Goal: Task Accomplishment & Management: Manage account settings

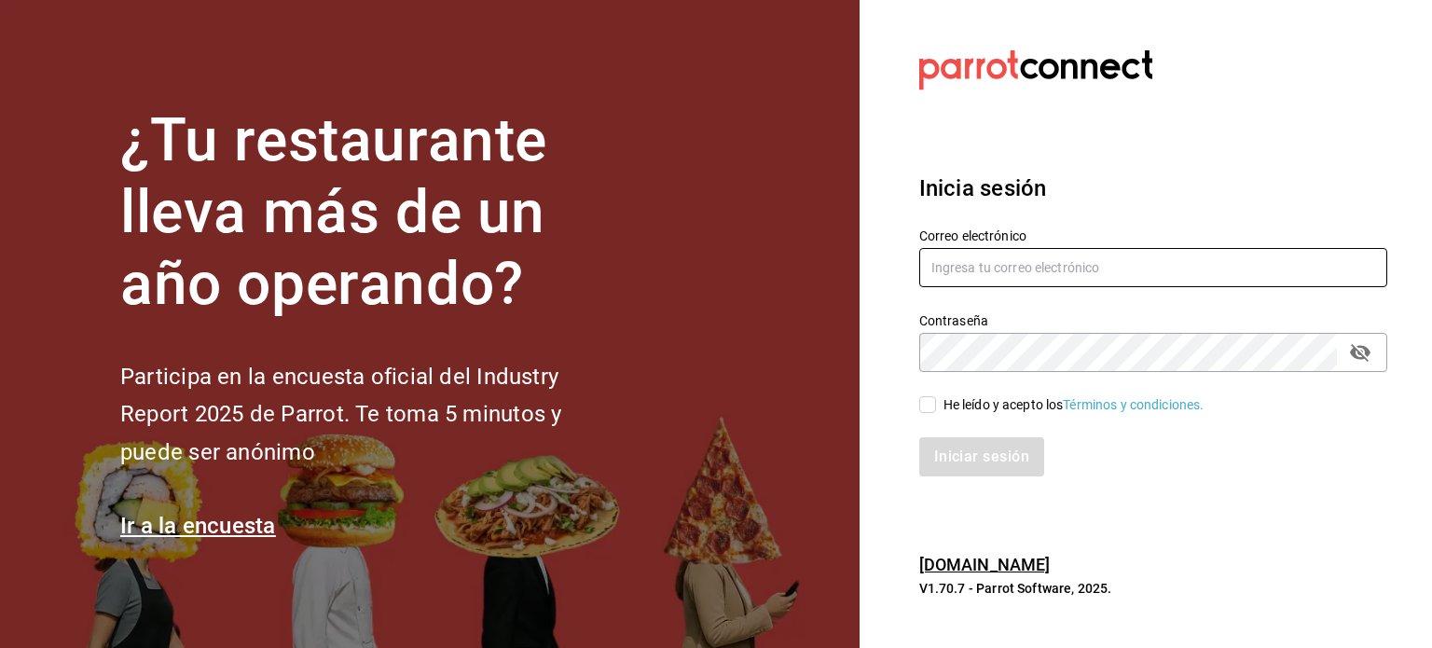
type input "[EMAIL_ADDRESS][DOMAIN_NAME]"
click at [929, 406] on input "He leído y acepto los Términos y condiciones." at bounding box center [927, 404] width 17 height 17
checkbox input "true"
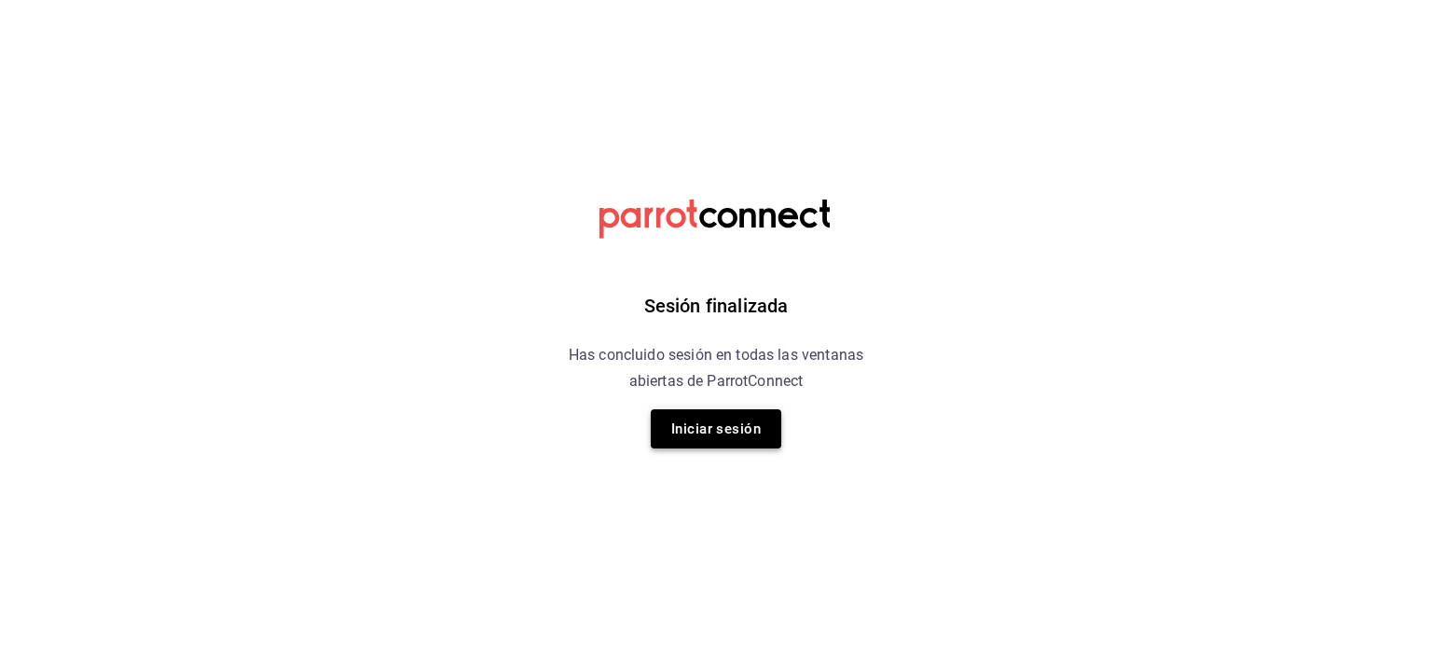
click at [717, 437] on button "Iniciar sesión" at bounding box center [716, 428] width 131 height 39
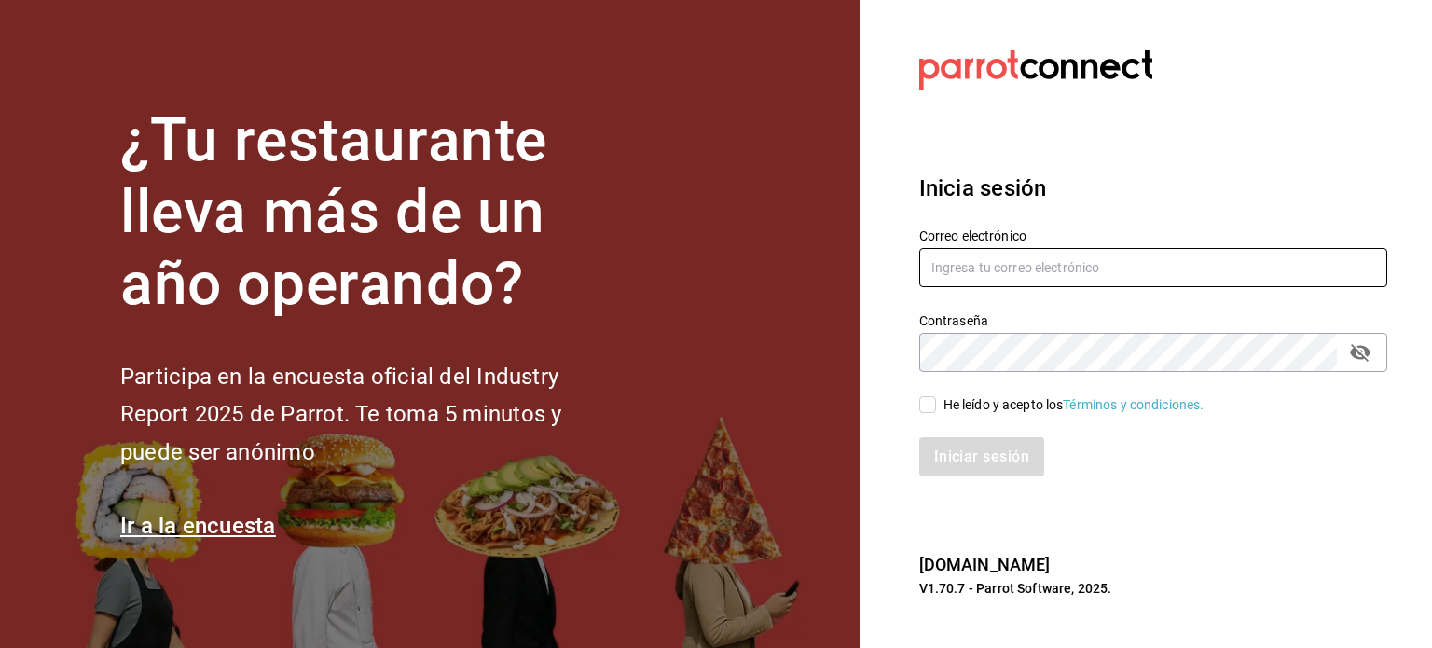
type input "[EMAIL_ADDRESS][DOMAIN_NAME]"
click at [930, 415] on div "Iniciar sesión" at bounding box center [1142, 446] width 490 height 62
click at [926, 406] on input "He leído y acepto los Términos y condiciones." at bounding box center [927, 404] width 17 height 17
checkbox input "true"
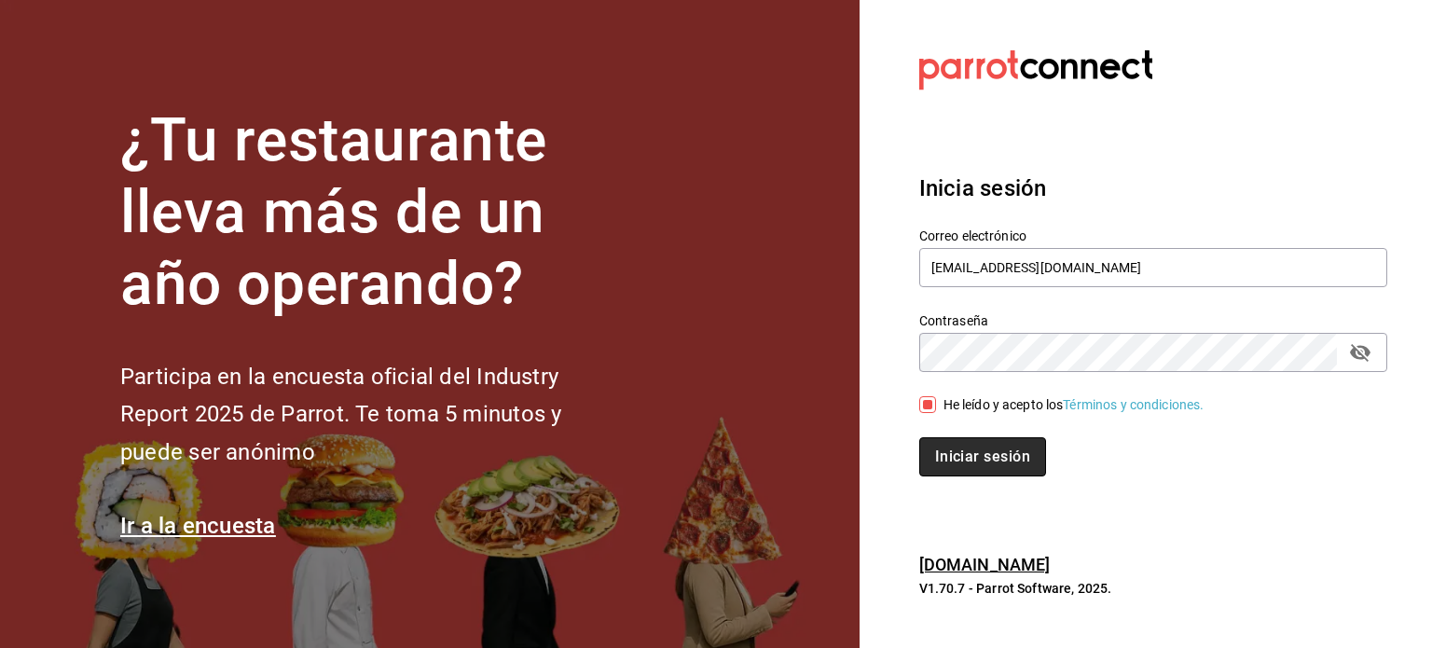
click at [965, 457] on button "Iniciar sesión" at bounding box center [982, 456] width 127 height 39
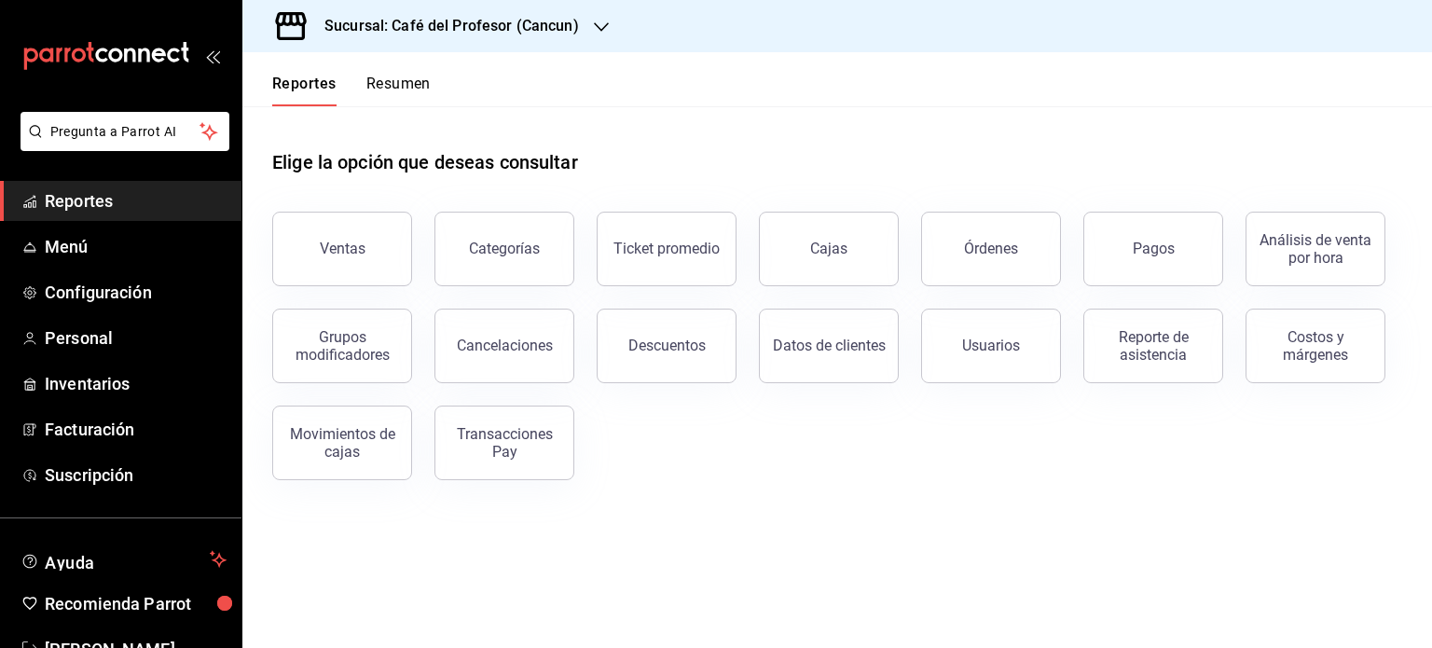
click at [407, 87] on button "Resumen" at bounding box center [398, 91] width 64 height 32
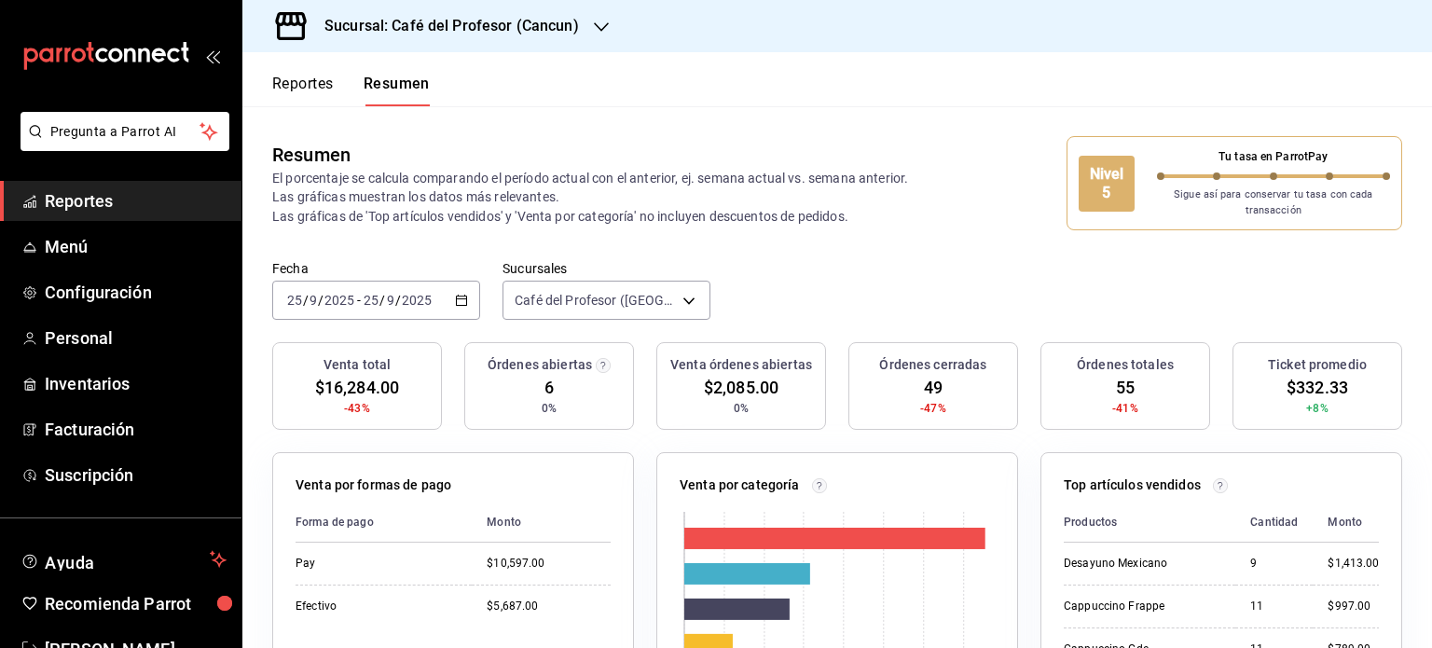
click at [318, 83] on button "Reportes" at bounding box center [303, 91] width 62 height 32
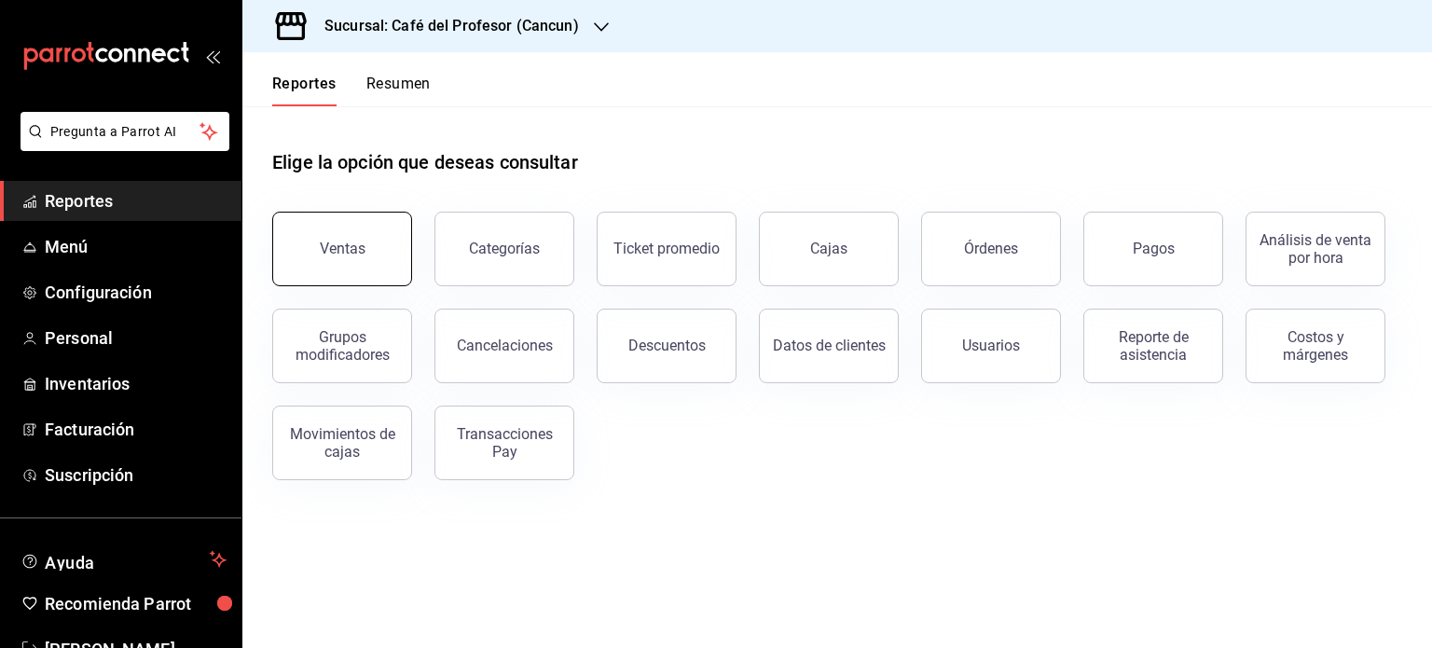
click at [343, 251] on div "Ventas" at bounding box center [343, 249] width 46 height 18
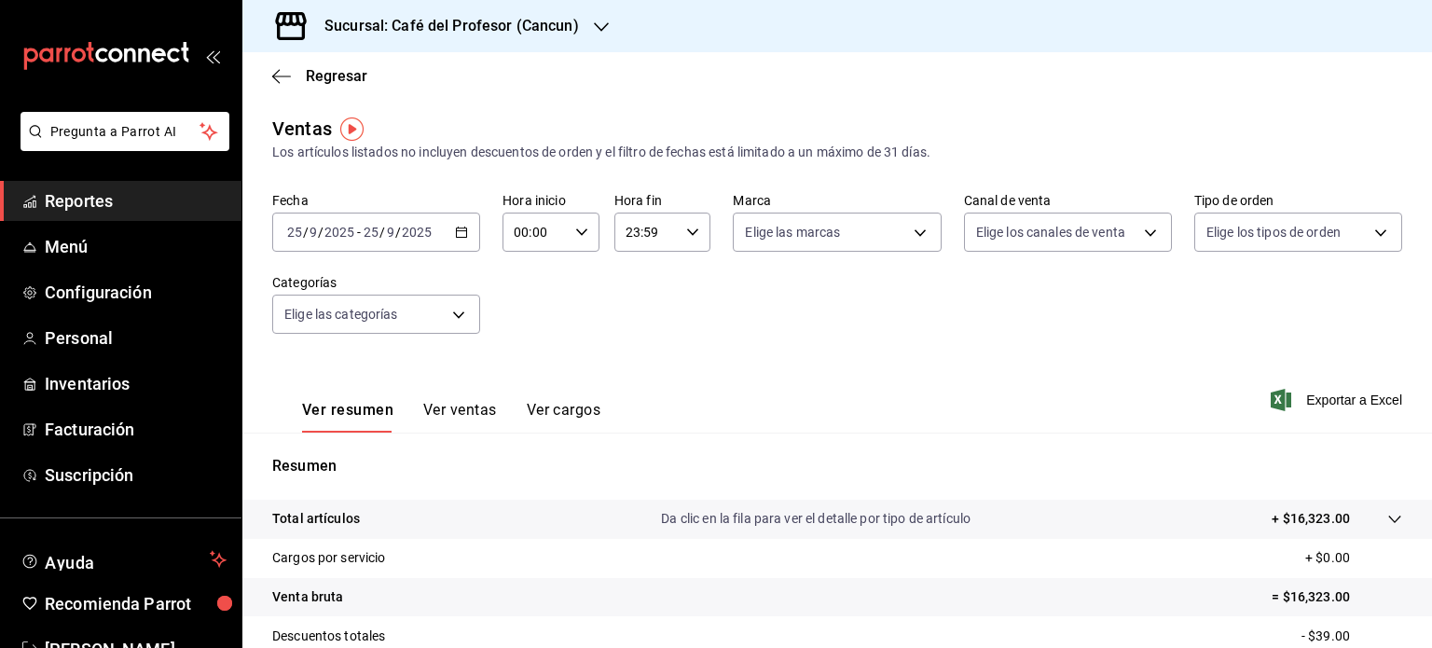
click at [456, 233] on icon "button" at bounding box center [461, 232] width 13 height 13
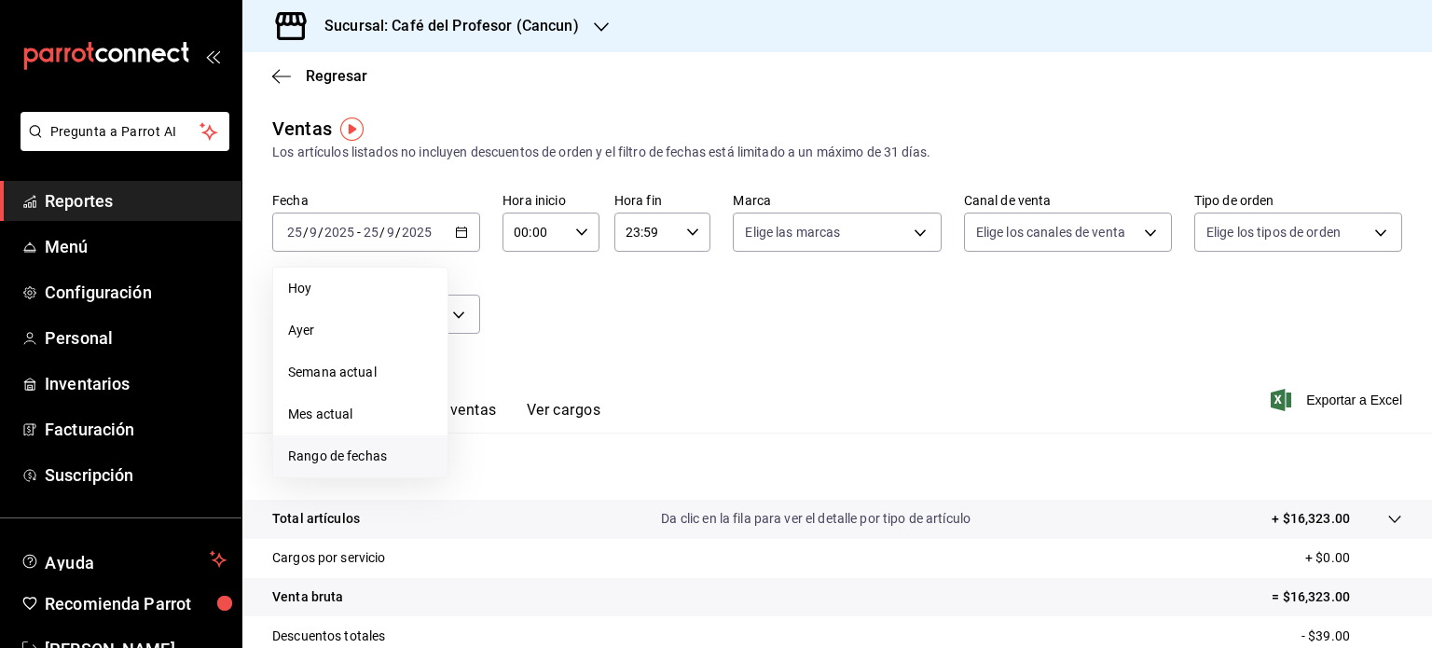
click at [332, 461] on span "Rango de fechas" at bounding box center [360, 457] width 144 height 20
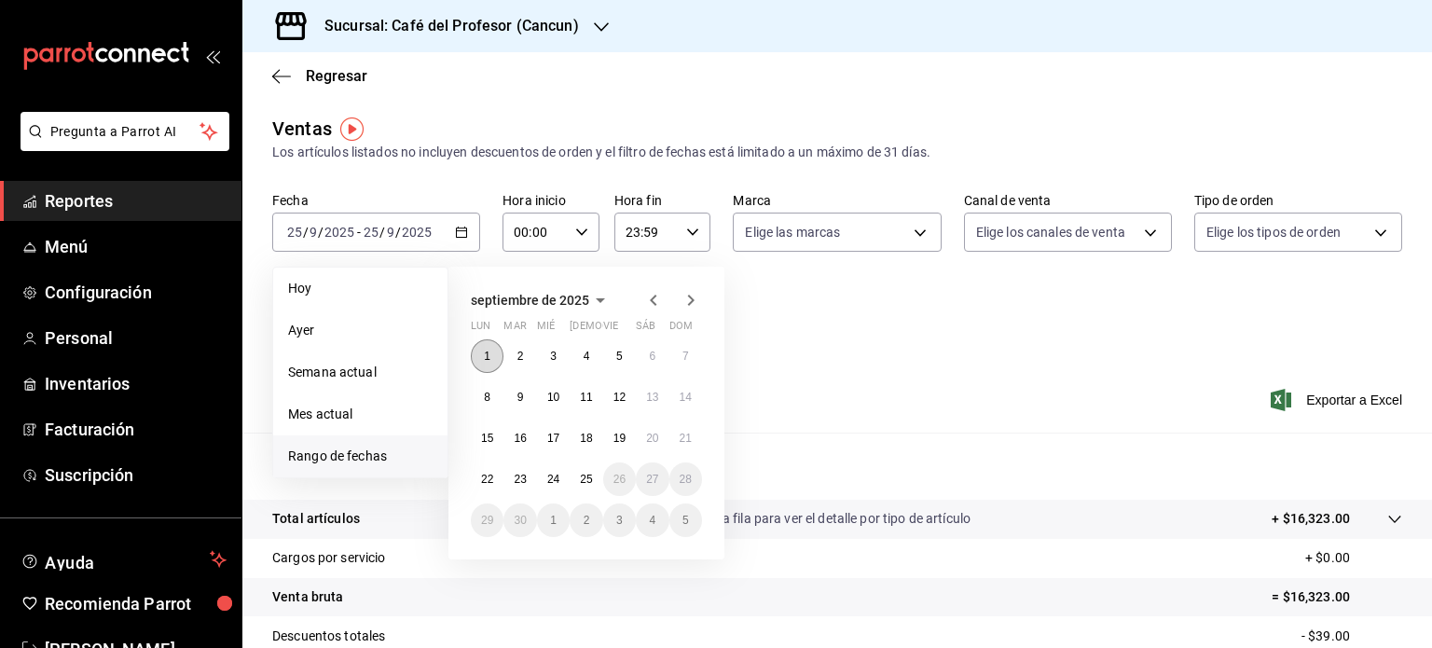
click at [492, 358] on button "1" at bounding box center [487, 356] width 33 height 34
click at [589, 475] on abbr "25" at bounding box center [586, 479] width 12 height 13
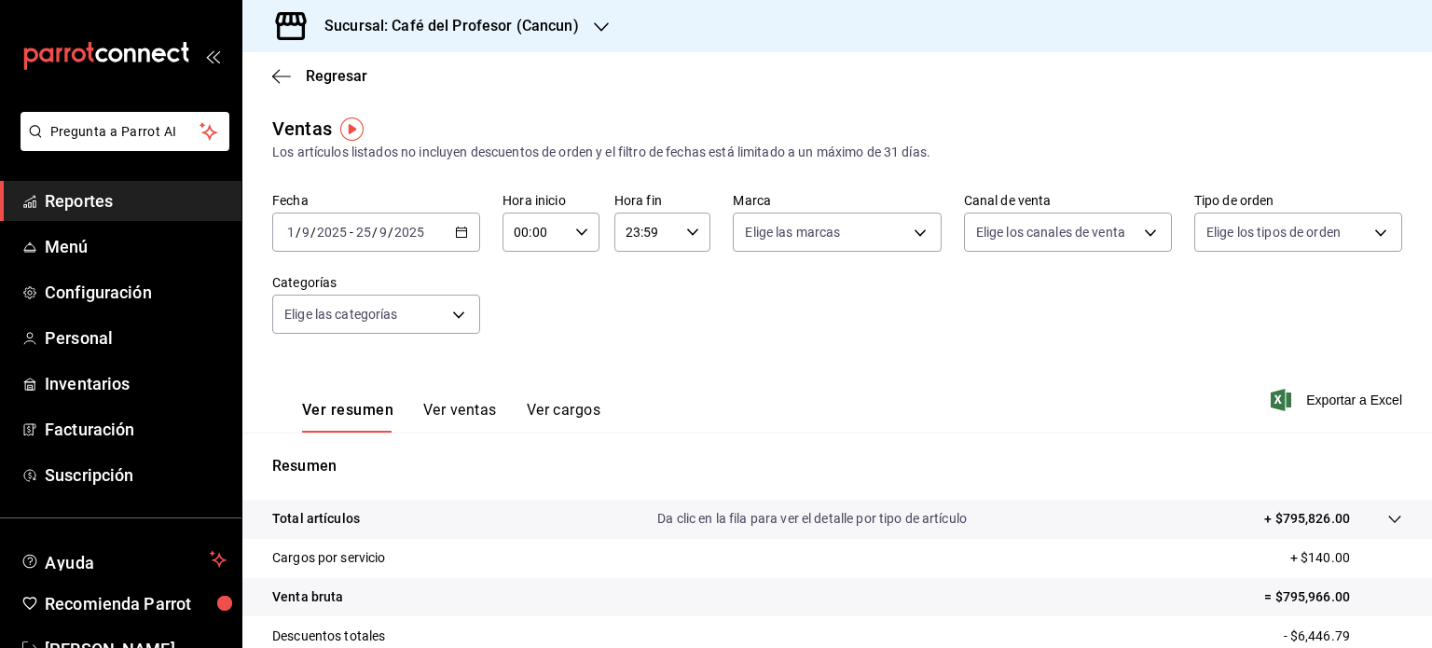
click at [601, 25] on icon "button" at bounding box center [601, 26] width 15 height 9
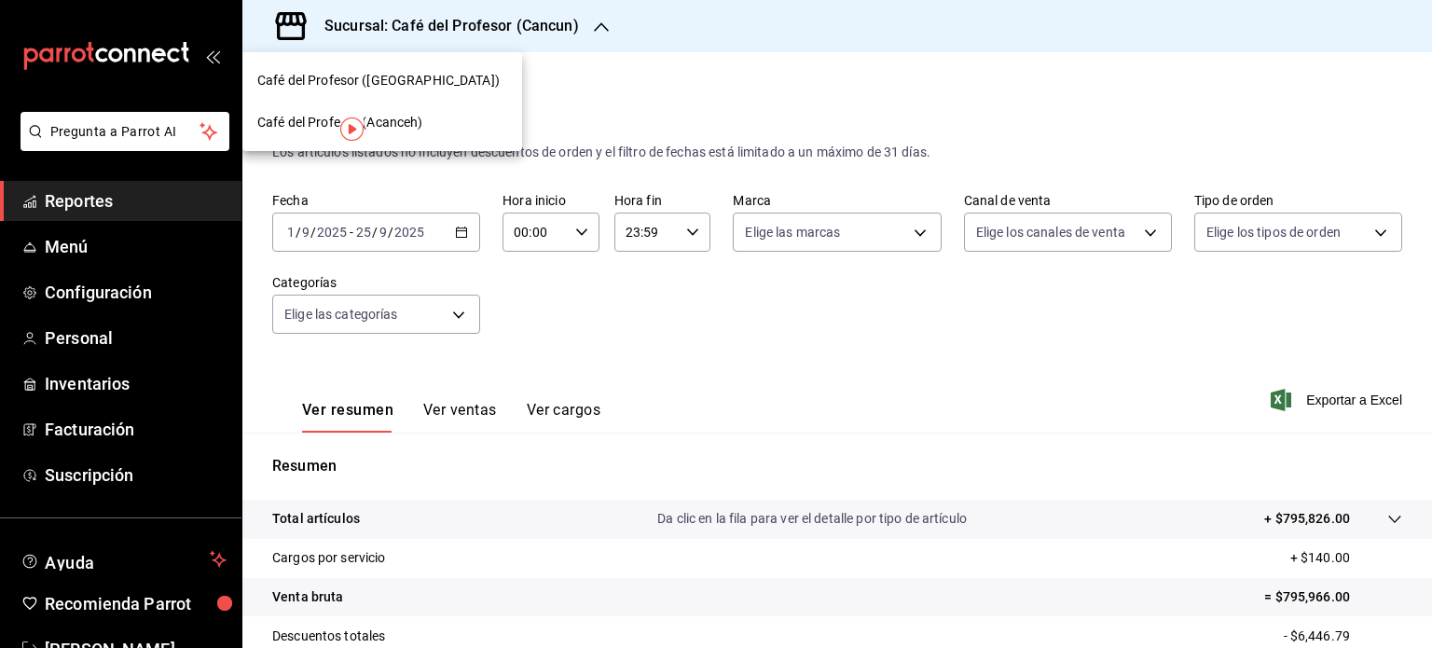
click at [481, 76] on div "Café del Profesor (Cancun)" at bounding box center [382, 81] width 250 height 20
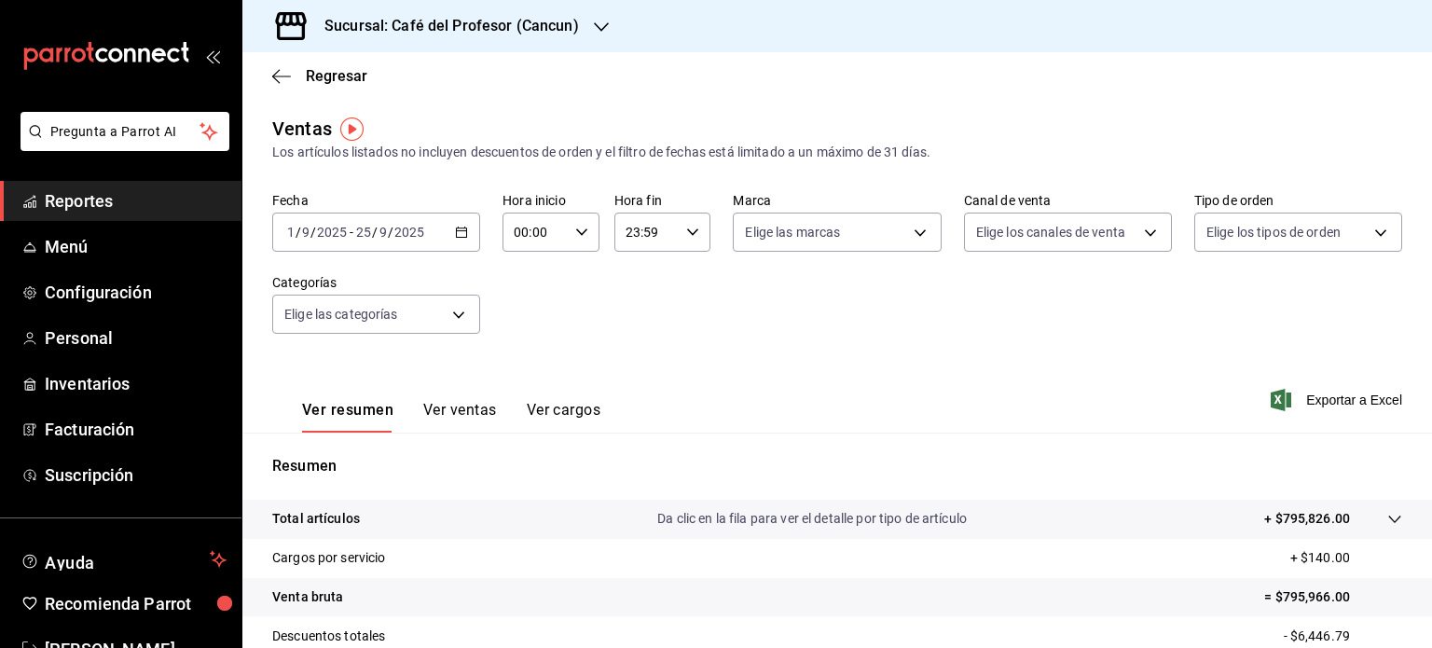
click at [595, 38] on div "Sucursal: Café del Profesor (Cancun)" at bounding box center [436, 26] width 359 height 52
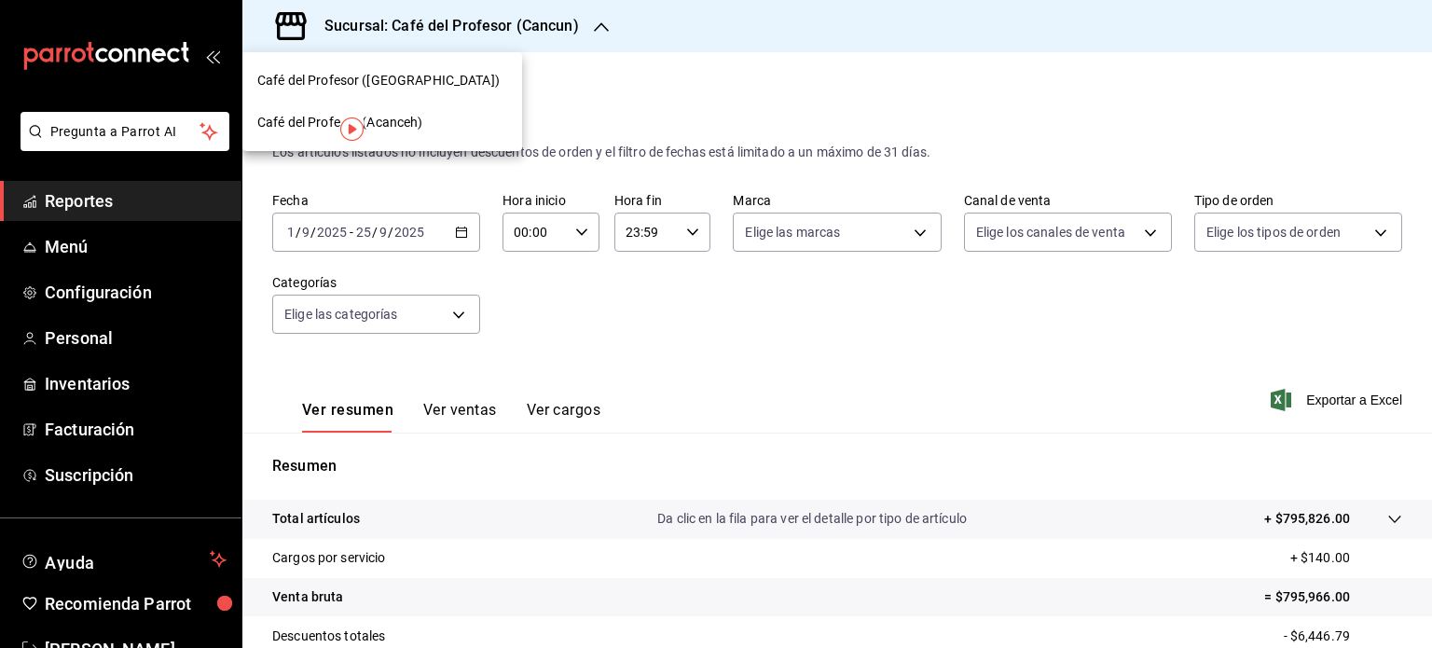
click at [428, 119] on div "Café del Profesor (Acanceh)" at bounding box center [382, 123] width 250 height 20
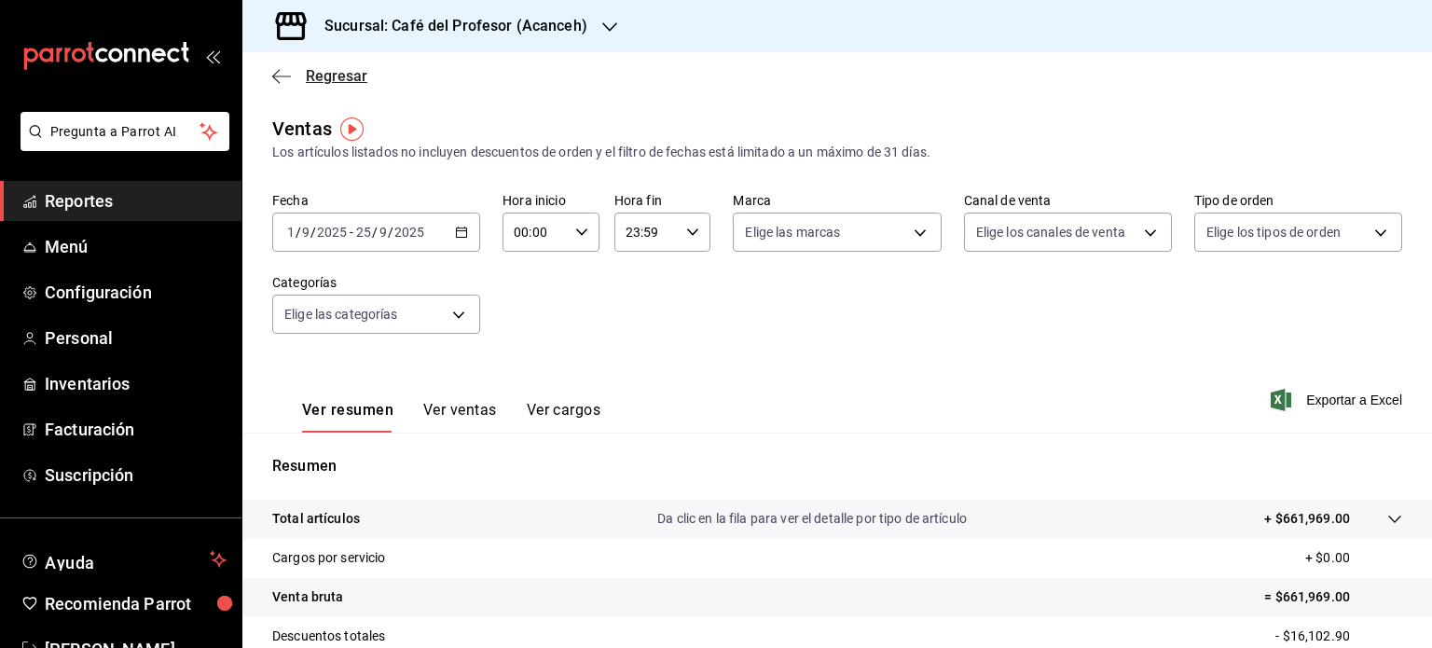
click at [273, 69] on icon "button" at bounding box center [281, 76] width 19 height 17
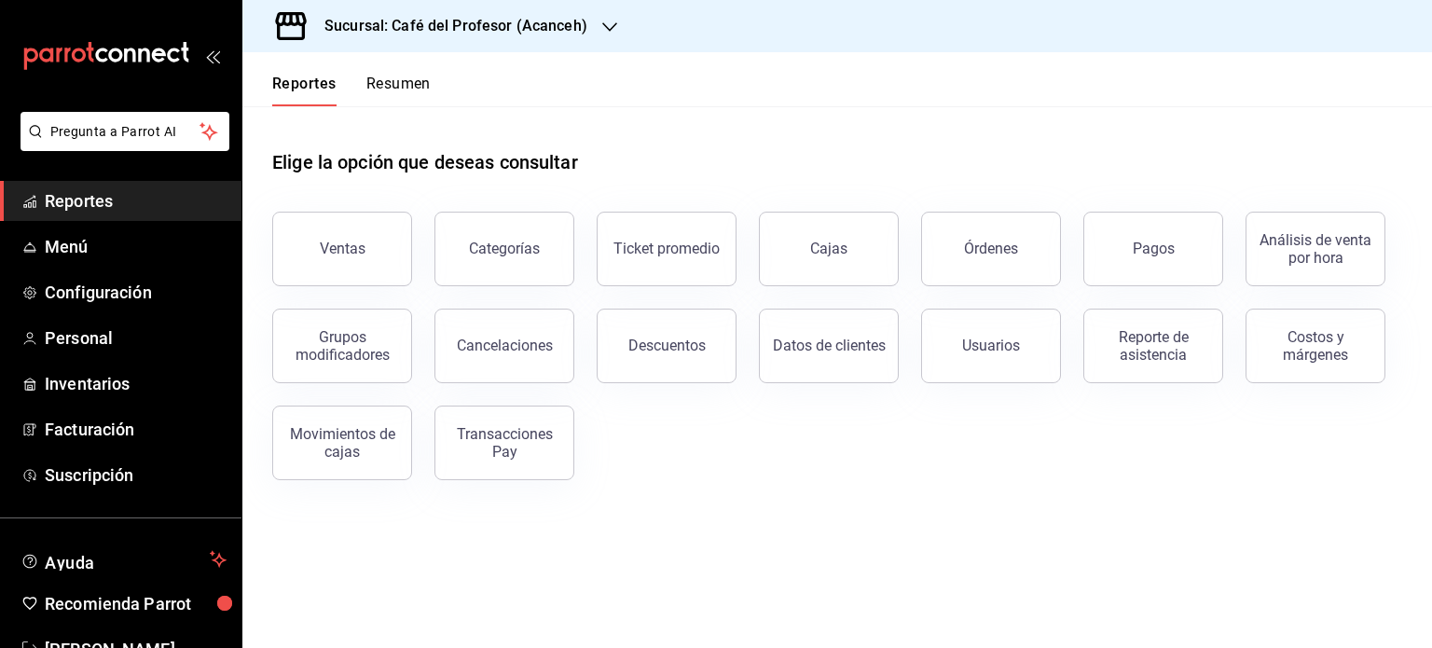
click at [406, 75] on button "Resumen" at bounding box center [398, 91] width 64 height 32
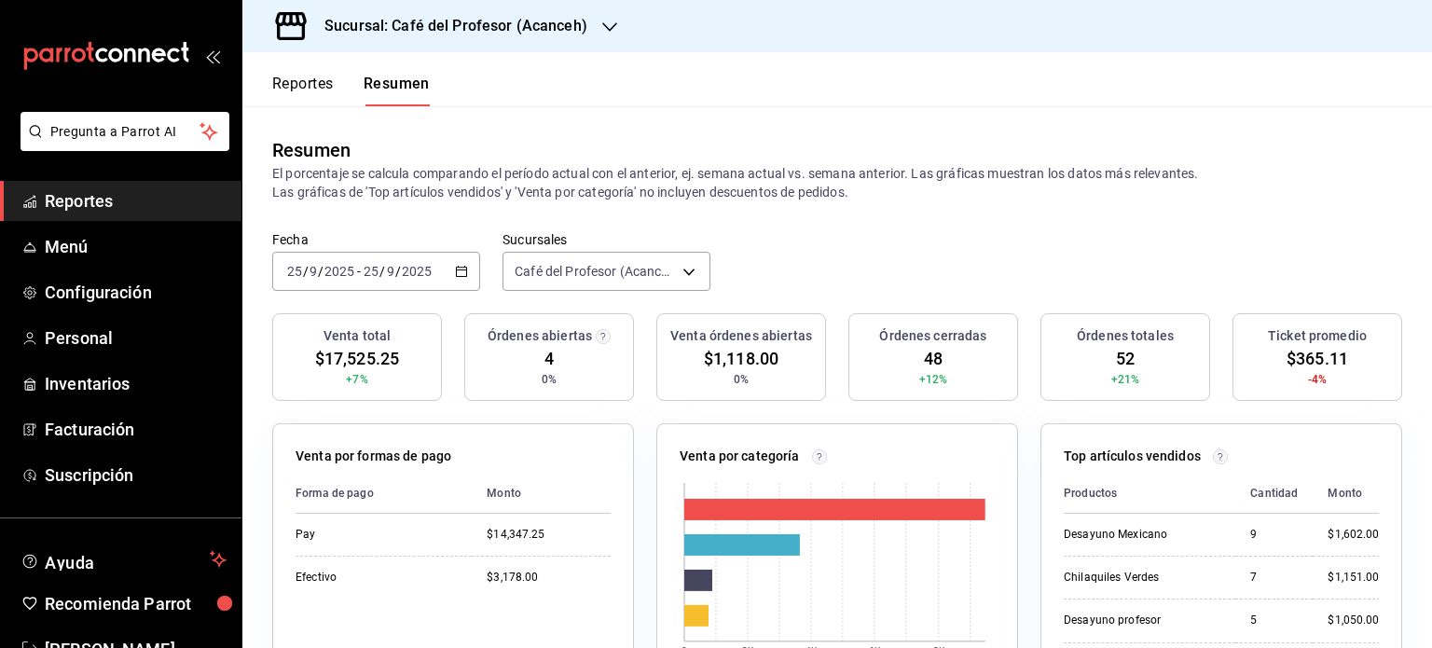
click at [605, 30] on icon "button" at bounding box center [609, 26] width 15 height 9
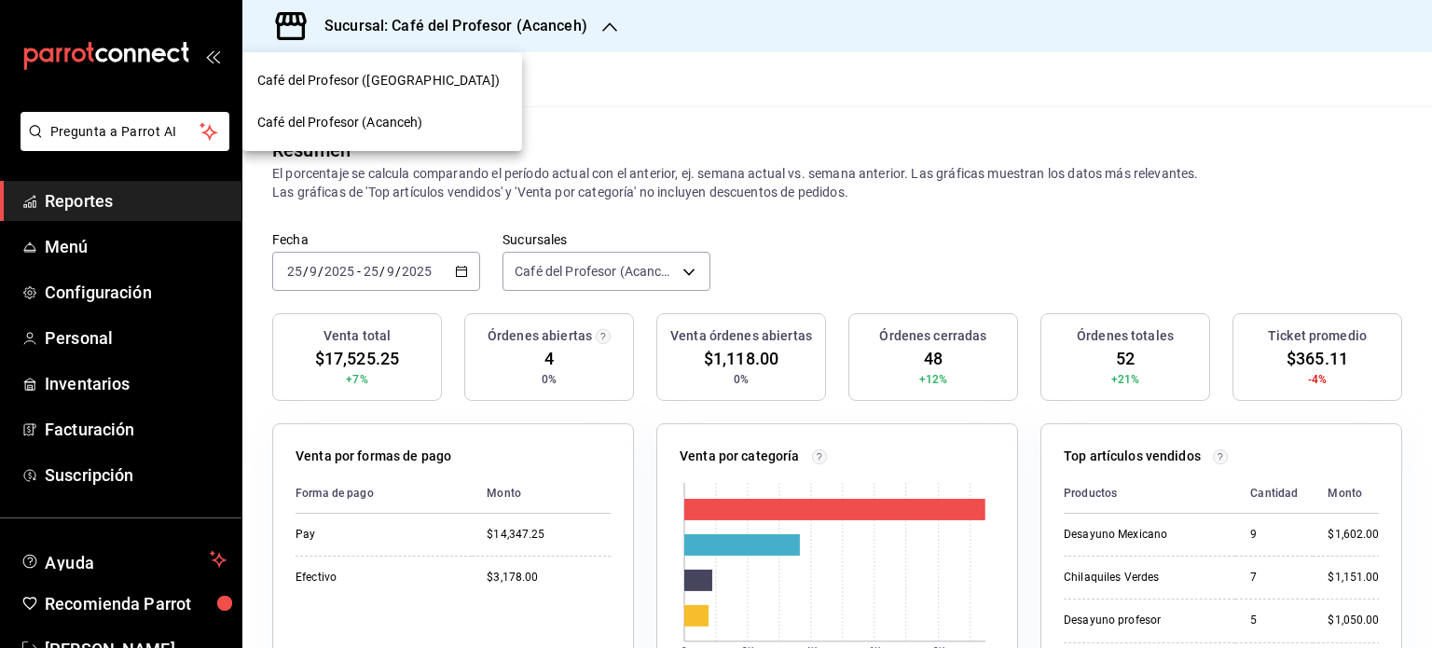
click at [452, 80] on div "Café del Profesor (Cancun)" at bounding box center [382, 81] width 250 height 20
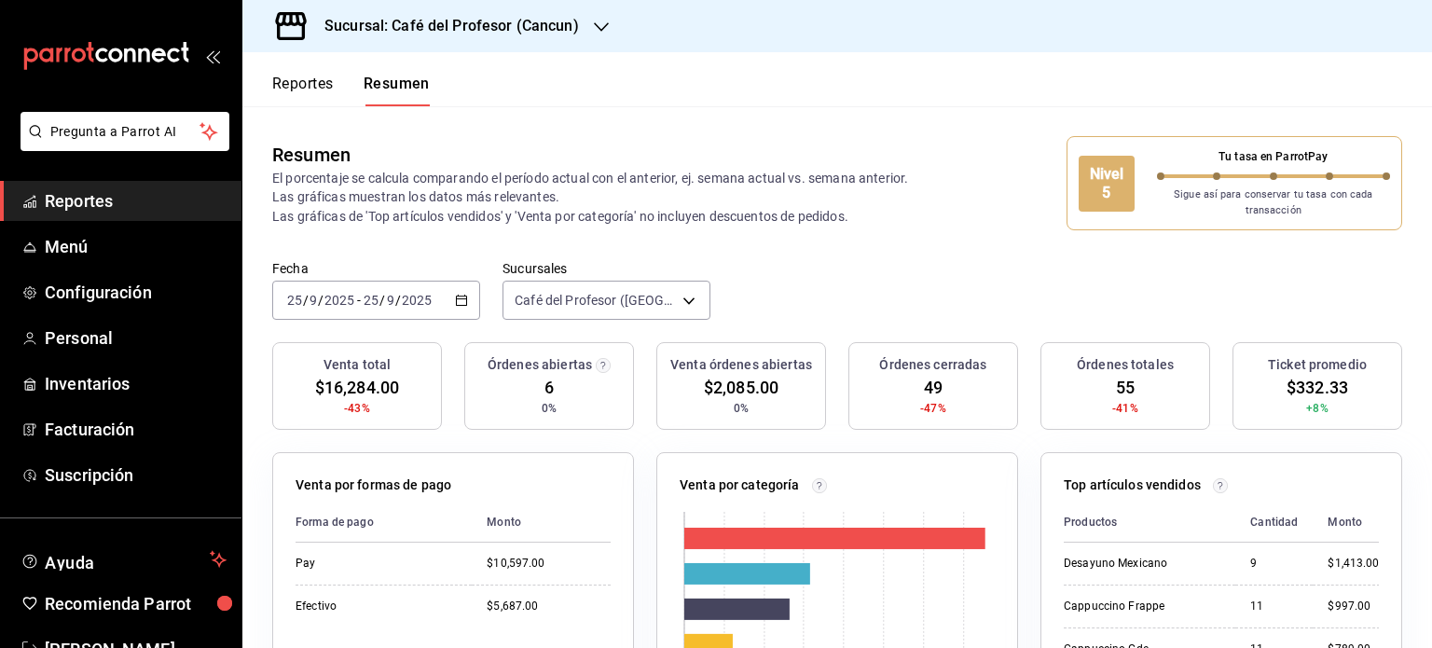
click at [459, 304] on icon "button" at bounding box center [461, 300] width 13 height 13
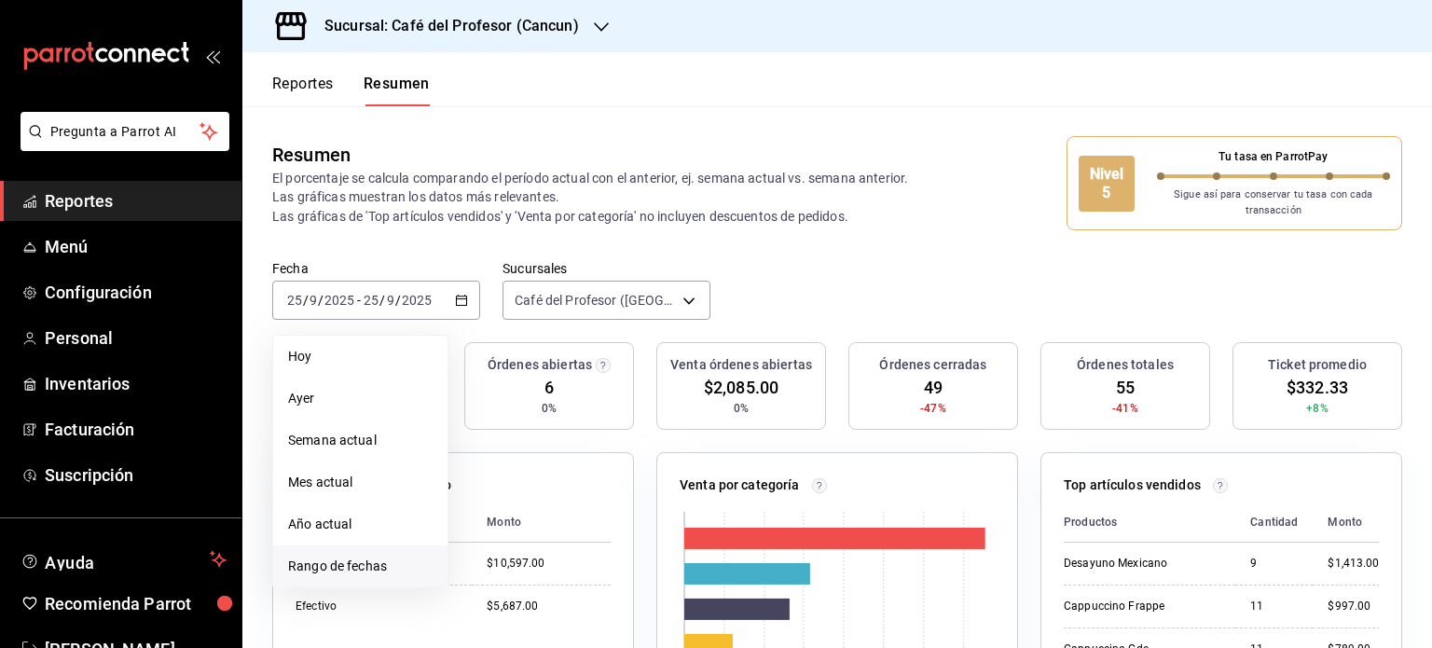
click at [366, 569] on span "Rango de fechas" at bounding box center [360, 567] width 144 height 20
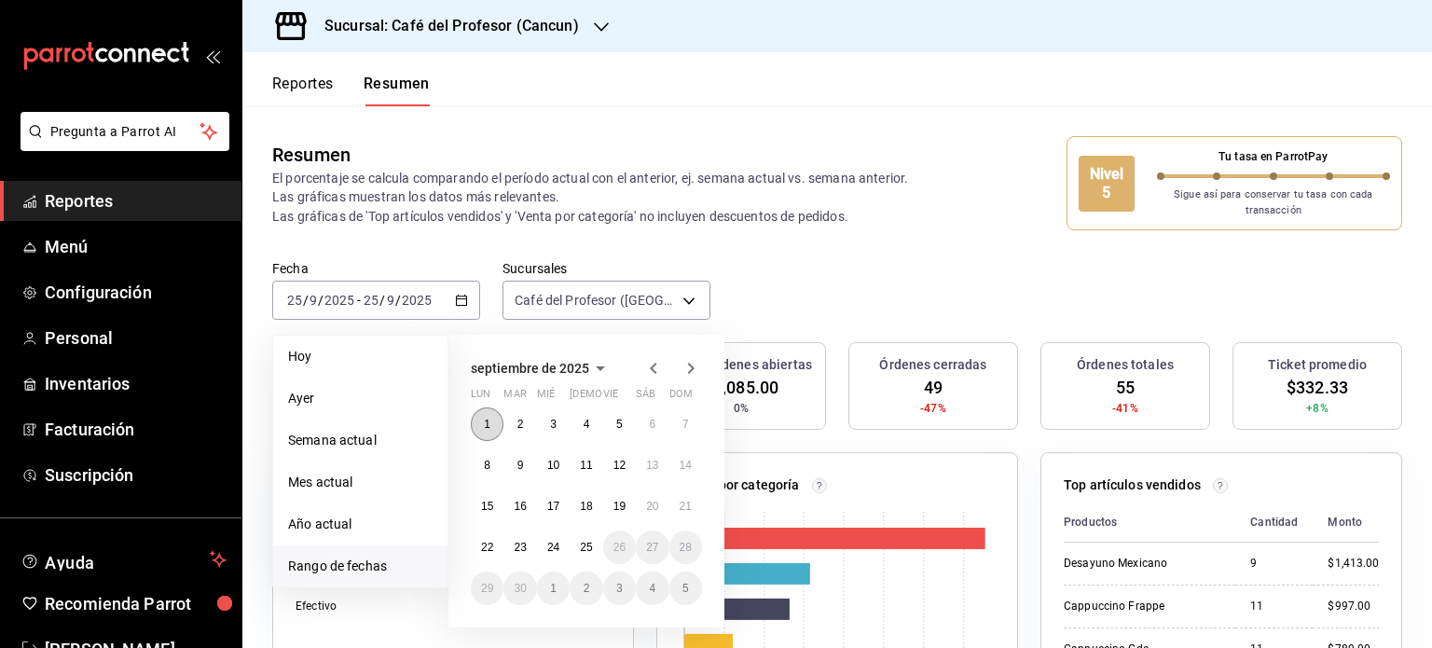
click at [492, 428] on button "1" at bounding box center [487, 424] width 33 height 34
click at [575, 550] on button "25" at bounding box center [586, 547] width 33 height 34
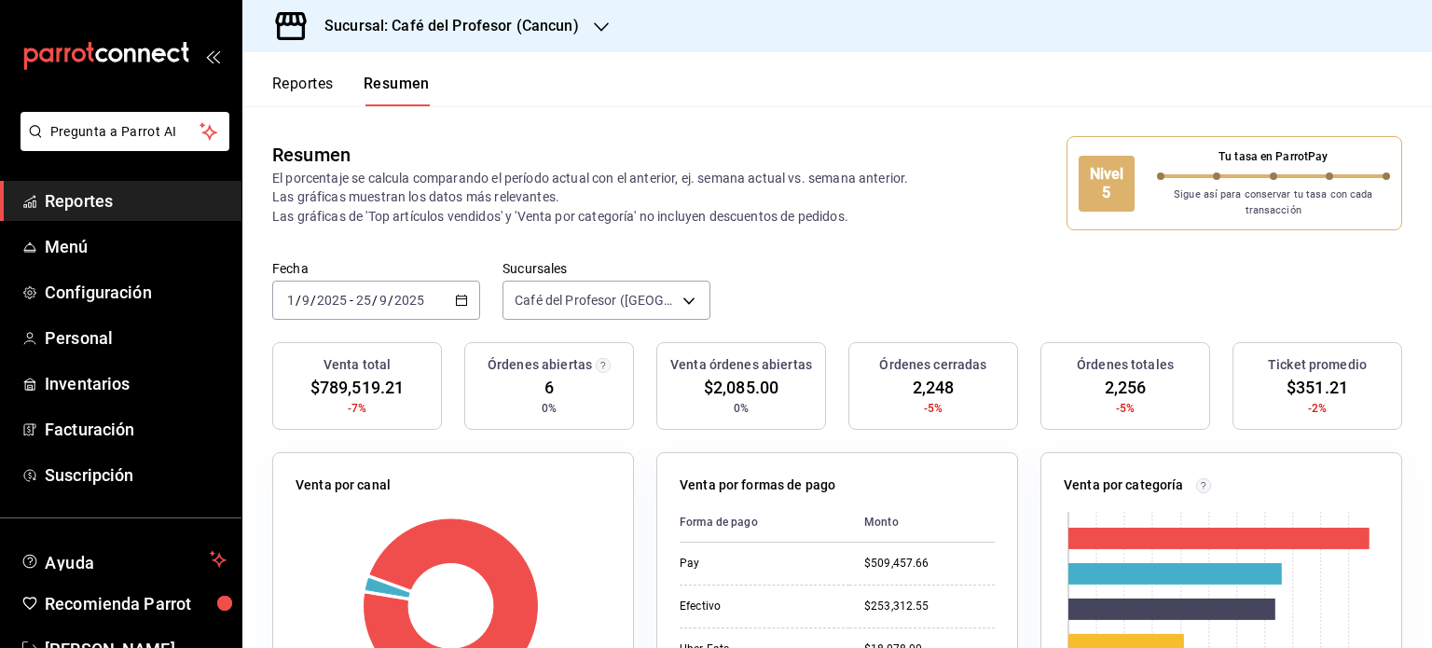
click at [597, 25] on icon "button" at bounding box center [601, 27] width 15 height 15
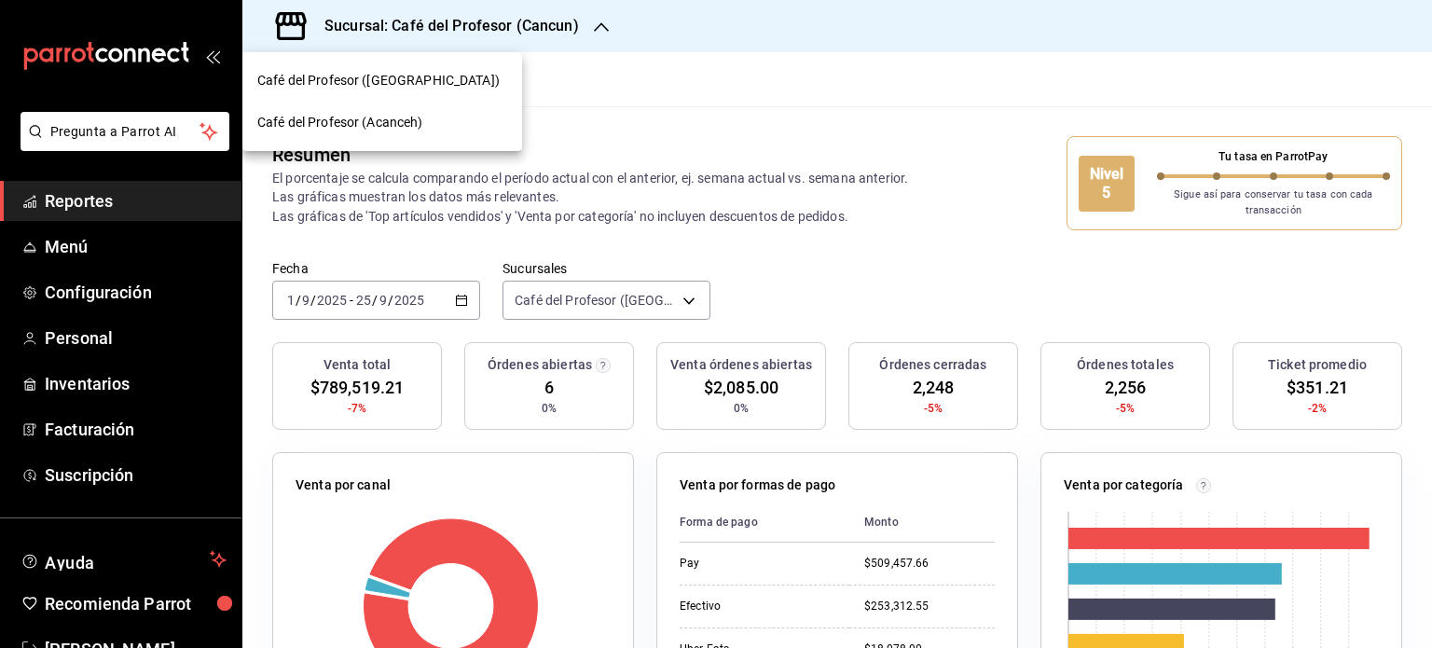
click at [440, 118] on div "Café del Profesor (Acanceh)" at bounding box center [382, 123] width 250 height 20
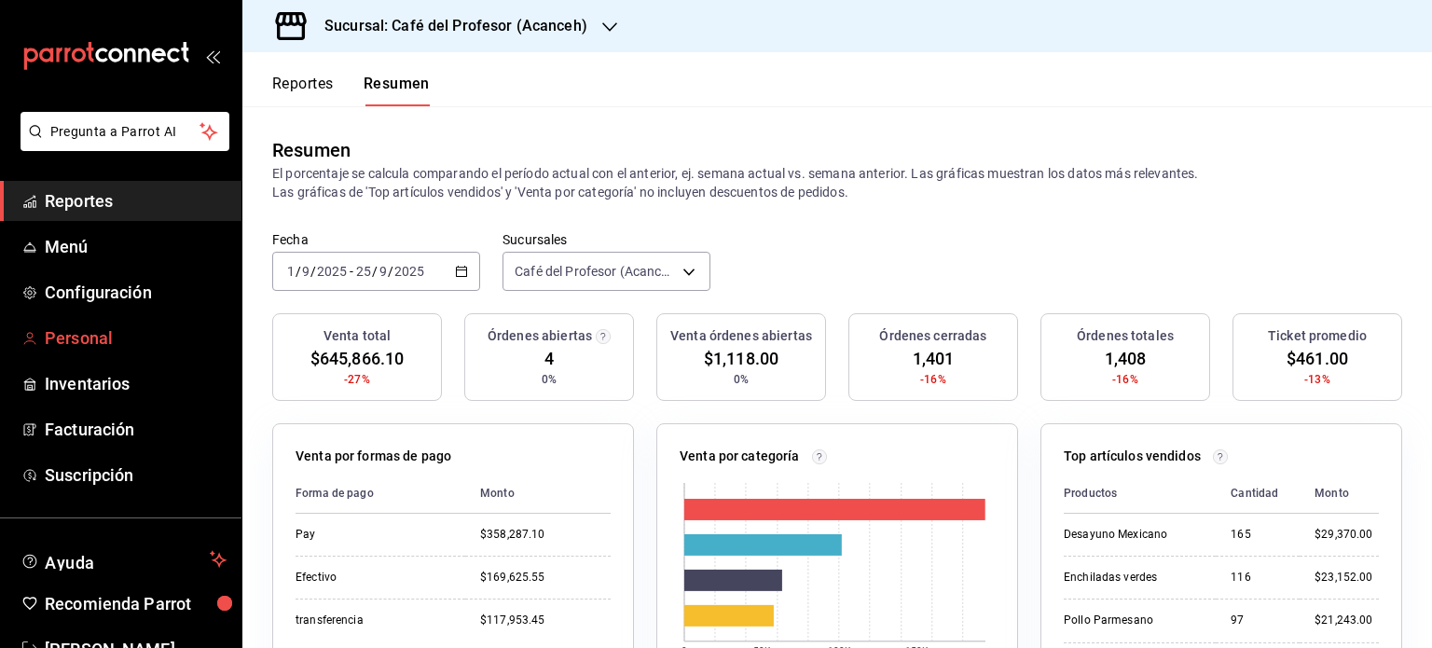
click at [103, 333] on span "Personal" at bounding box center [136, 337] width 182 height 25
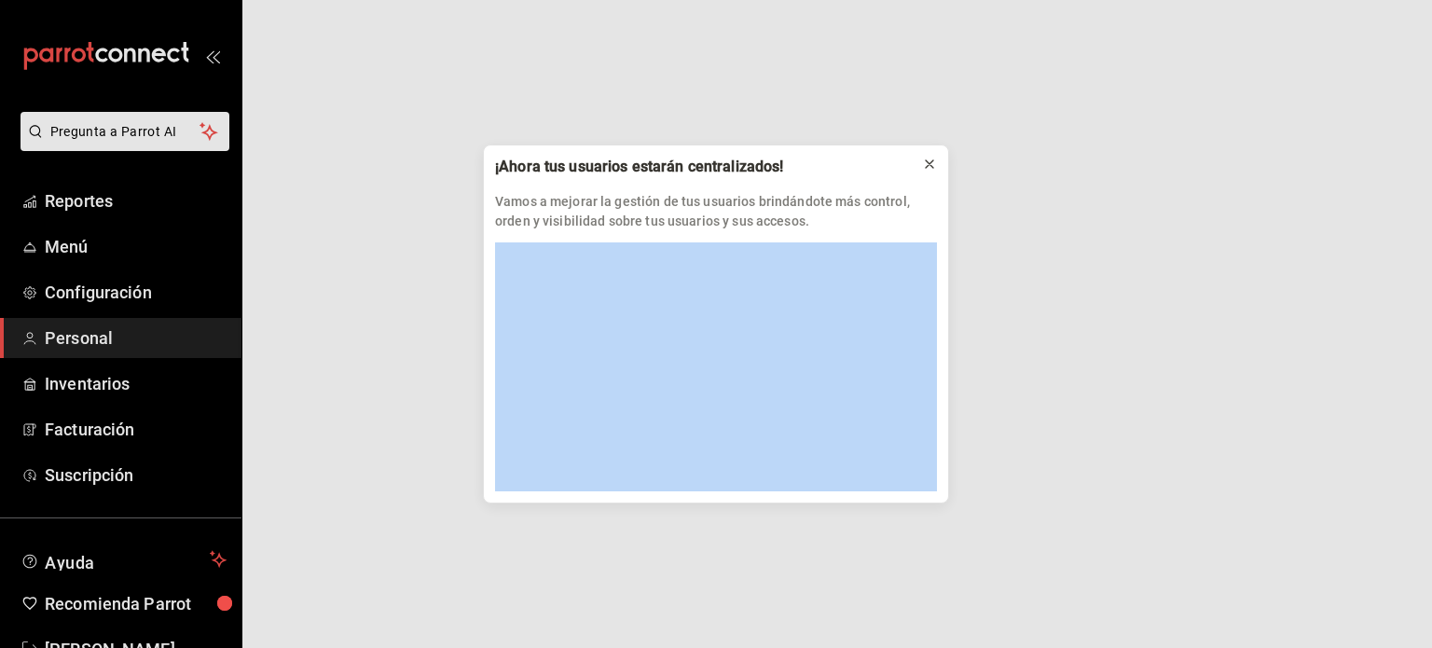
click at [925, 166] on icon at bounding box center [929, 164] width 15 height 15
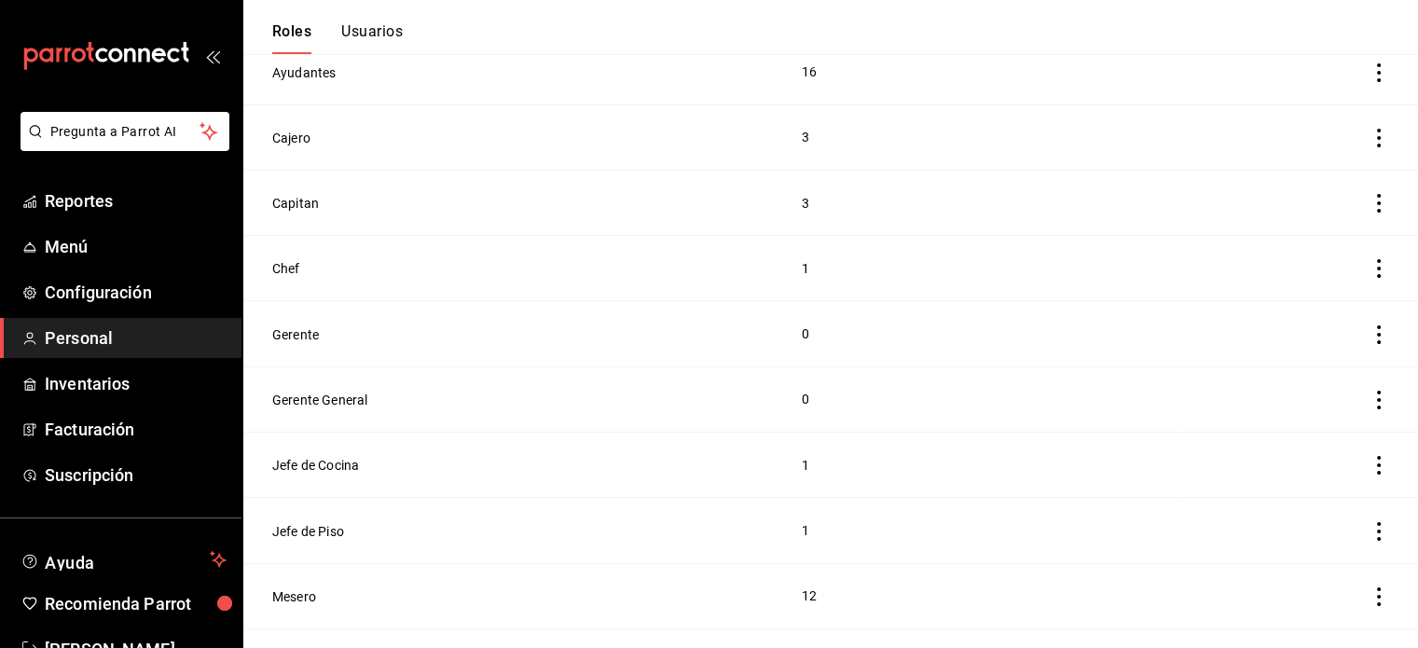
scroll to position [427, 0]
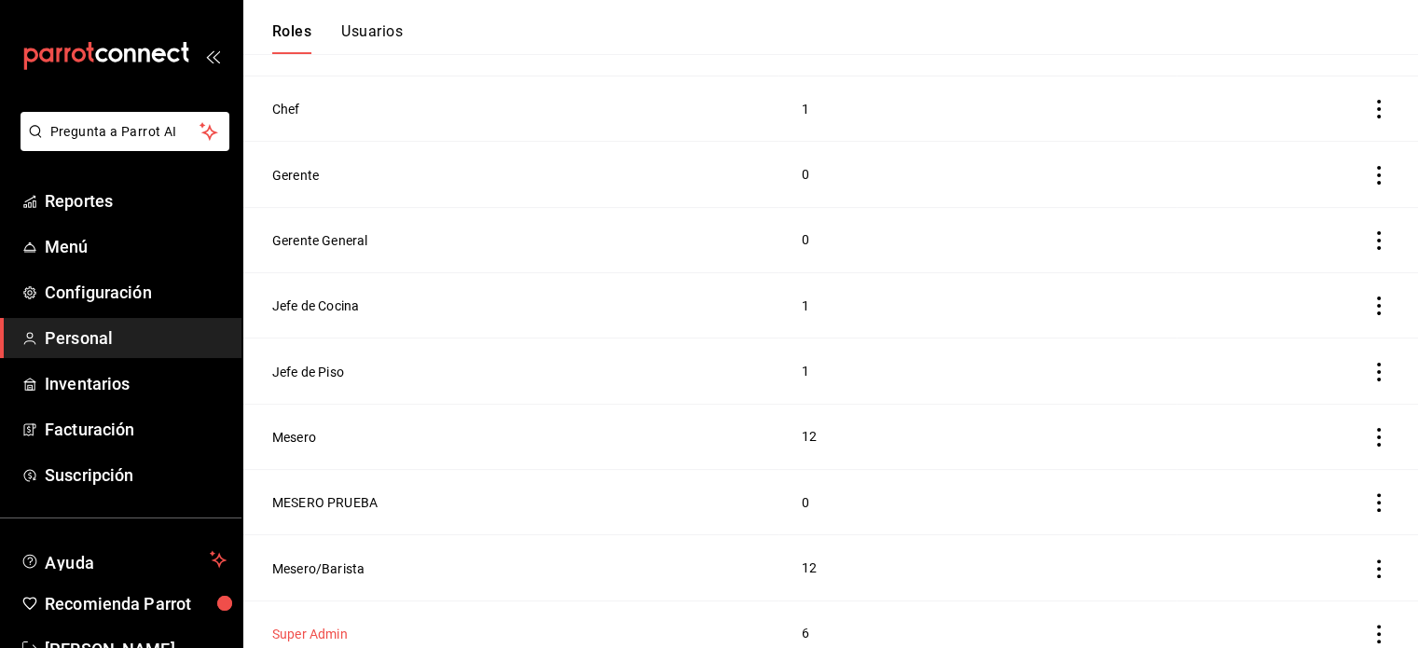
click at [307, 640] on button "Super Admin" at bounding box center [310, 634] width 76 height 19
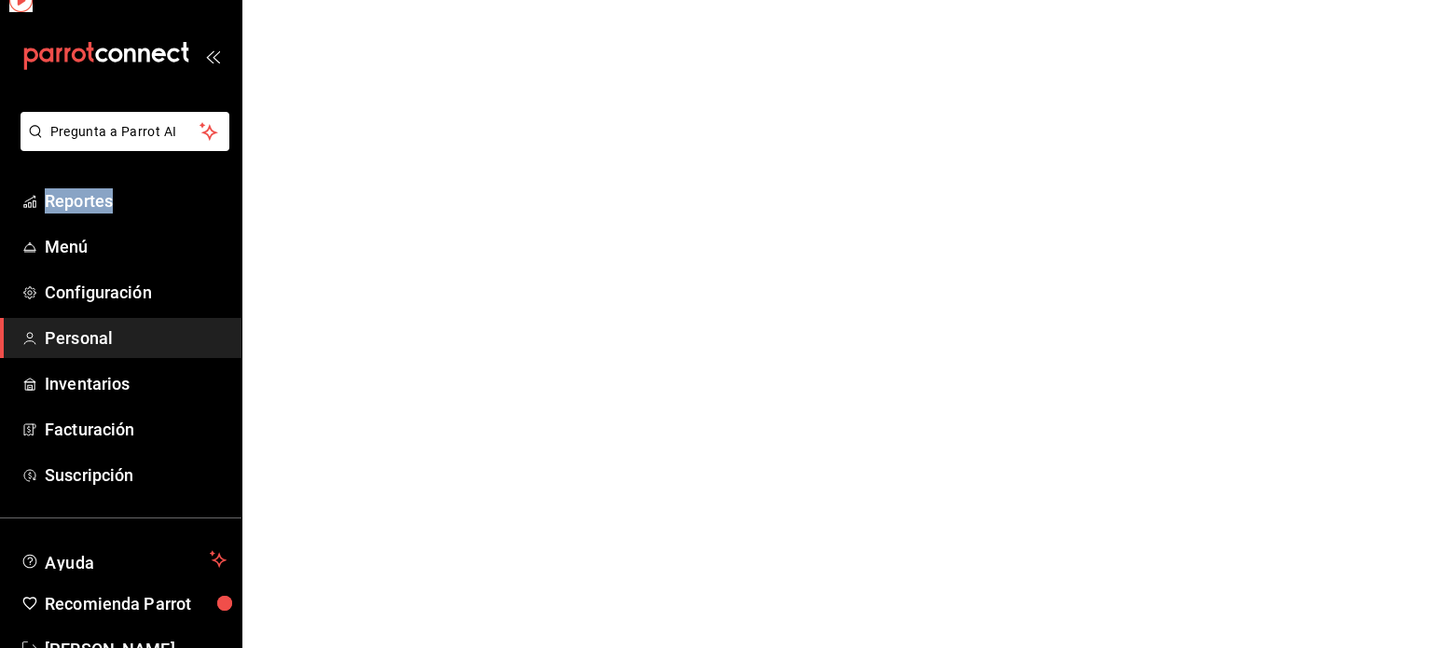
click at [307, 0] on html "Pregunta a Parrot AI Reportes Menú Configuración Personal Inventarios Facturaci…" at bounding box center [716, 0] width 1432 height 0
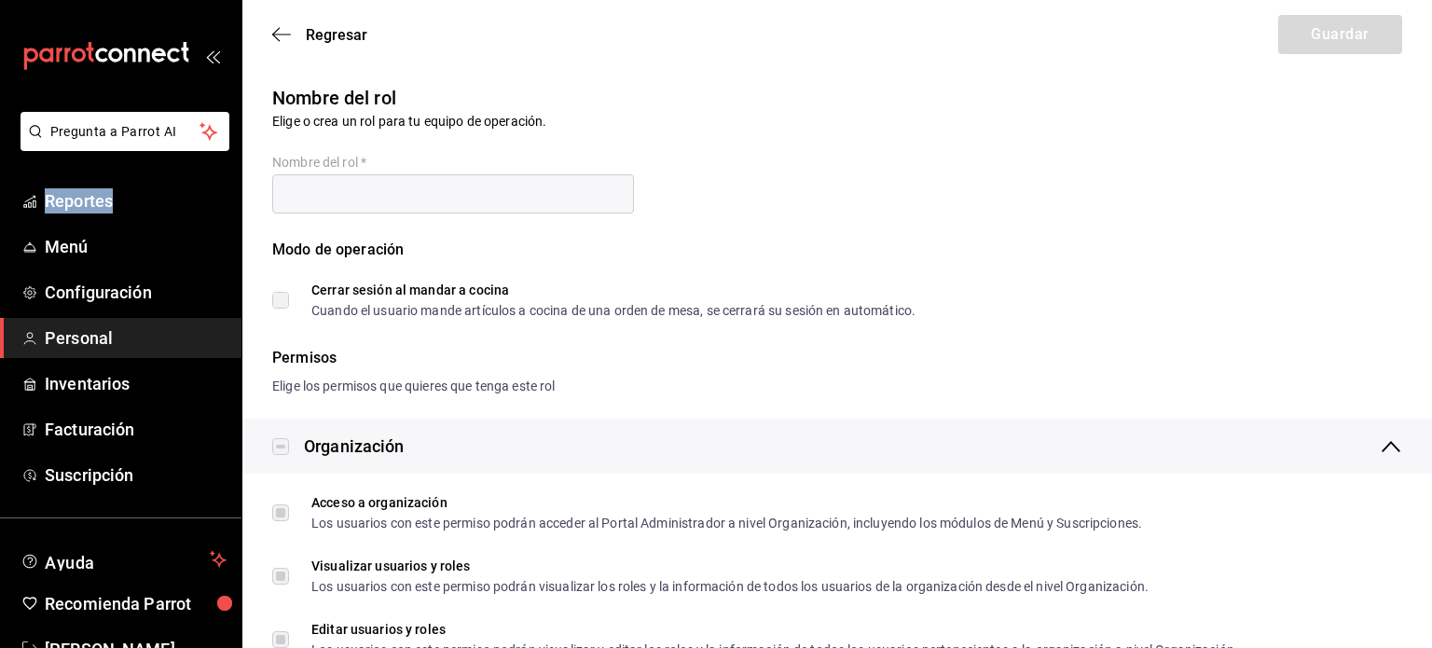
type input "Super Admin"
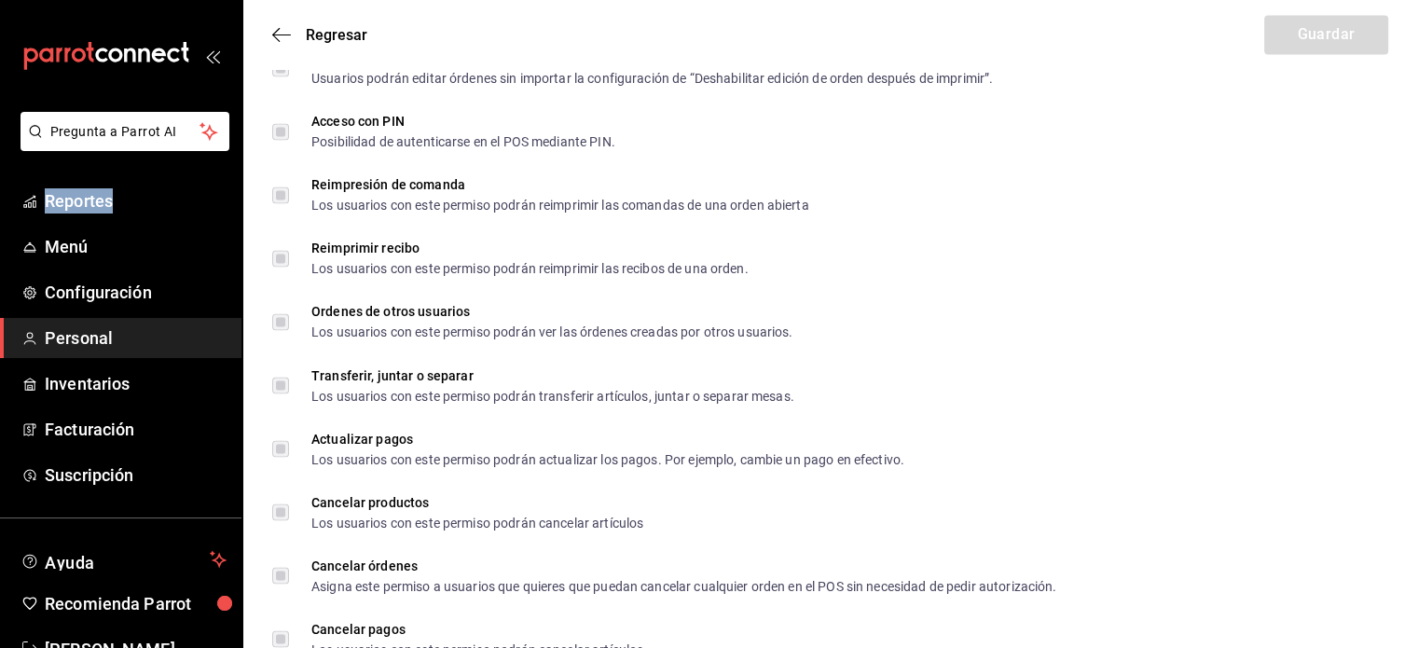
scroll to position [3326, 0]
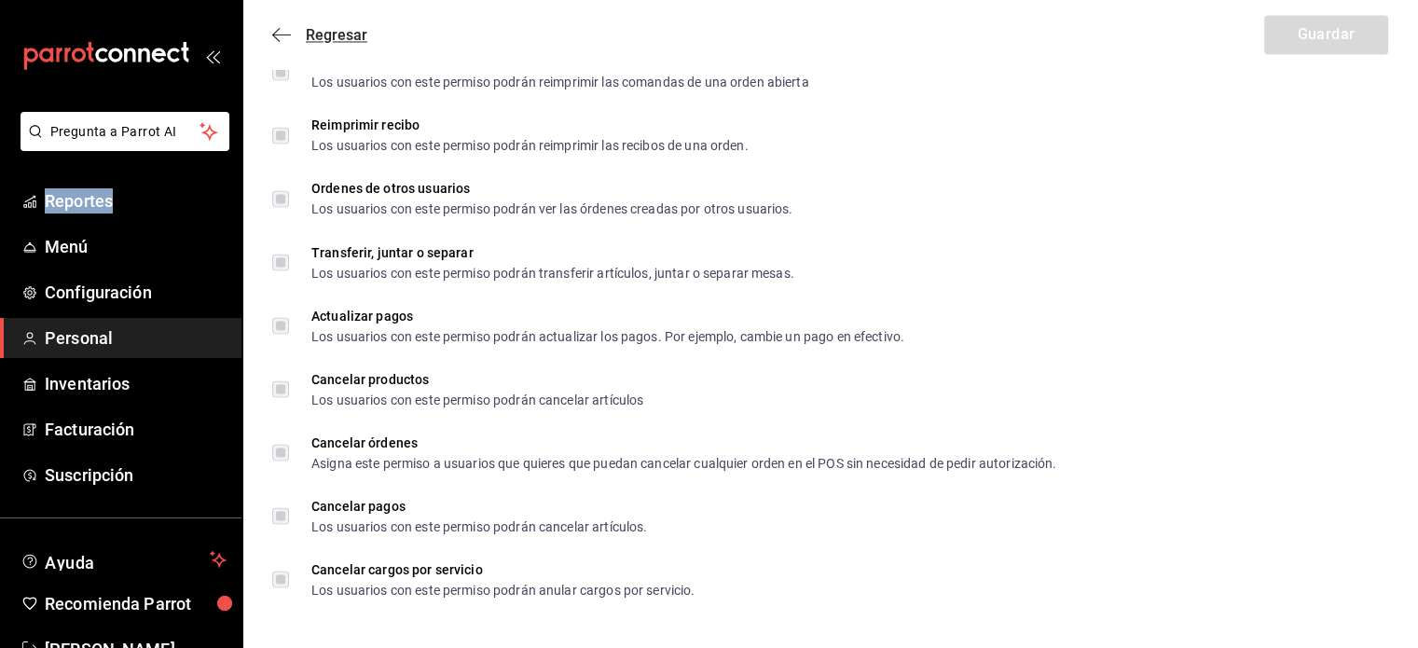
click at [275, 27] on icon "button" at bounding box center [281, 34] width 19 height 17
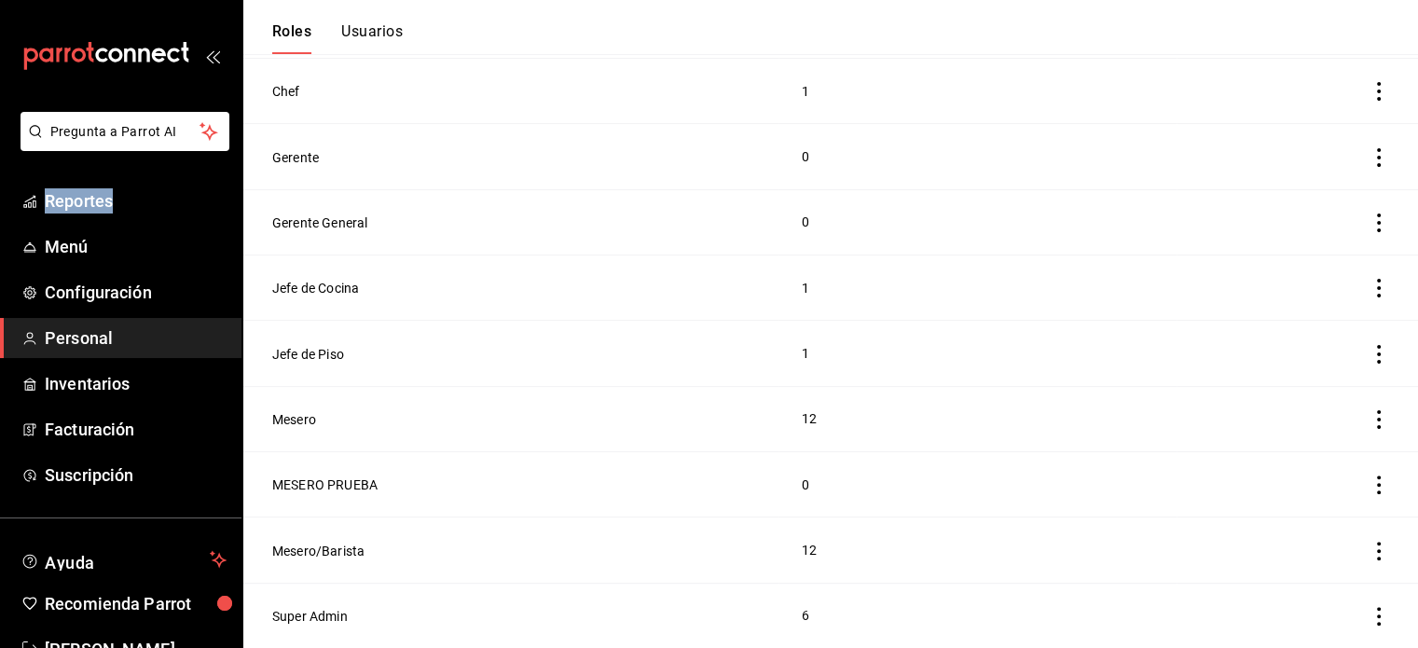
click at [372, 35] on button "Usuarios" at bounding box center [372, 38] width 62 height 32
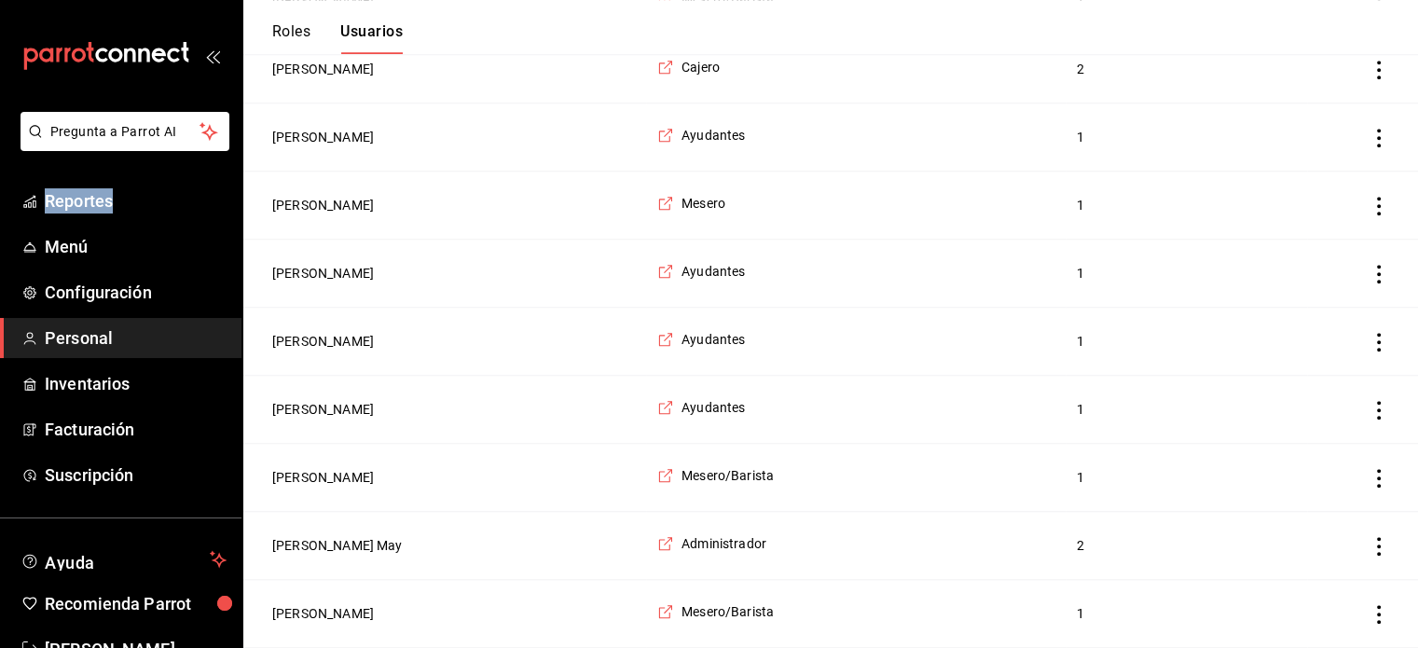
scroll to position [1527, 0]
click at [343, 468] on button "Regina Martinez" at bounding box center [323, 475] width 102 height 19
click at [343, 468] on html "Pregunta a Parrot AI Reportes Menú Configuración Personal Inventarios Facturaci…" at bounding box center [709, 308] width 1418 height 3670
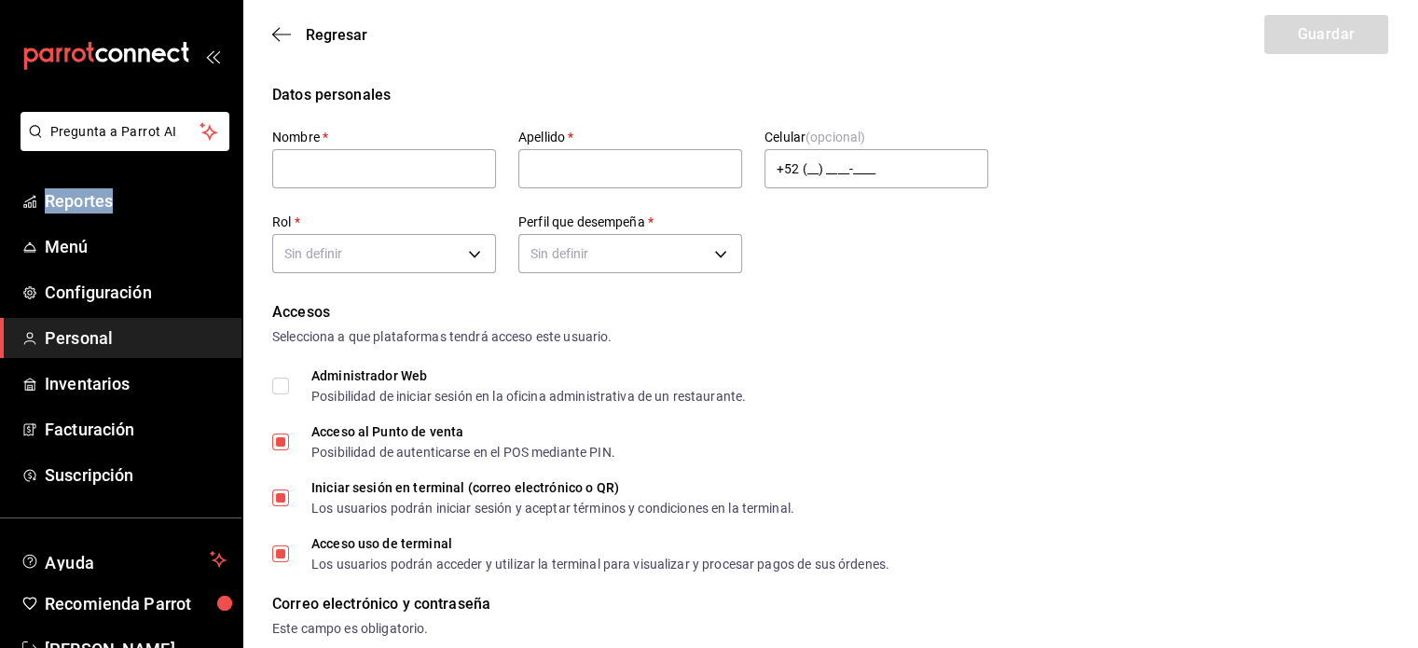
type input "Regina"
type input "Martinez"
checkbox input "true"
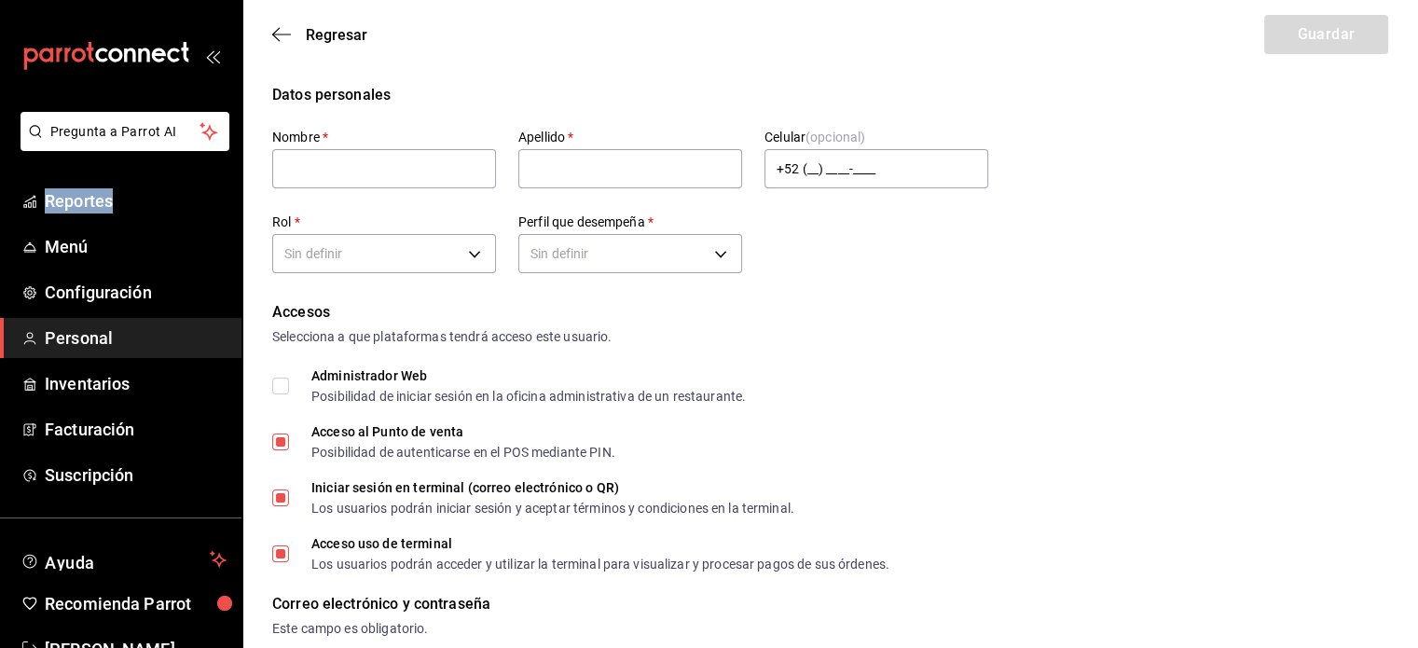
type input "reginamtz133@gmail.com"
type input "1323"
type input "+52 (52) 9981-4321"
type input "f9c50c35-7d82-4388-8076-8e4bcaa1ebe8"
type input "WAITER"
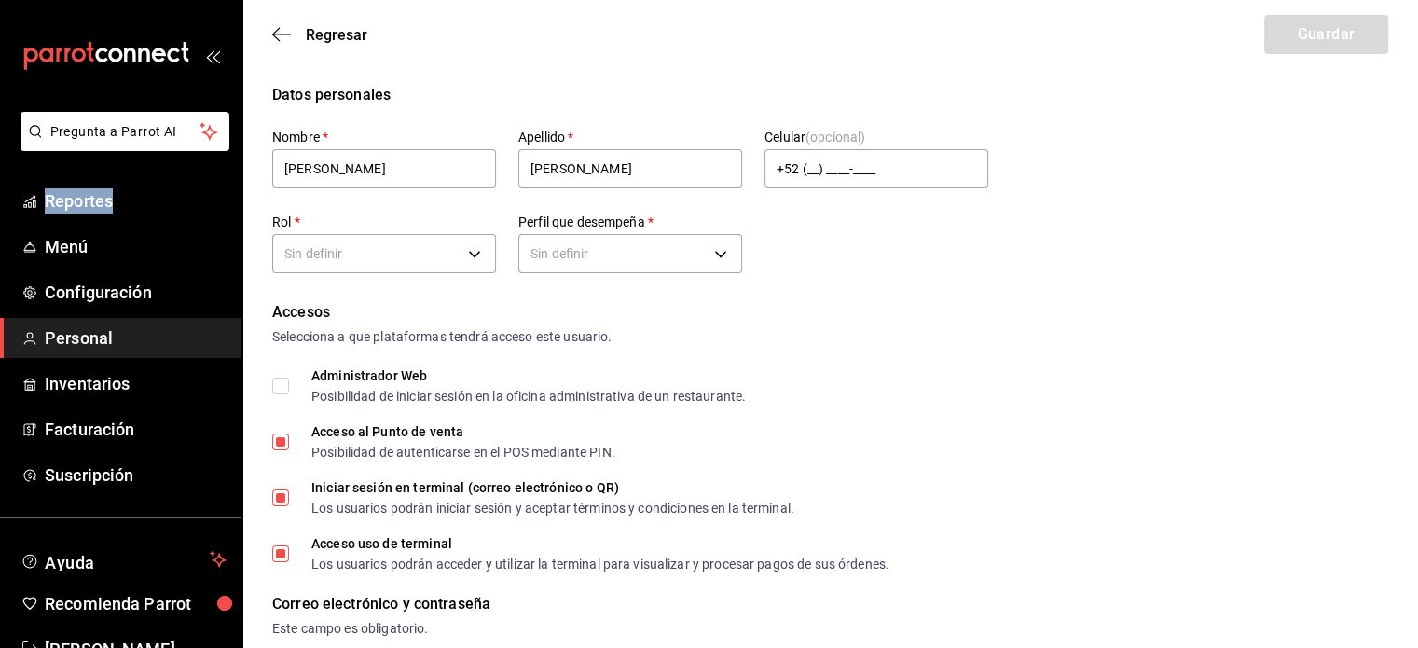
checkbox input "true"
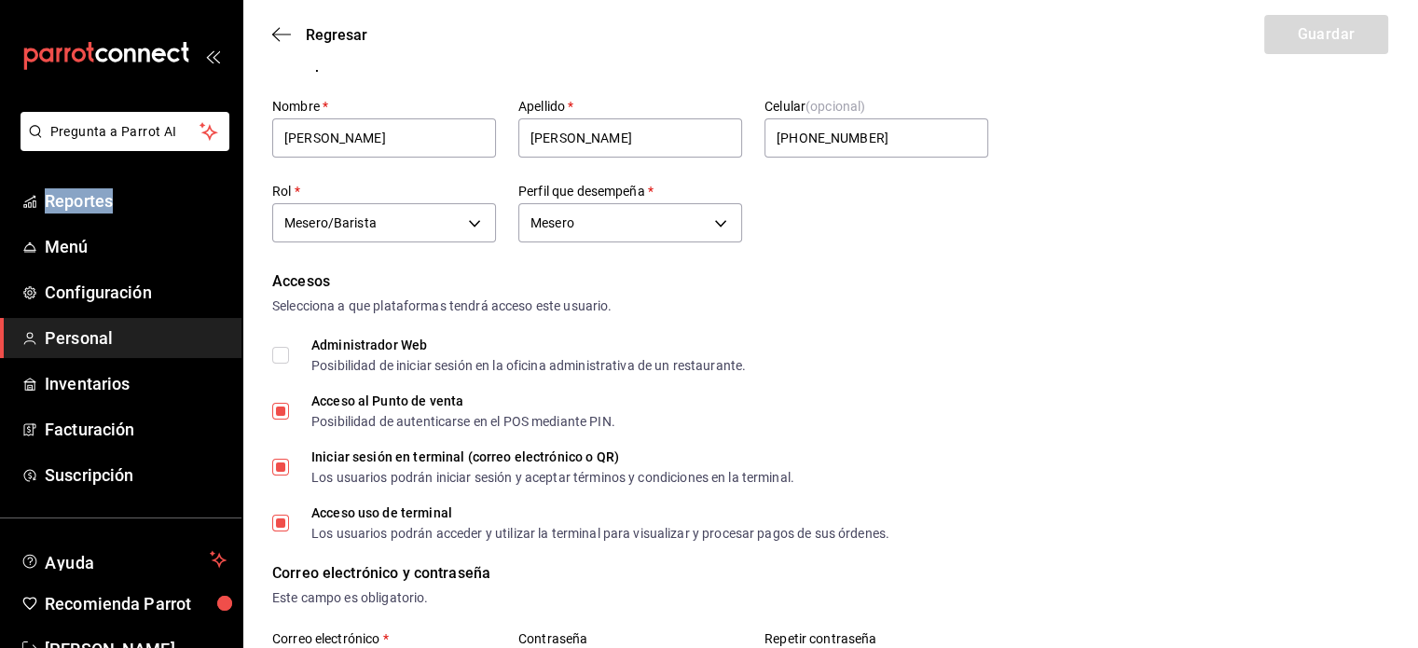
scroll to position [26, 0]
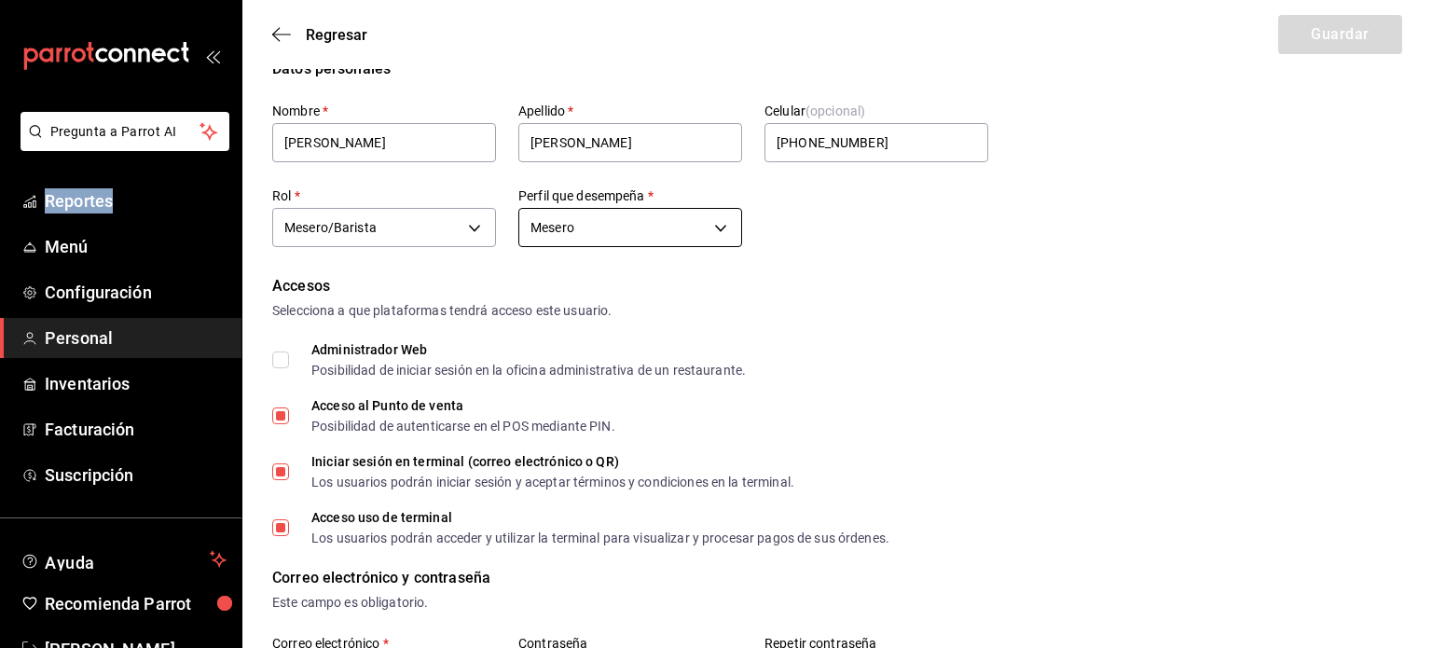
click at [722, 227] on body "Pregunta a Parrot AI Reportes Menú Configuración Personal Inventarios Facturaci…" at bounding box center [716, 654] width 1432 height 1360
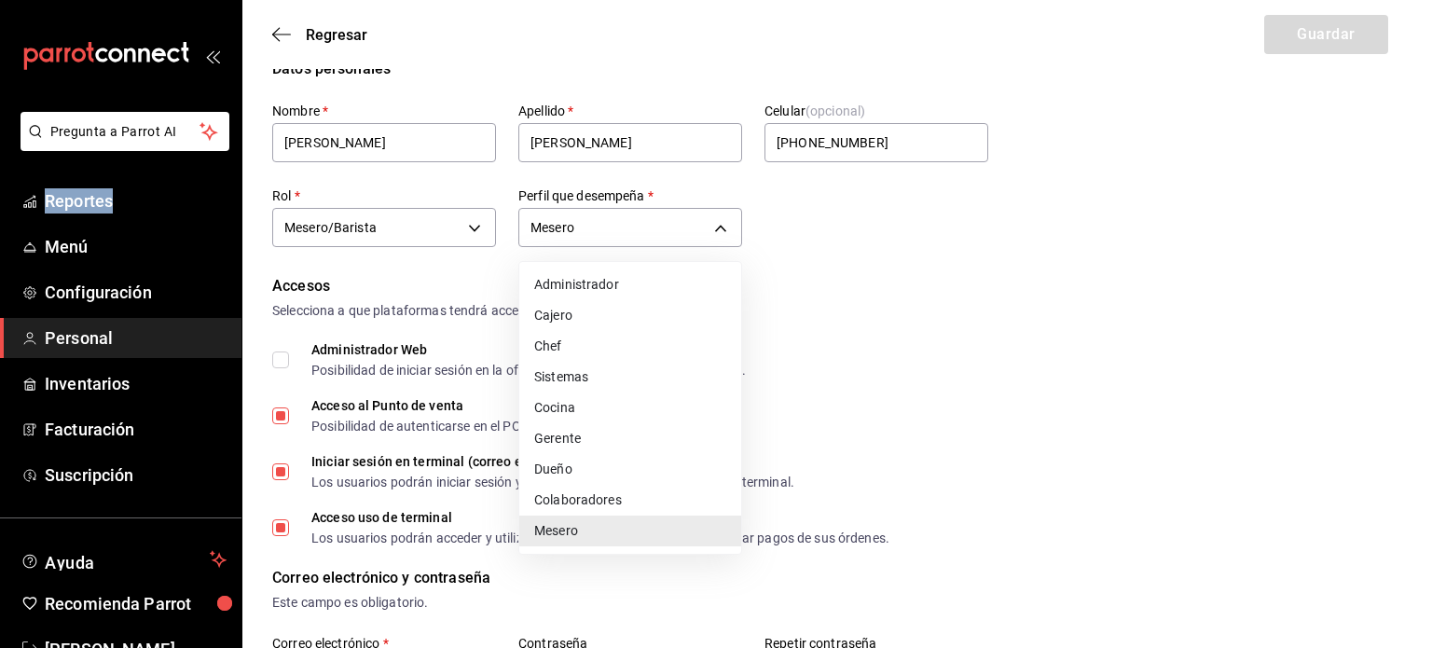
click at [596, 506] on li "Colaboradores" at bounding box center [630, 500] width 222 height 31
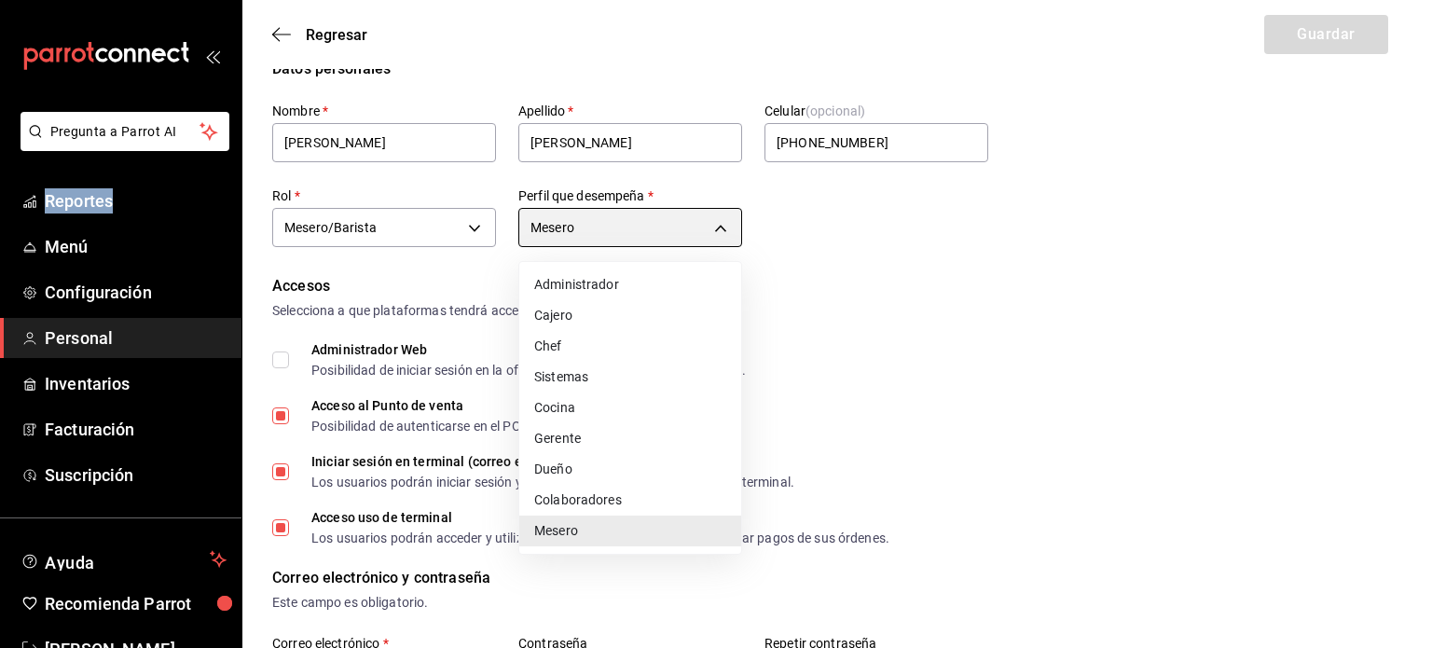
type input "STAFF"
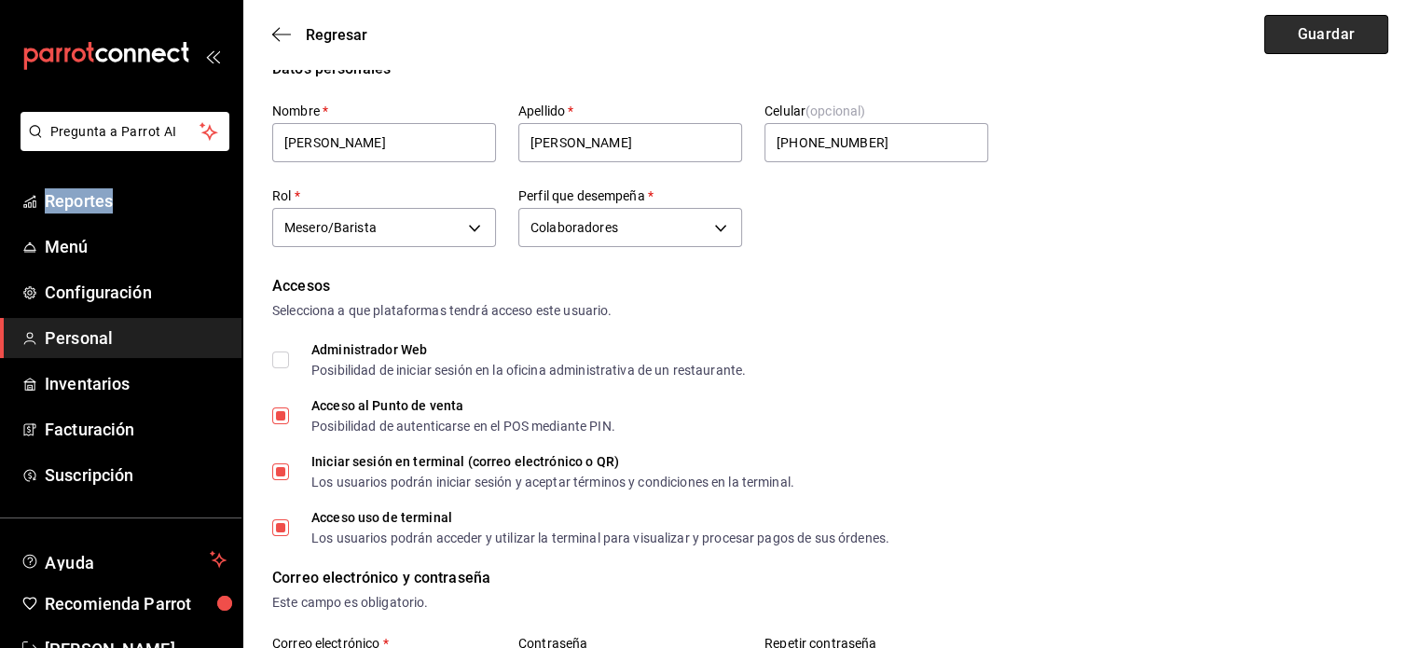
click at [1308, 33] on button "Guardar" at bounding box center [1326, 34] width 124 height 39
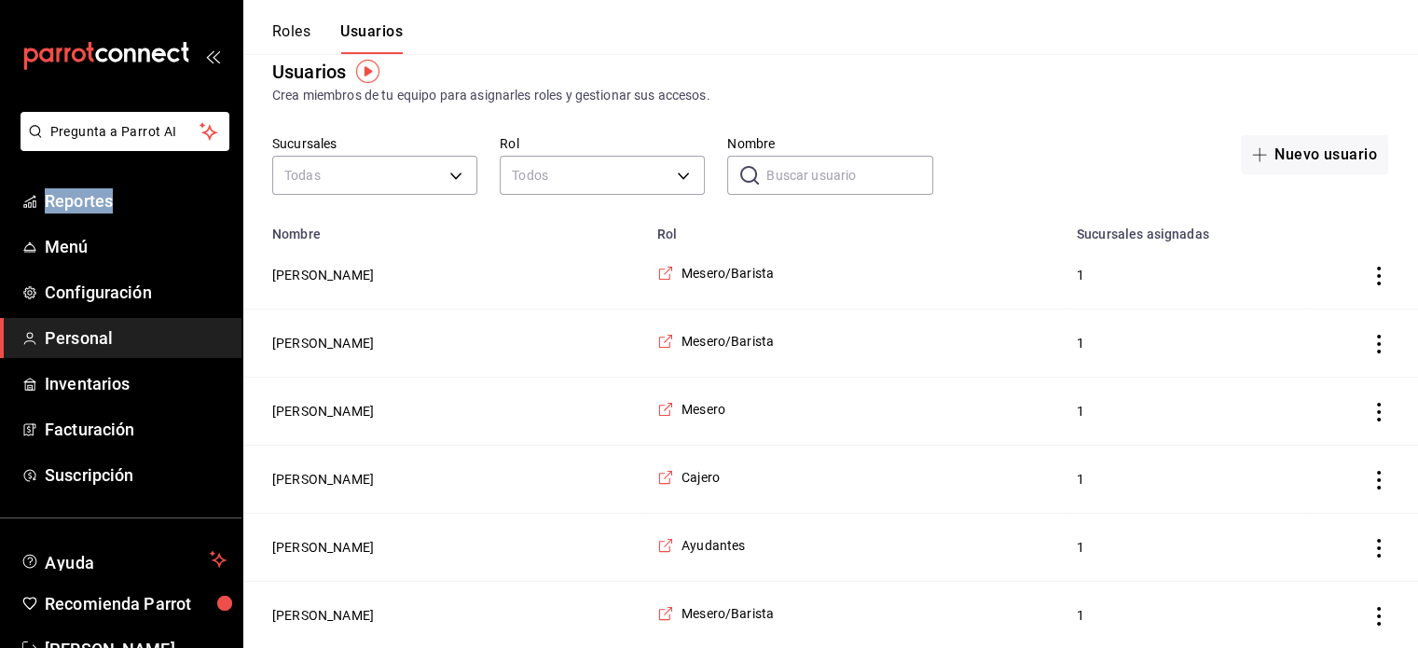
click at [290, 30] on button "Roles" at bounding box center [291, 38] width 38 height 32
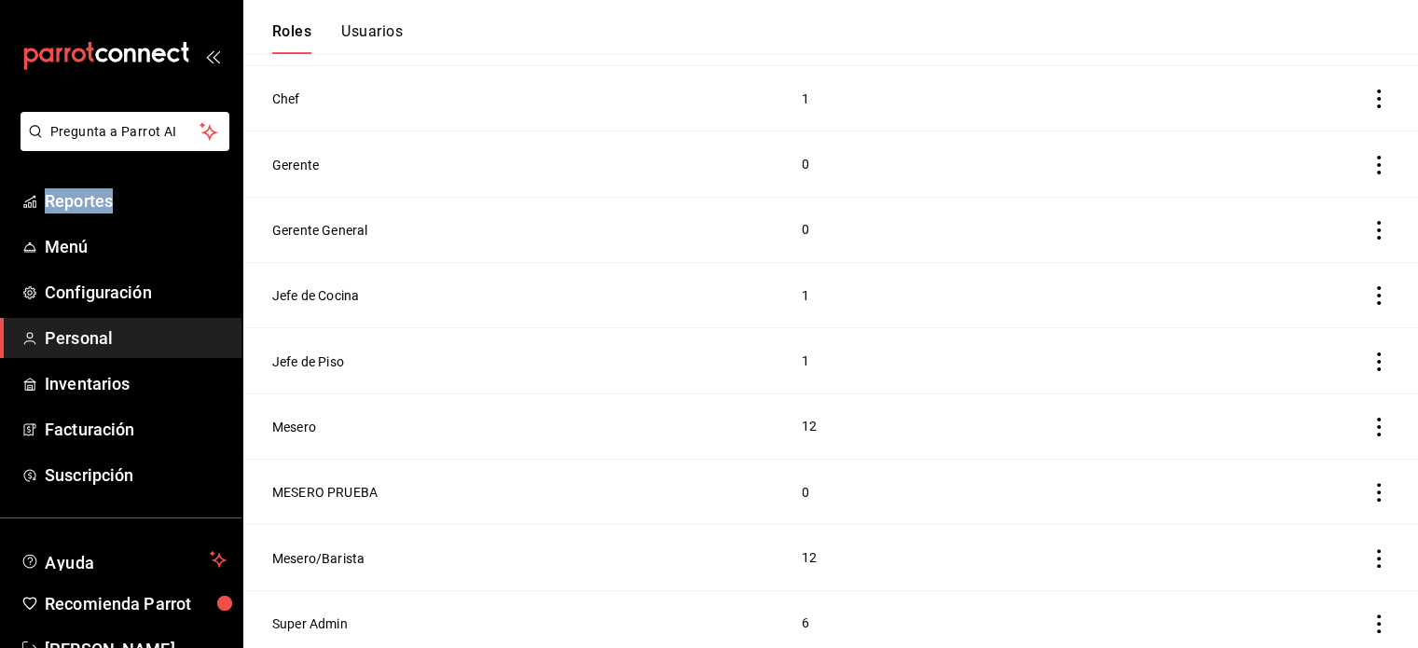
scroll to position [445, 0]
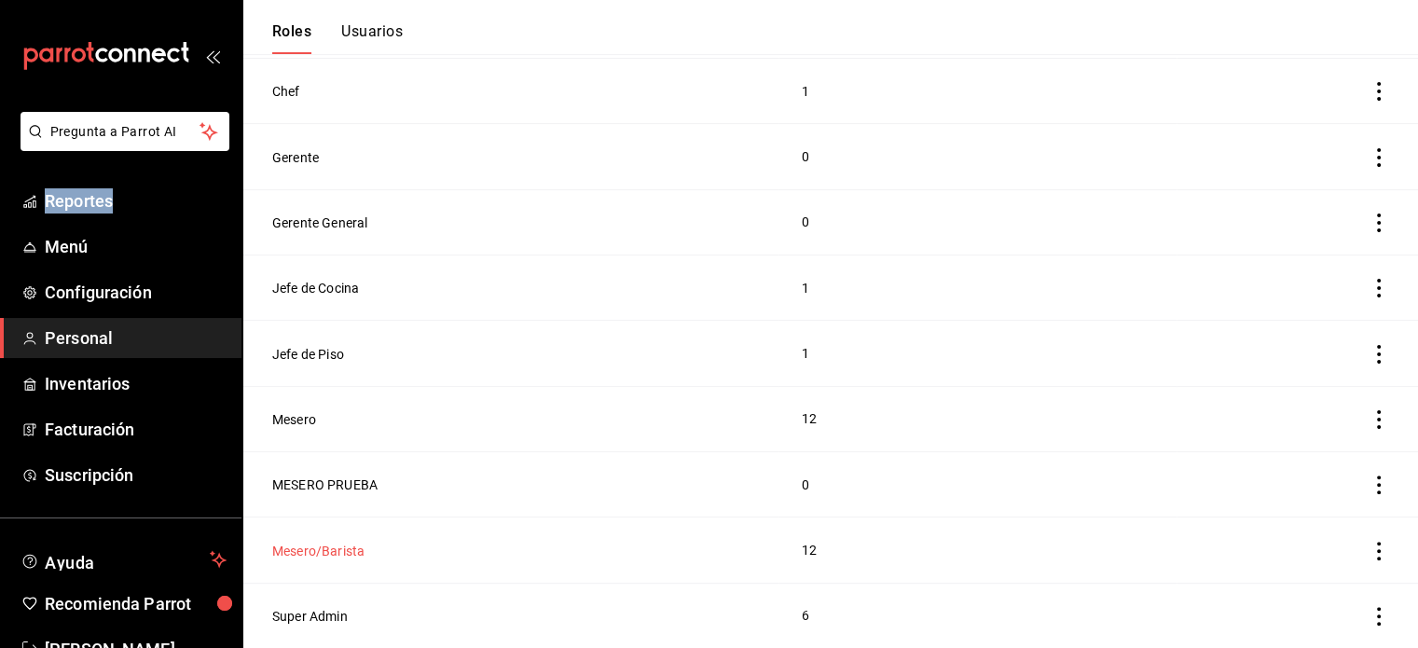
click at [311, 551] on button "Mesero/Barista" at bounding box center [318, 551] width 92 height 19
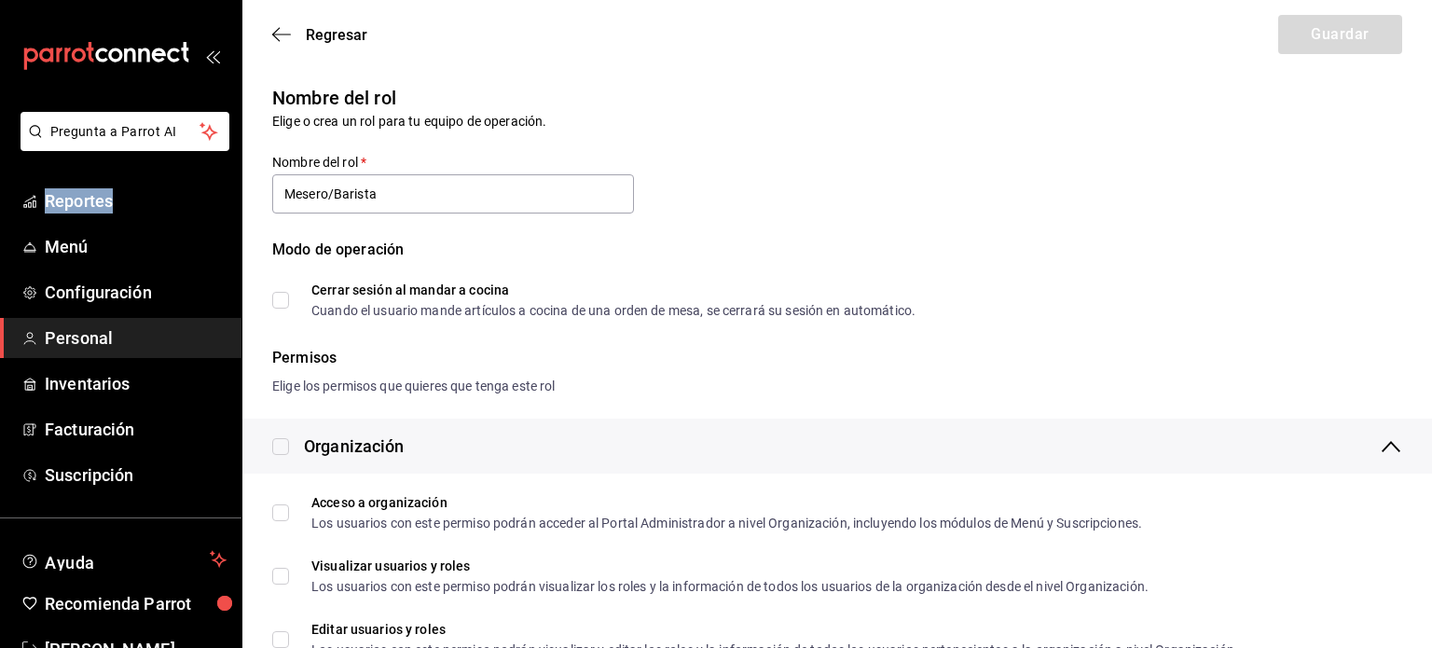
type input "Mesero/Barista"
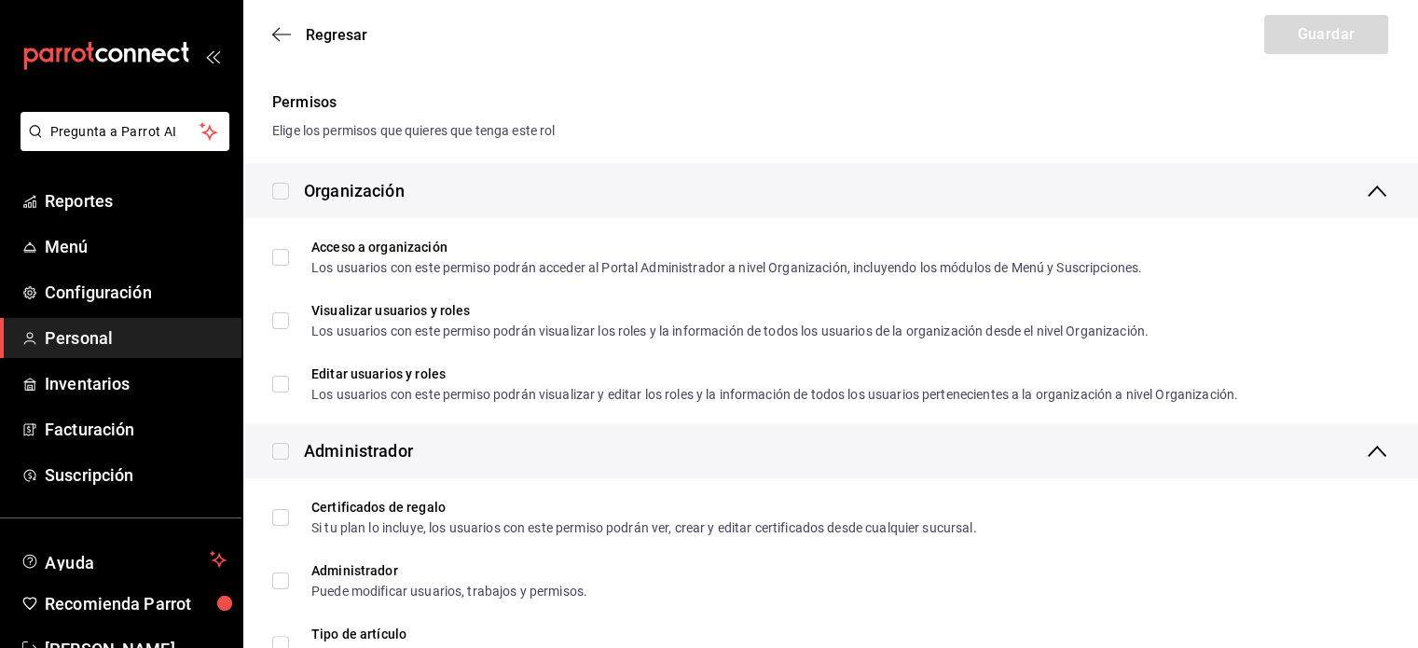
scroll to position [181, 0]
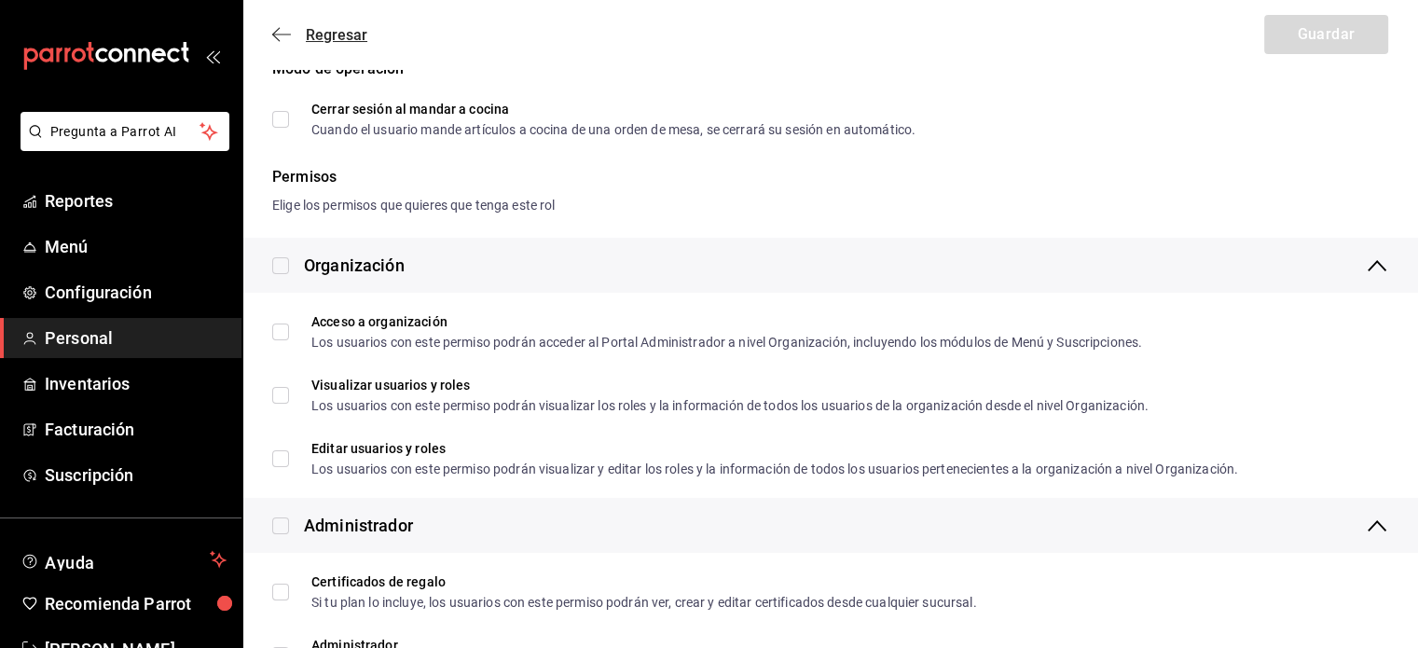
click at [279, 26] on span "Regresar" at bounding box center [319, 35] width 95 height 18
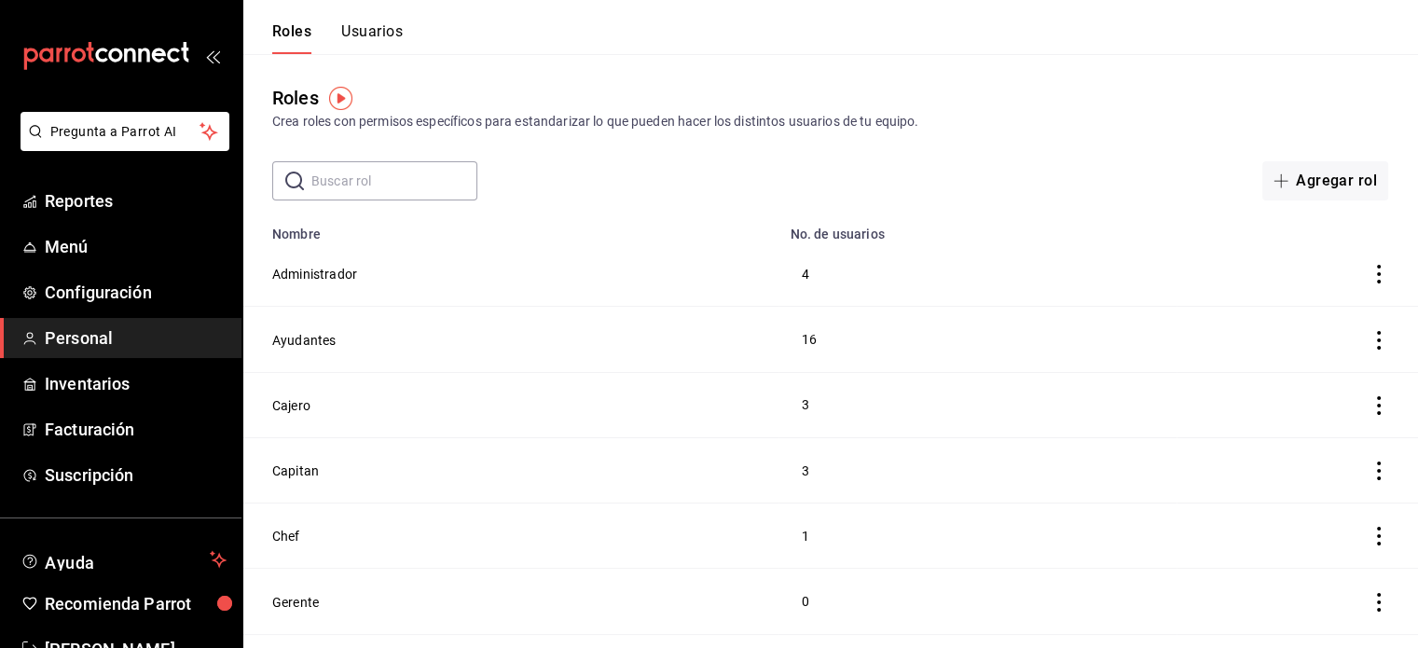
click at [389, 30] on button "Usuarios" at bounding box center [372, 38] width 62 height 32
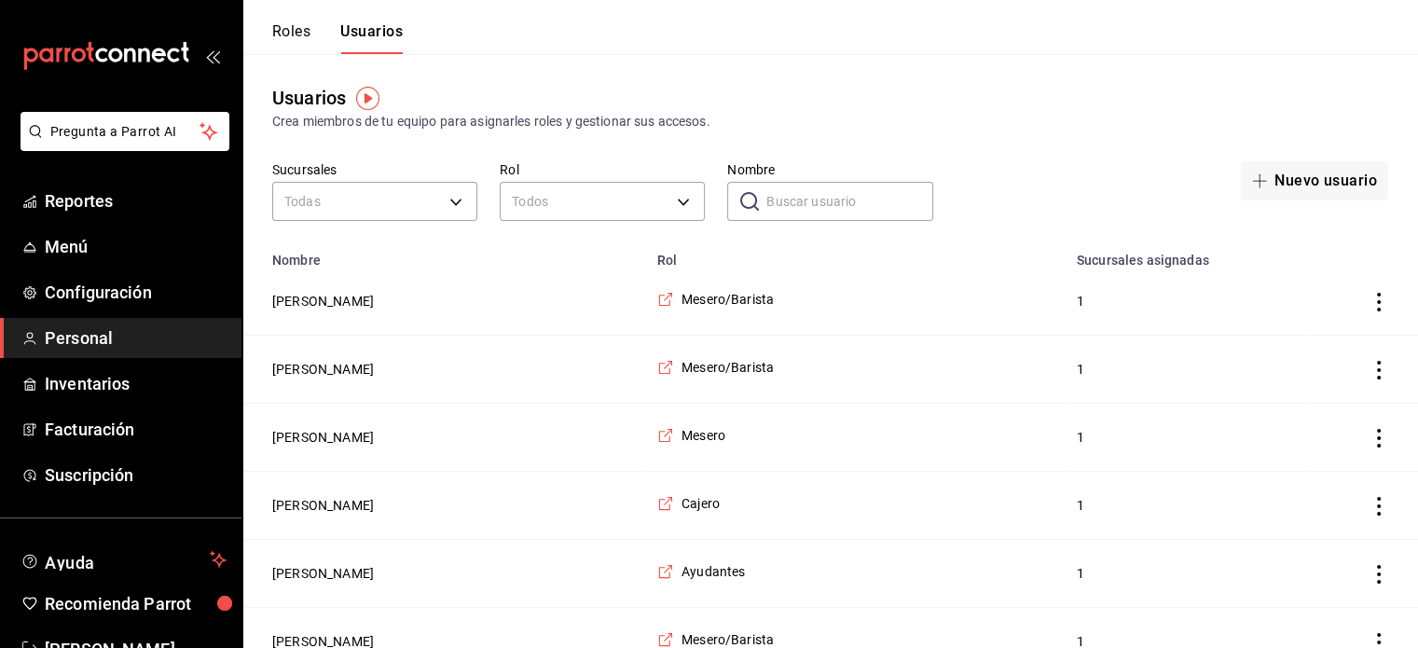
click at [816, 195] on input "Nombre" at bounding box center [849, 201] width 166 height 37
type input "mariela"
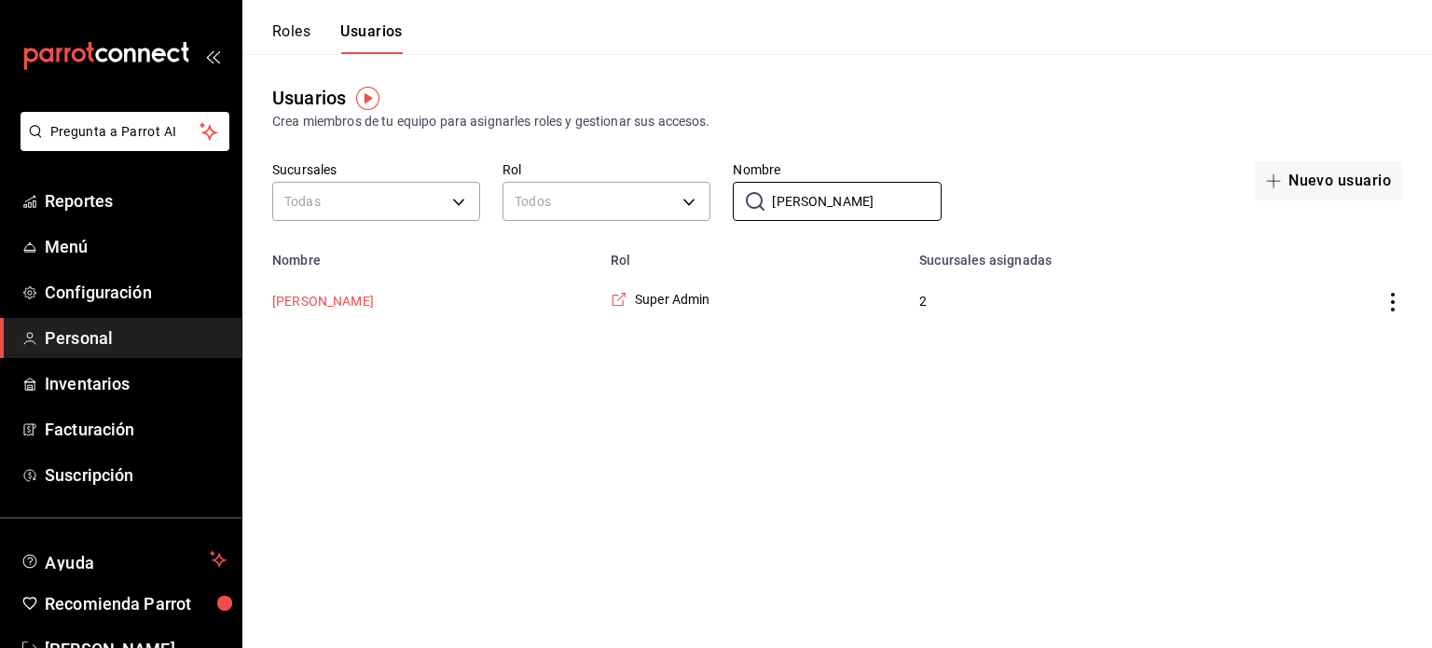
click at [374, 305] on button "Mariela Gonzalez Contreras" at bounding box center [323, 301] width 102 height 19
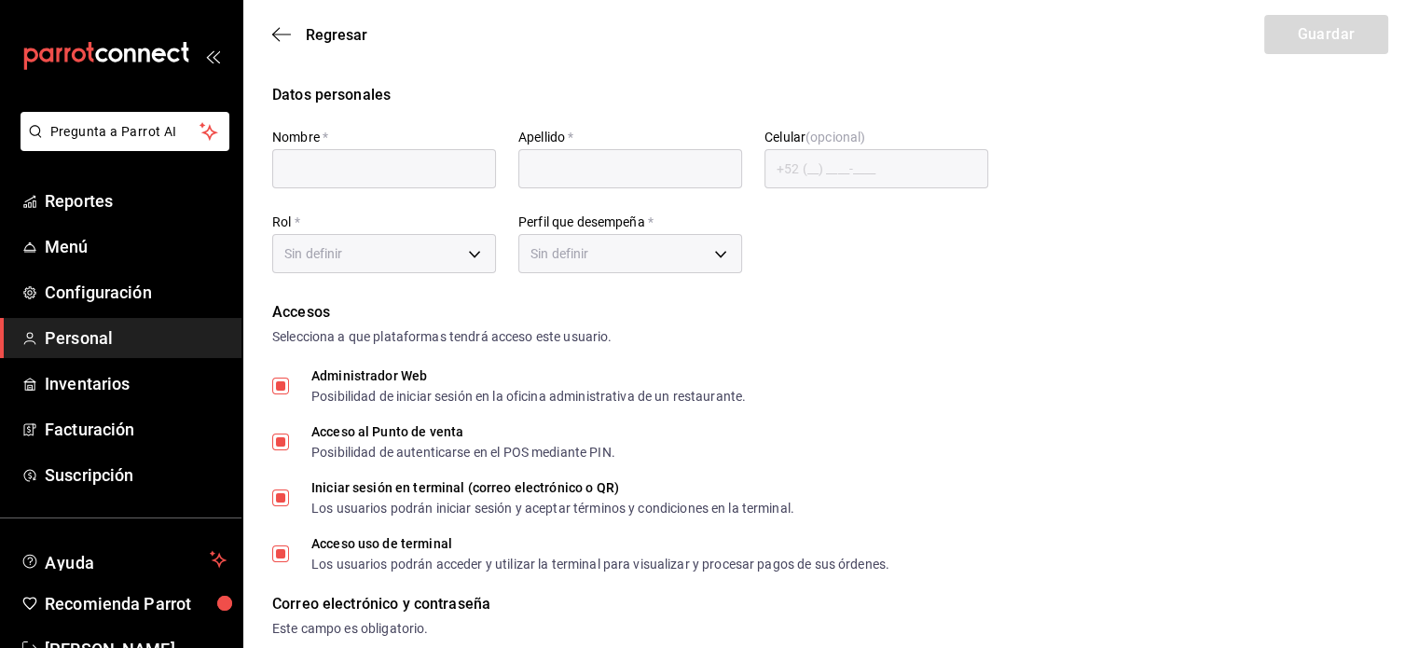
type input "Mariela"
type input "Gonzalez Contreras"
checkbox input "true"
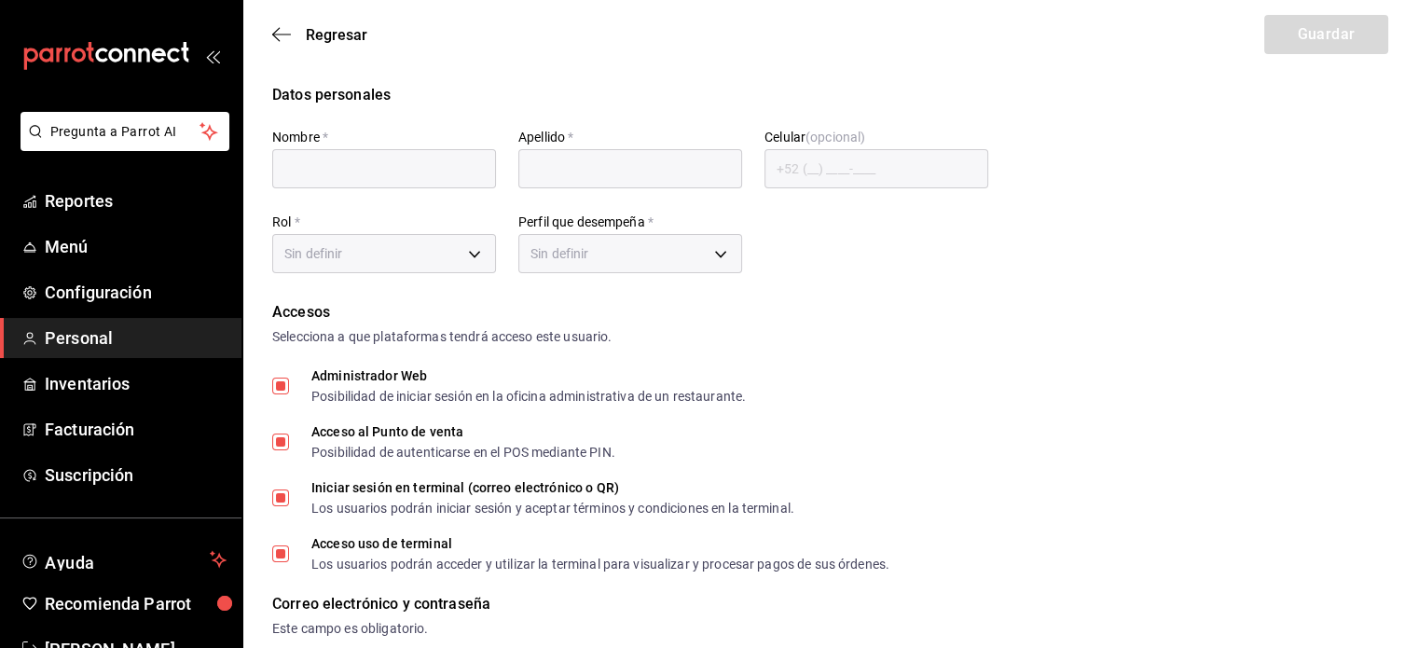
checkbox input "true"
type input "makys202@gmail.com"
type input "2025"
checkbox input "true"
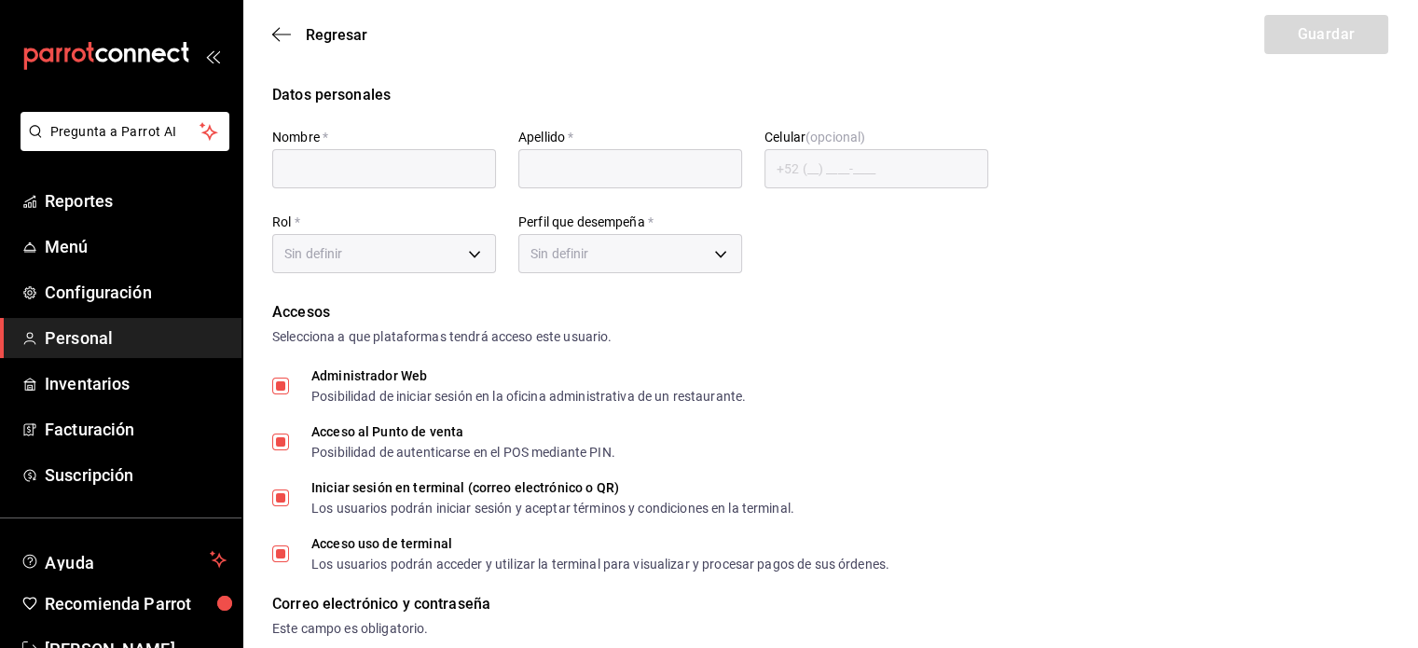
checkbox input "true"
type input "2aa0bebf-de37-4608-80c0-efc88eae4c1e"
type input "MANAGER"
checkbox input "true"
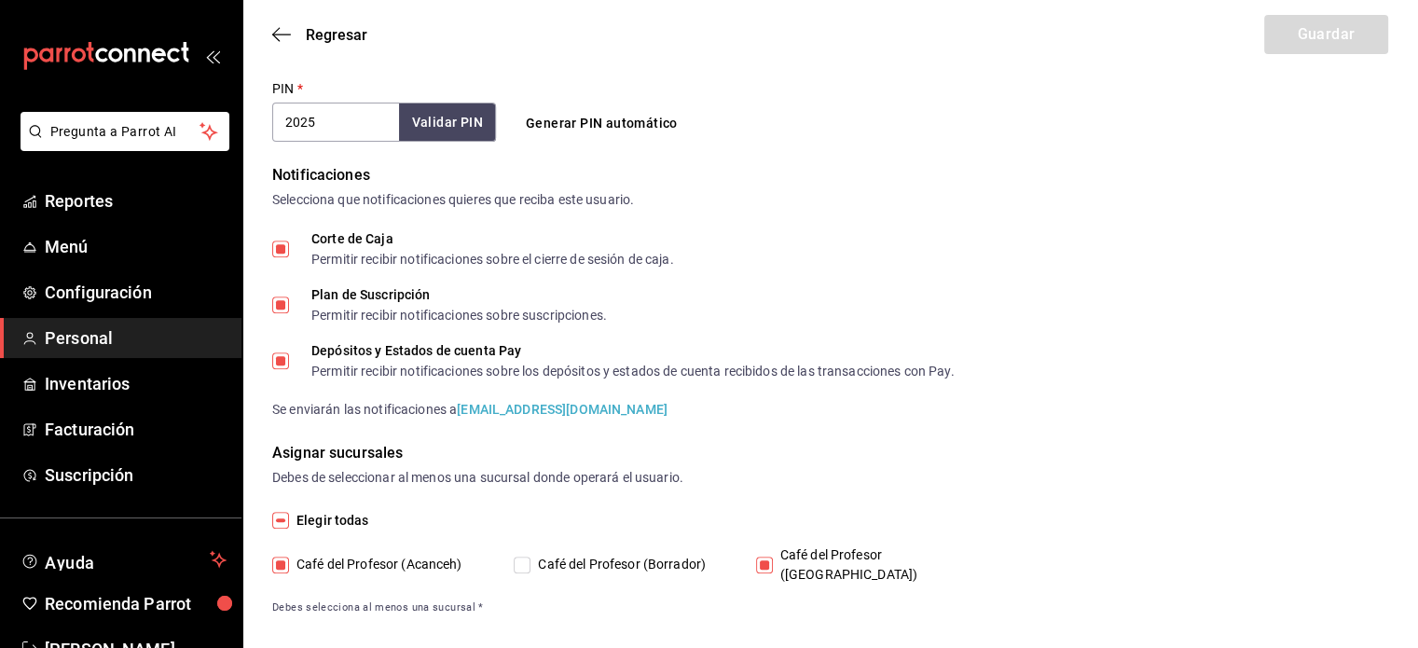
scroll to position [735, 0]
drag, startPoint x: 1420, startPoint y: 485, endPoint x: 995, endPoint y: 144, distance: 545.1
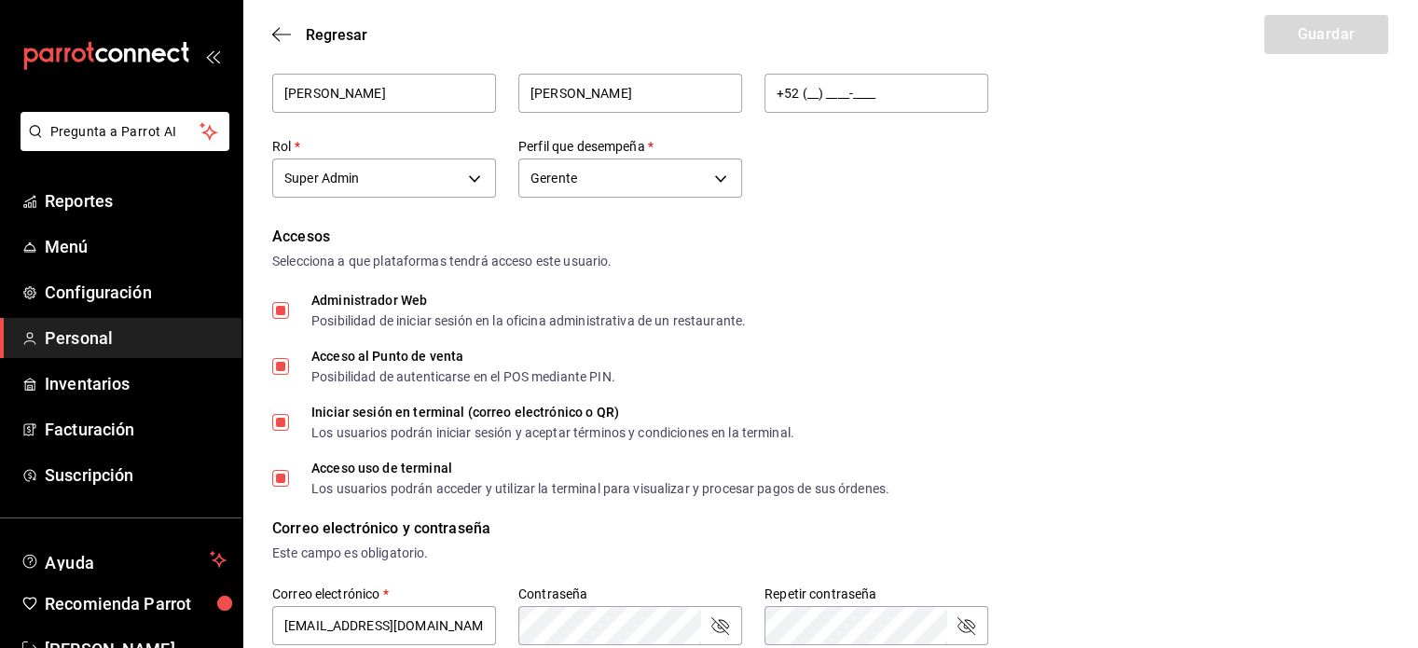
scroll to position [0, 0]
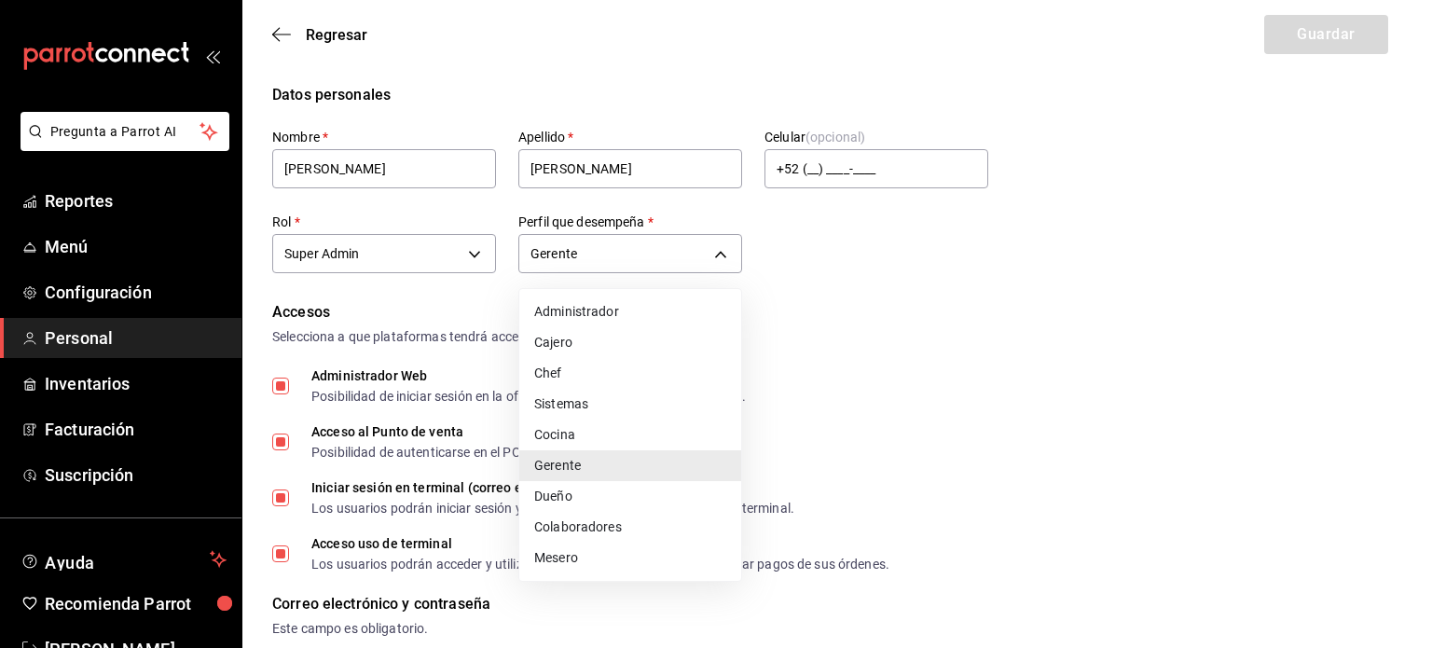
click at [665, 302] on li "Administrador" at bounding box center [630, 311] width 222 height 31
type input "ADMIN"
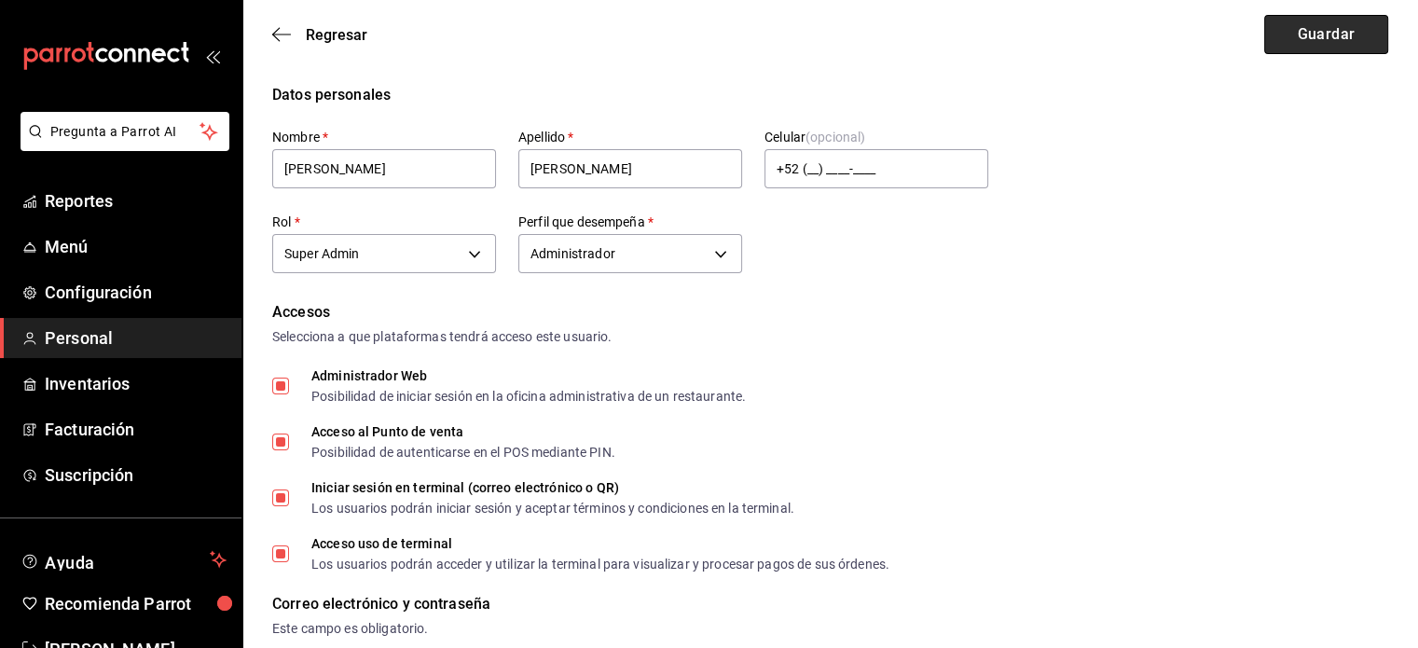
click at [1348, 38] on button "Guardar" at bounding box center [1326, 34] width 124 height 39
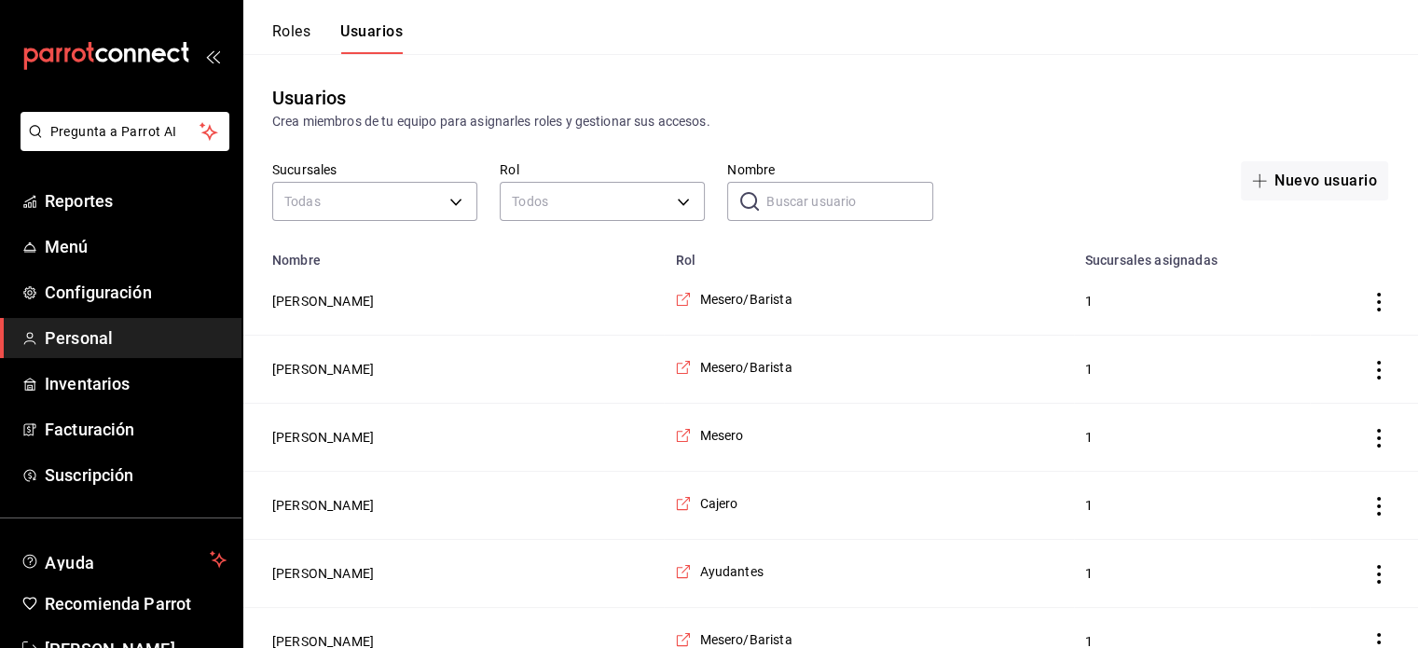
click at [805, 200] on input "Nombre" at bounding box center [849, 201] width 166 height 37
type input "[PERSON_NAME]"
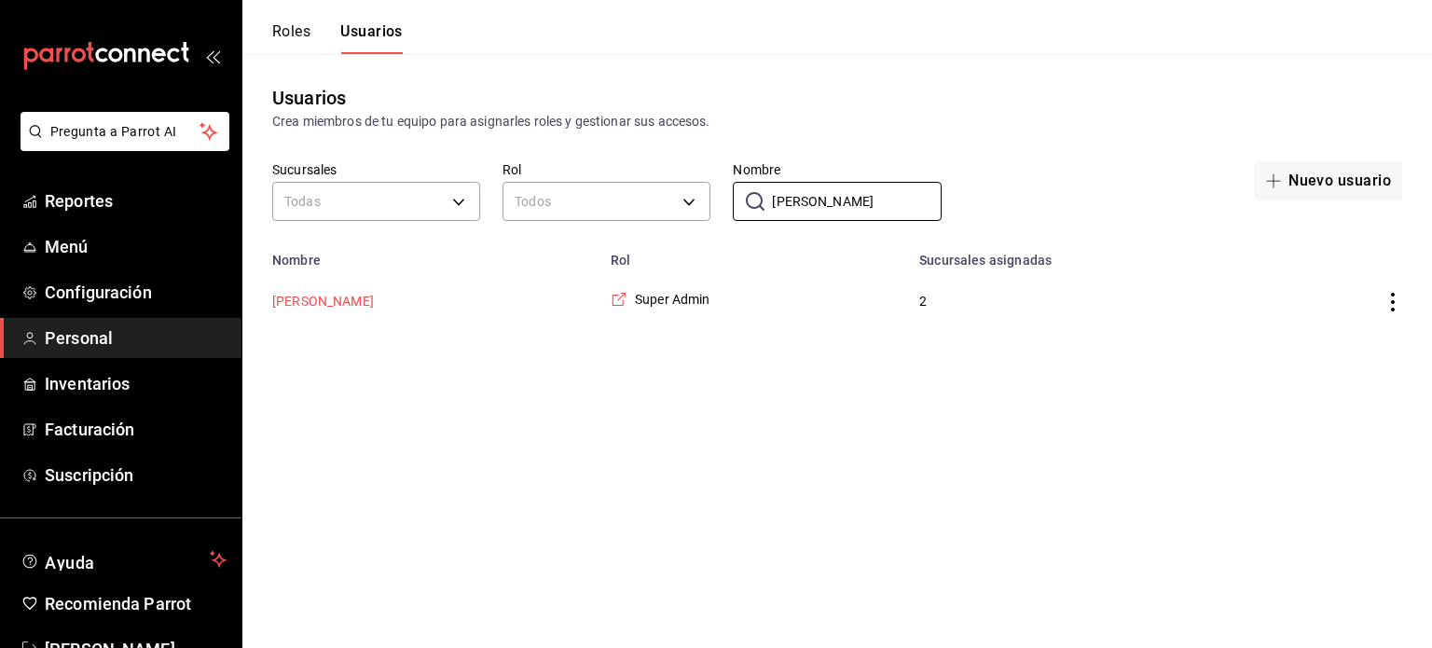
click at [374, 300] on button "[PERSON_NAME]" at bounding box center [323, 301] width 102 height 19
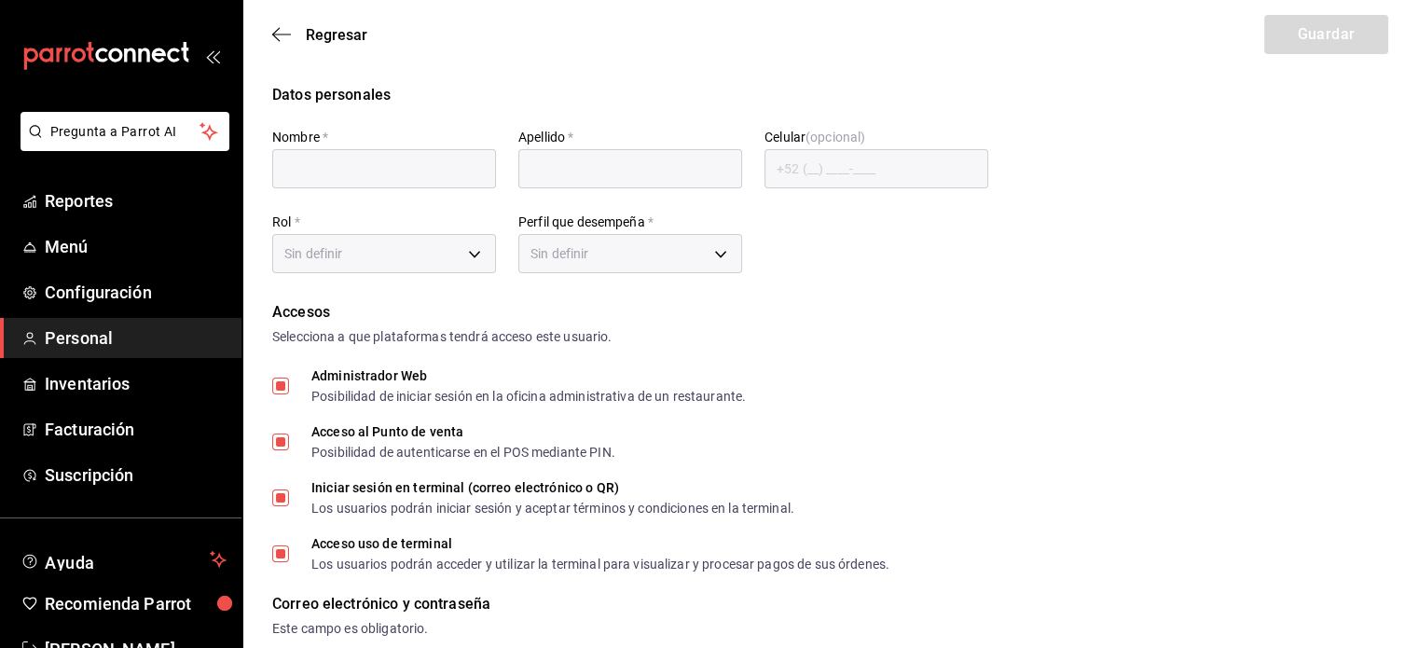
type input "Mariela"
type input "Gonzalez Contreras"
checkbox input "true"
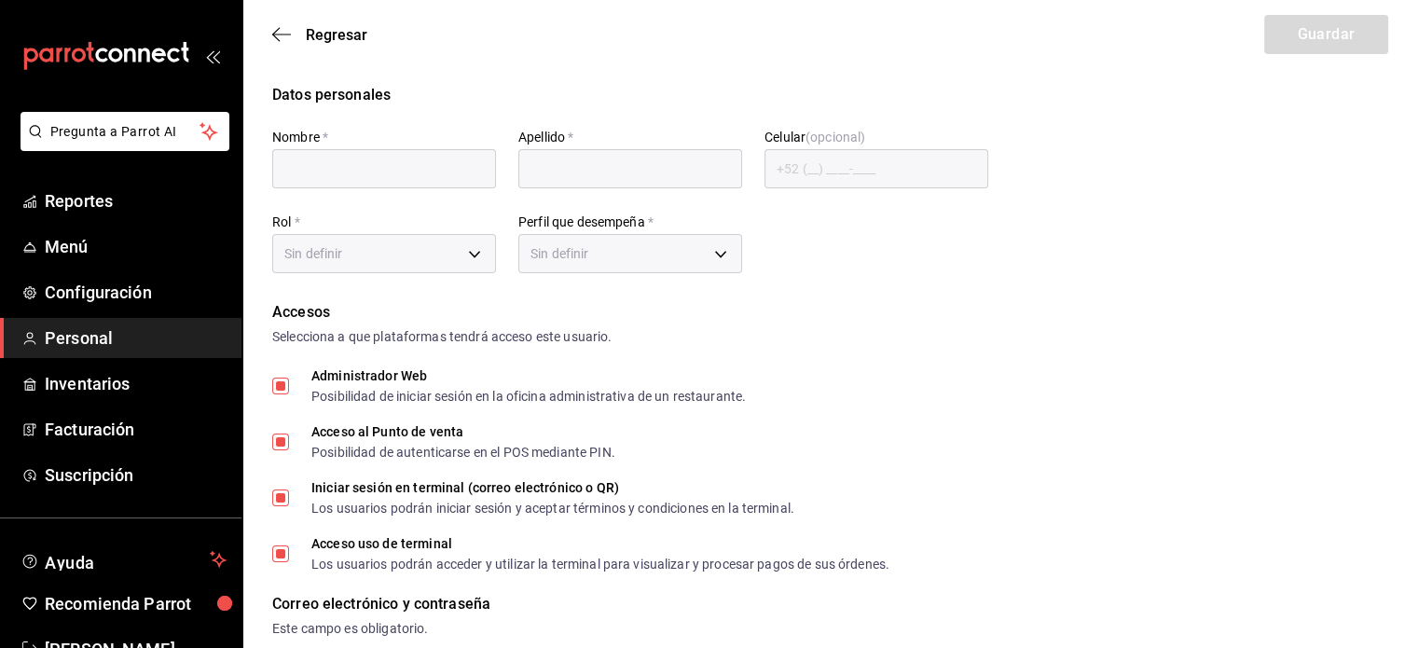
checkbox input "true"
type input "makys202@gmail.com"
type input "2025"
checkbox input "true"
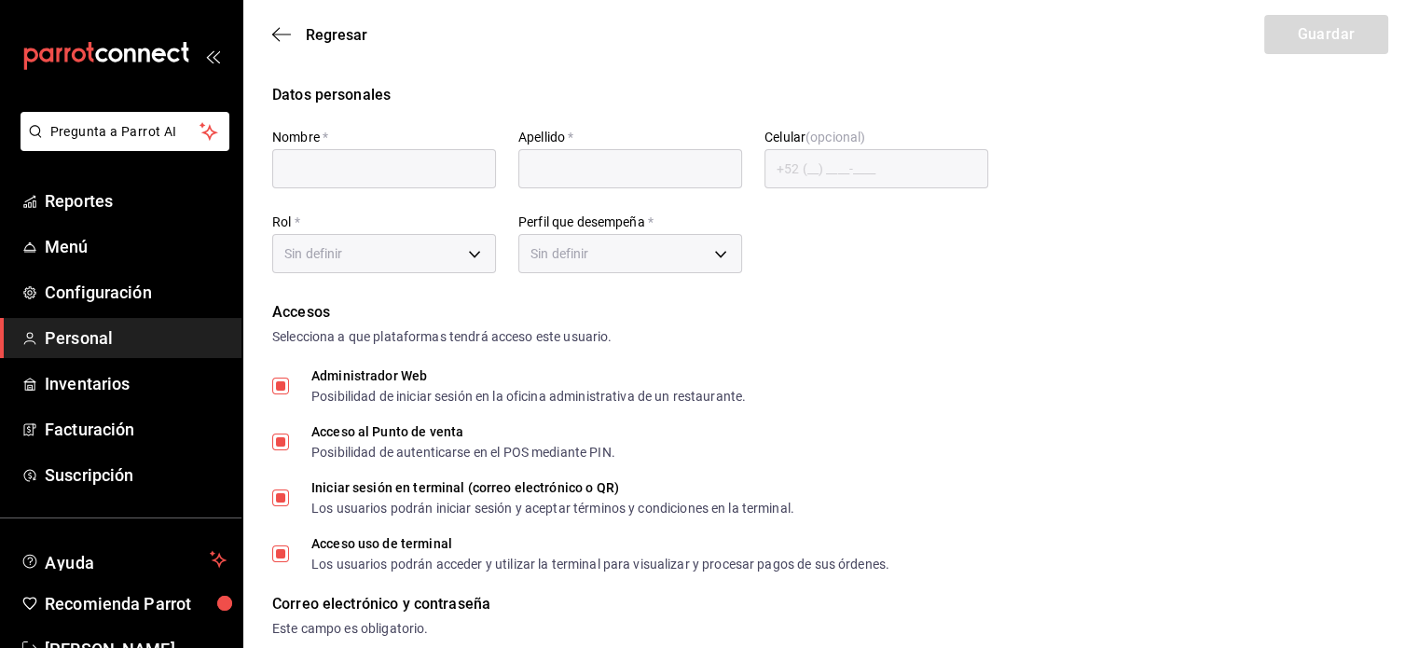
checkbox input "true"
type input "2aa0bebf-de37-4608-80c0-efc88eae4c1e"
type input "ADMIN"
checkbox input "true"
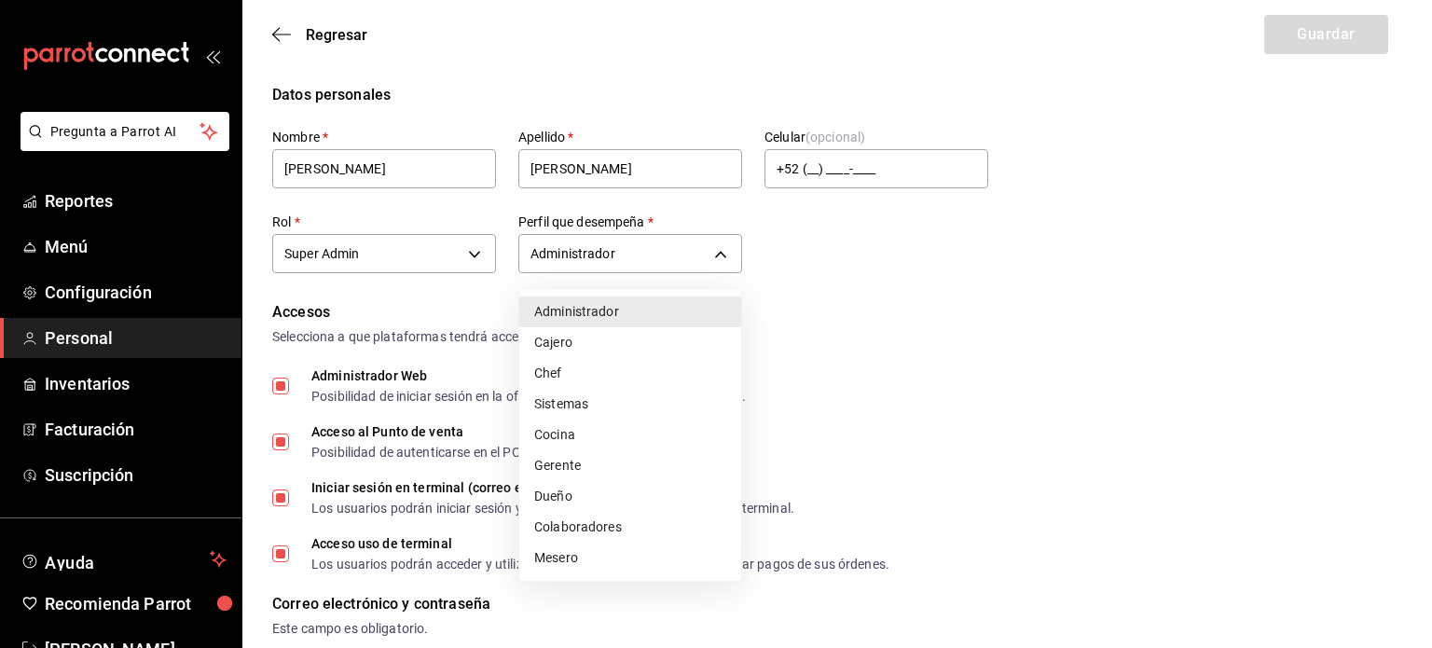
click at [619, 465] on li "Gerente" at bounding box center [630, 465] width 222 height 31
type input "MANAGER"
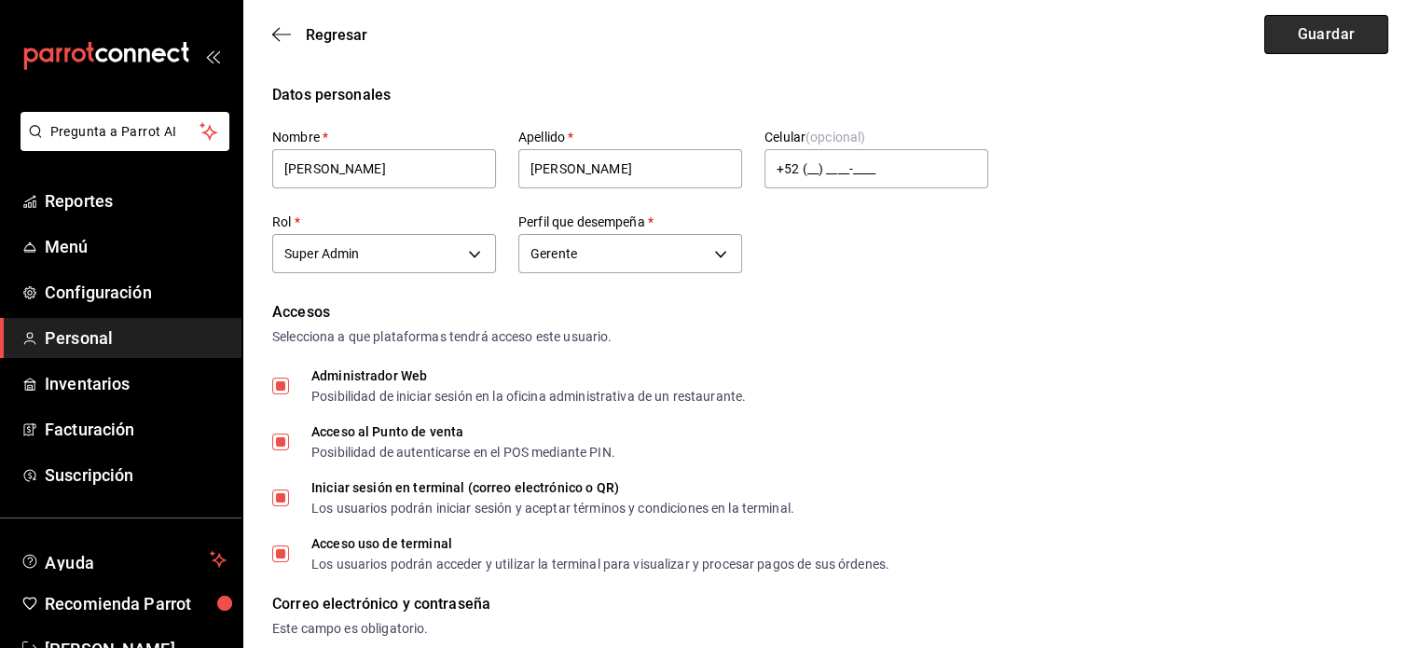
click at [1327, 25] on button "Guardar" at bounding box center [1326, 34] width 124 height 39
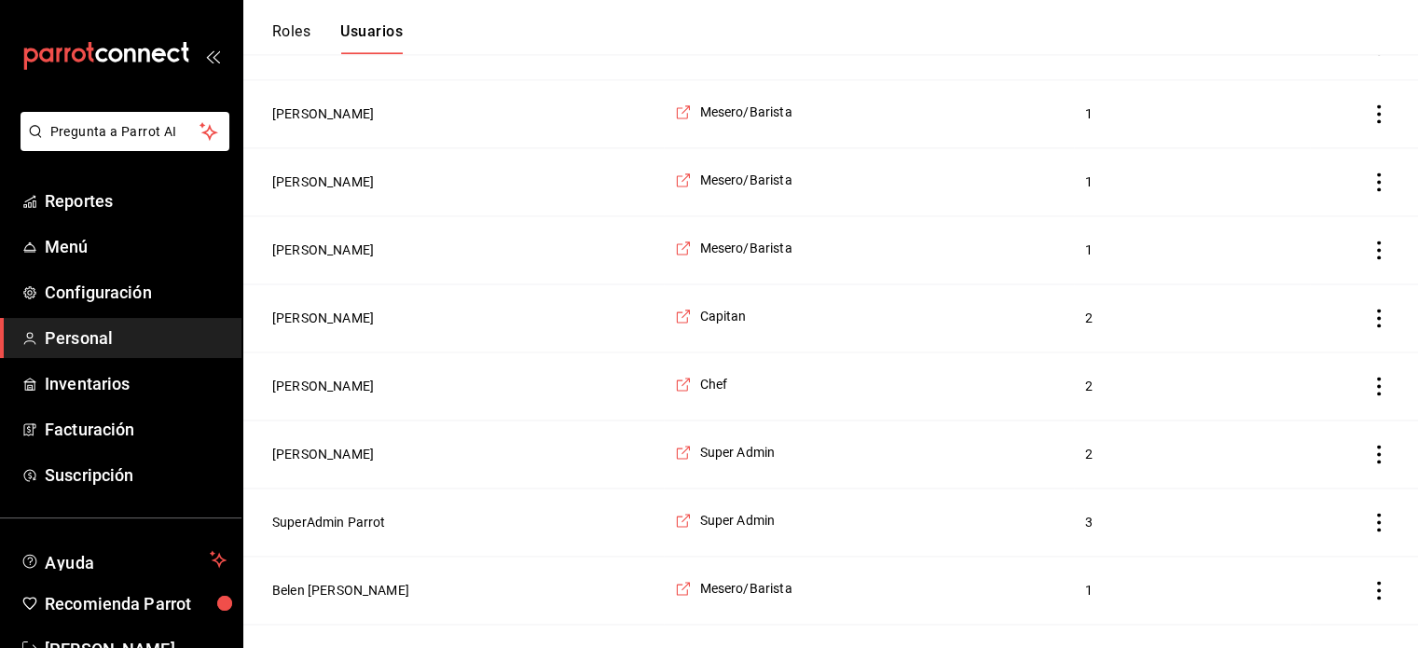
scroll to position [3004, 0]
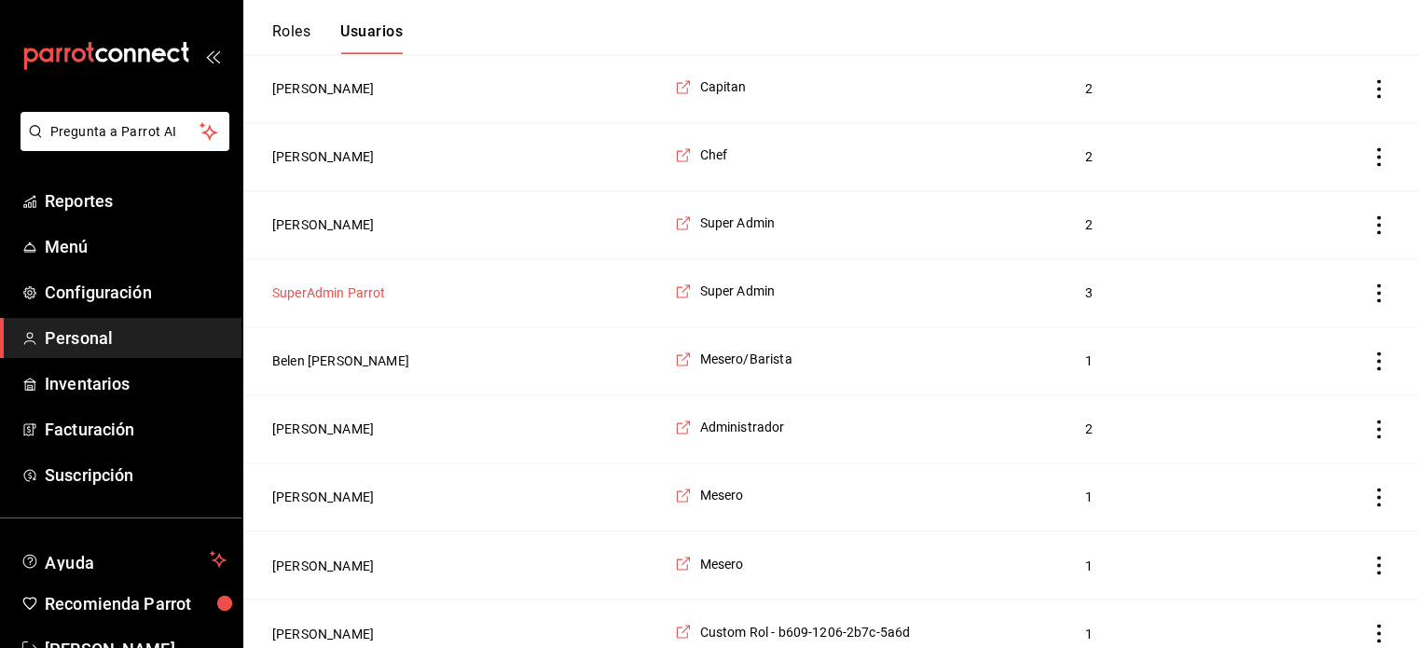
click at [343, 283] on button "SuperAdmin Parrot" at bounding box center [329, 292] width 114 height 19
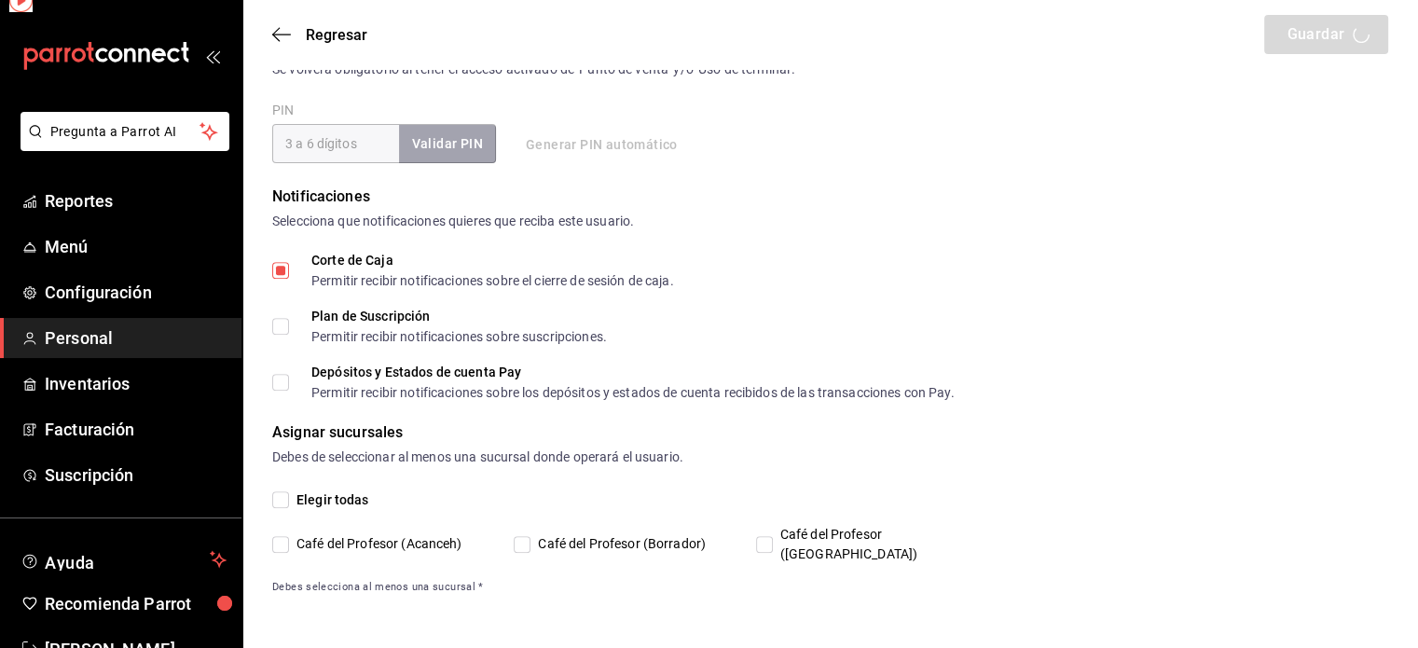
scroll to position [693, 0]
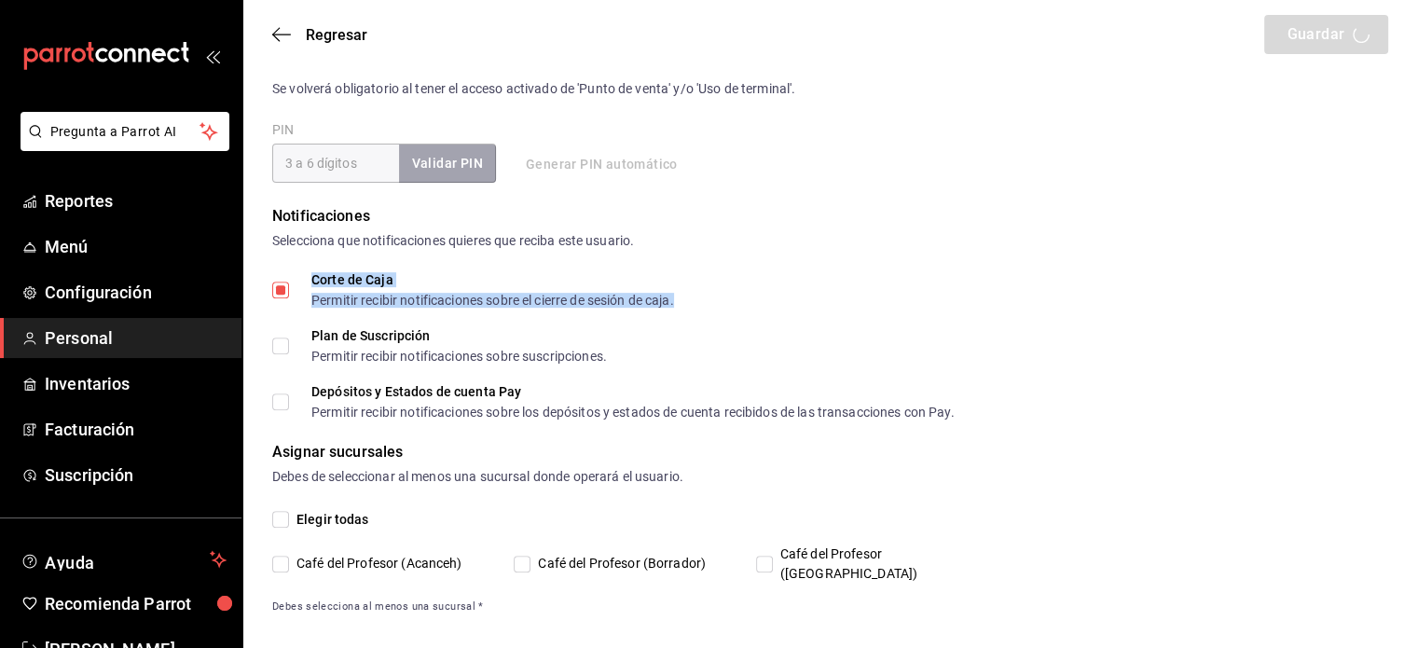
type input "SuperAdmin"
type input "Parrot"
checkbox input "true"
type input "cafedelprofesor@acanceh.com"
type input "431607"
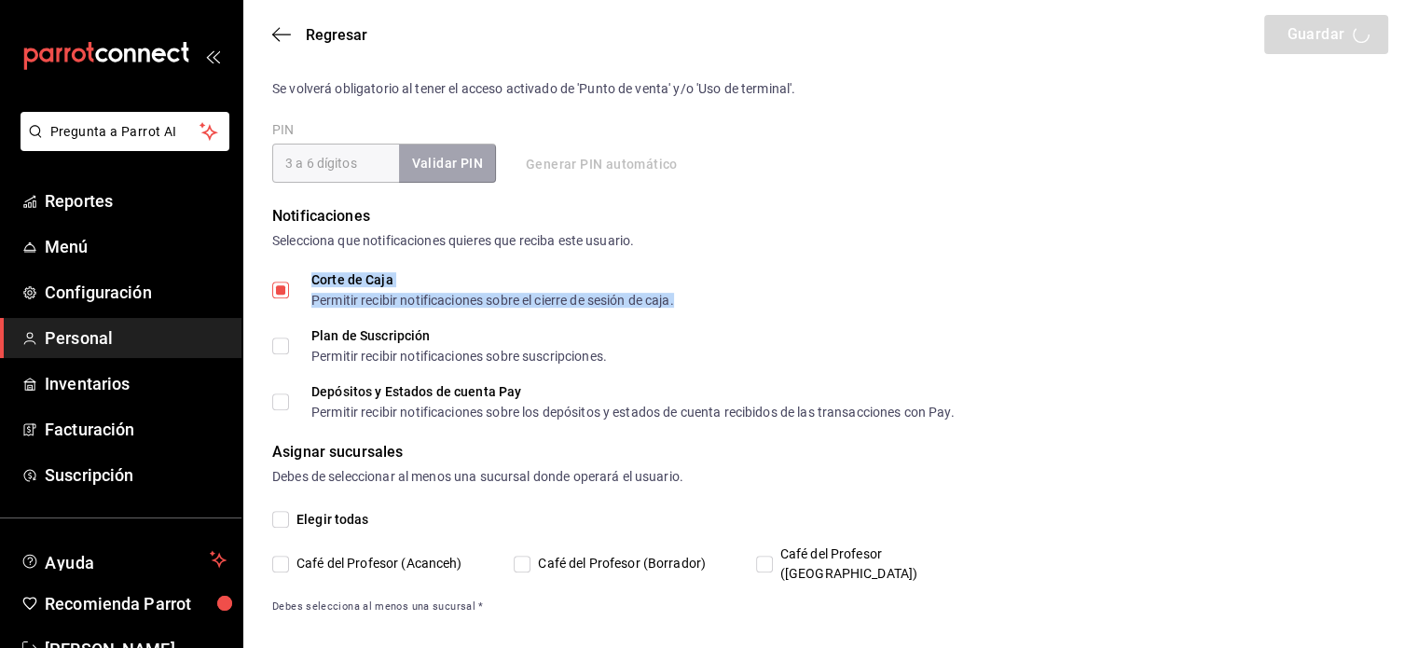
checkbox input "false"
type input "2aa0bebf-de37-4608-80c0-efc88eae4c1e"
type input "UNDEFINED"
checkbox input "true"
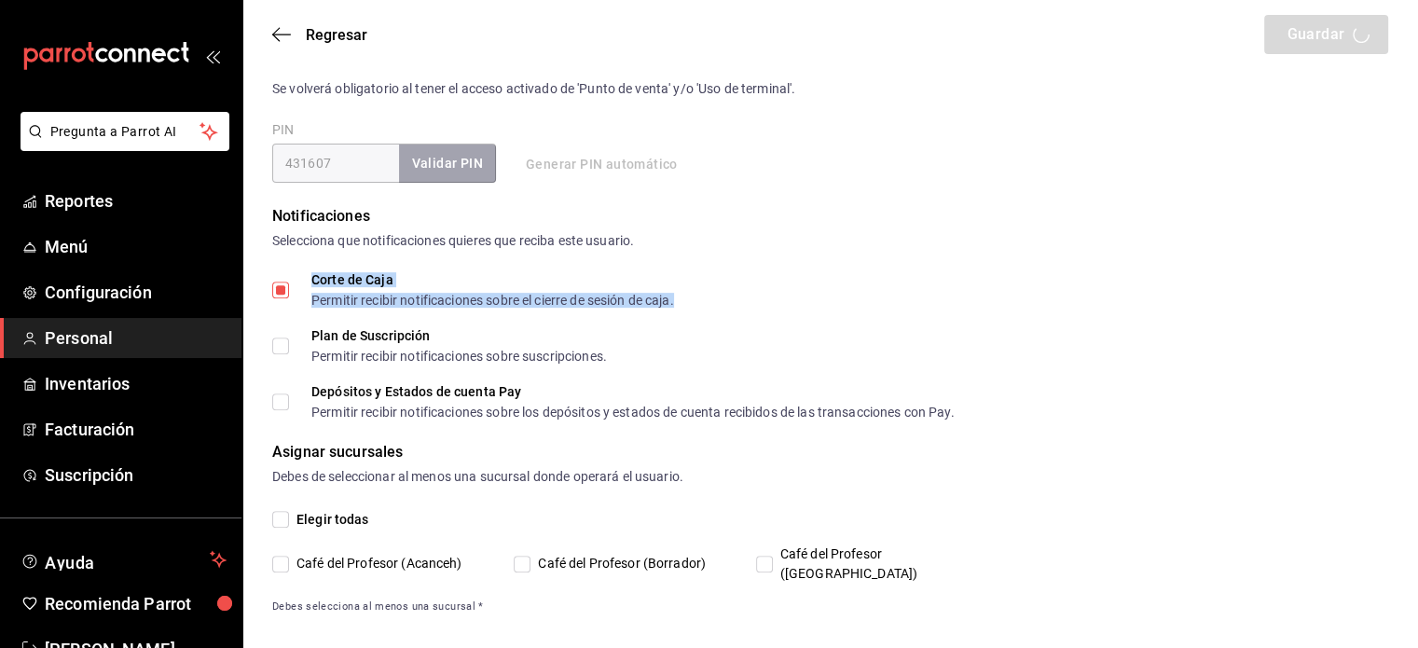
checkbox input "true"
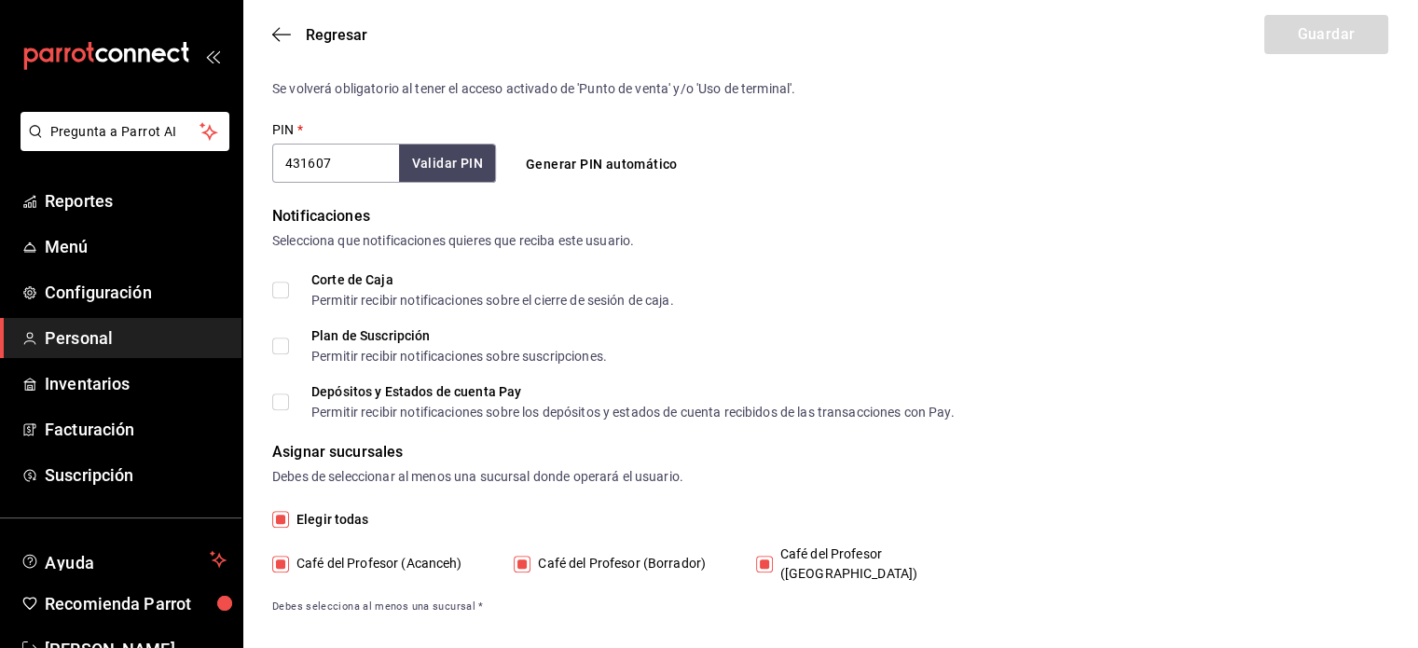
click at [995, 310] on div "Corte de Caja Permitir recibir notificaciones sobre el cierre de sesión de caja…" at bounding box center [830, 345] width 1116 height 145
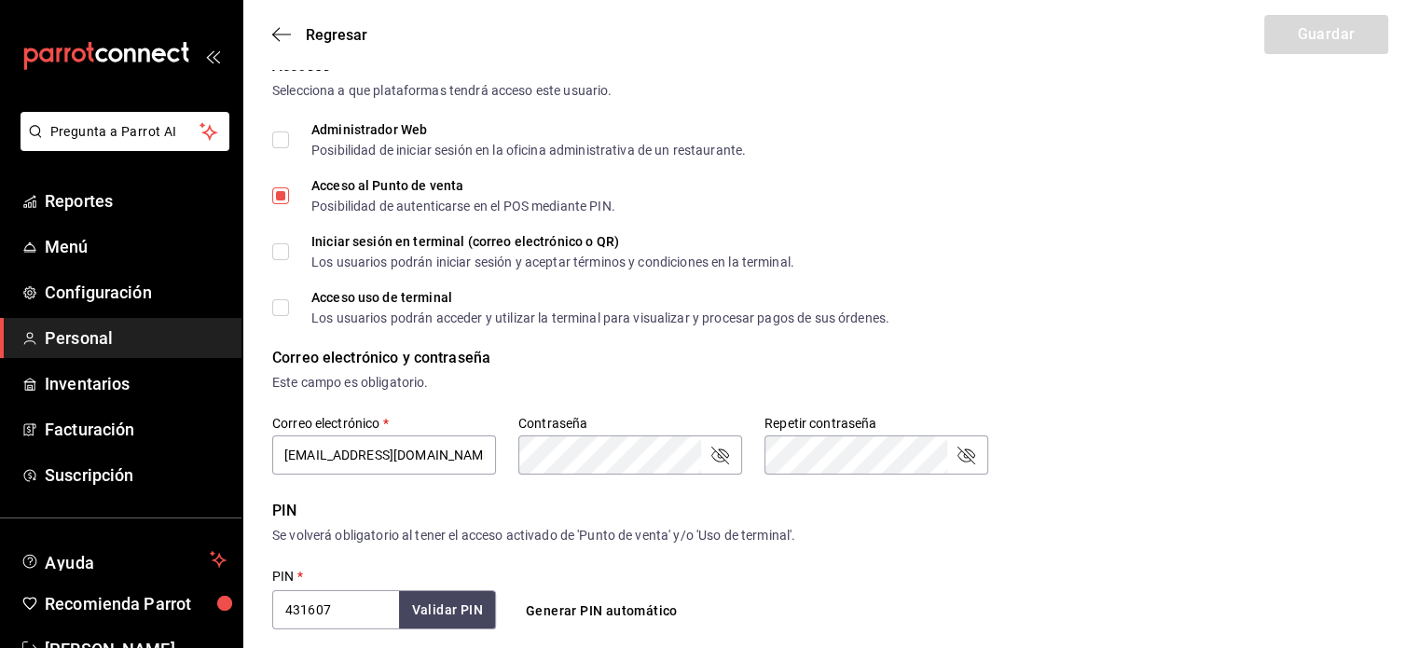
scroll to position [0, 0]
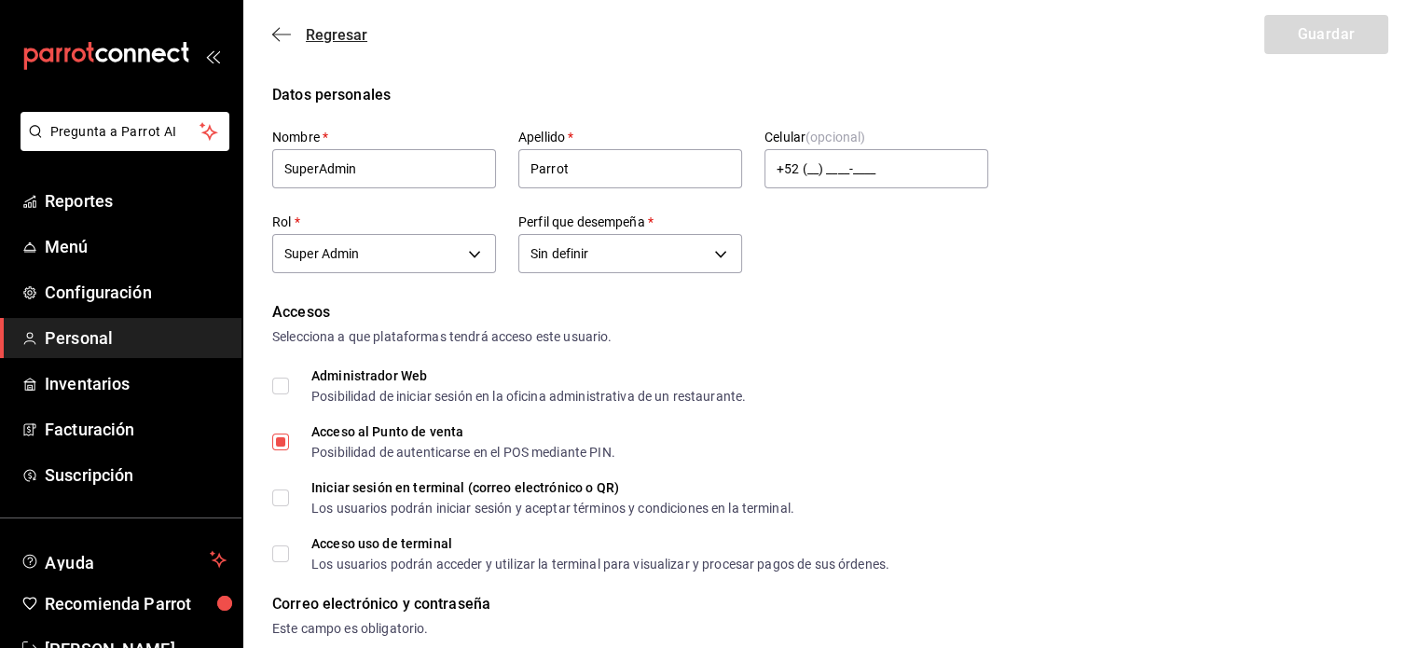
click at [282, 33] on icon "button" at bounding box center [281, 34] width 19 height 17
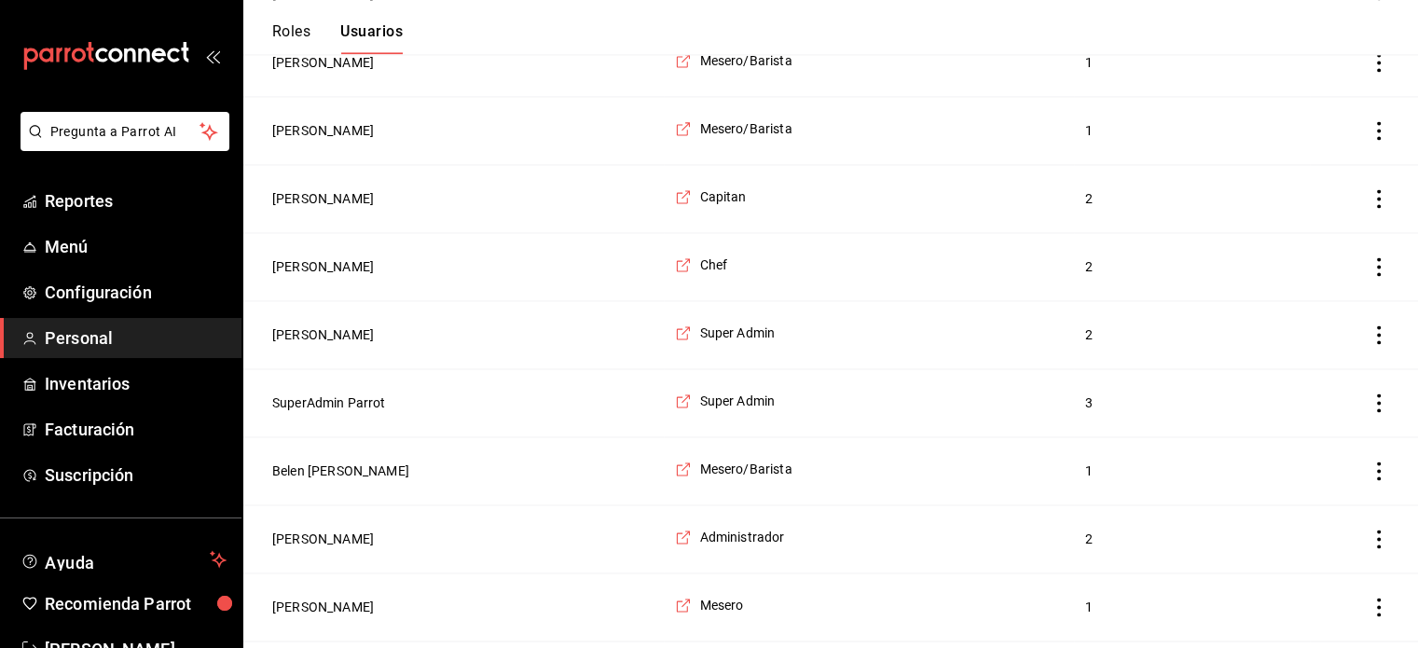
scroll to position [2895, 0]
click at [321, 324] on button "Hugo Lastra" at bounding box center [323, 333] width 102 height 19
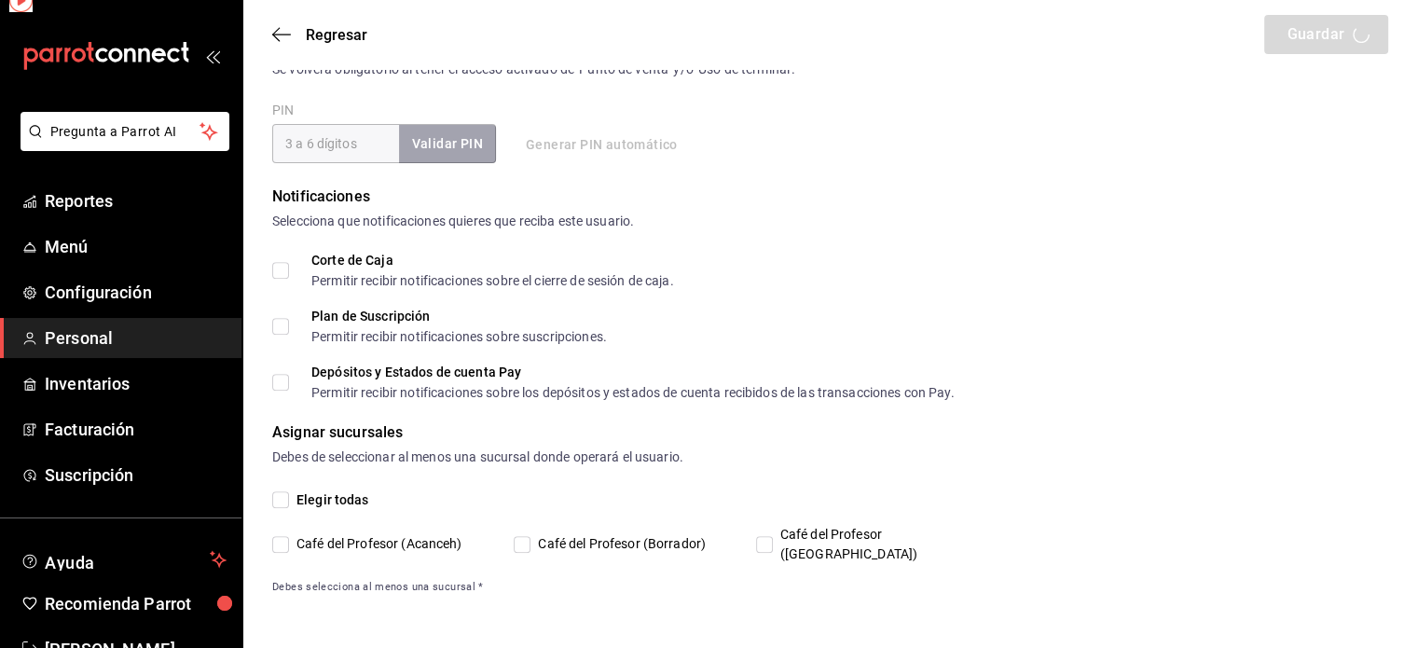
scroll to position [693, 0]
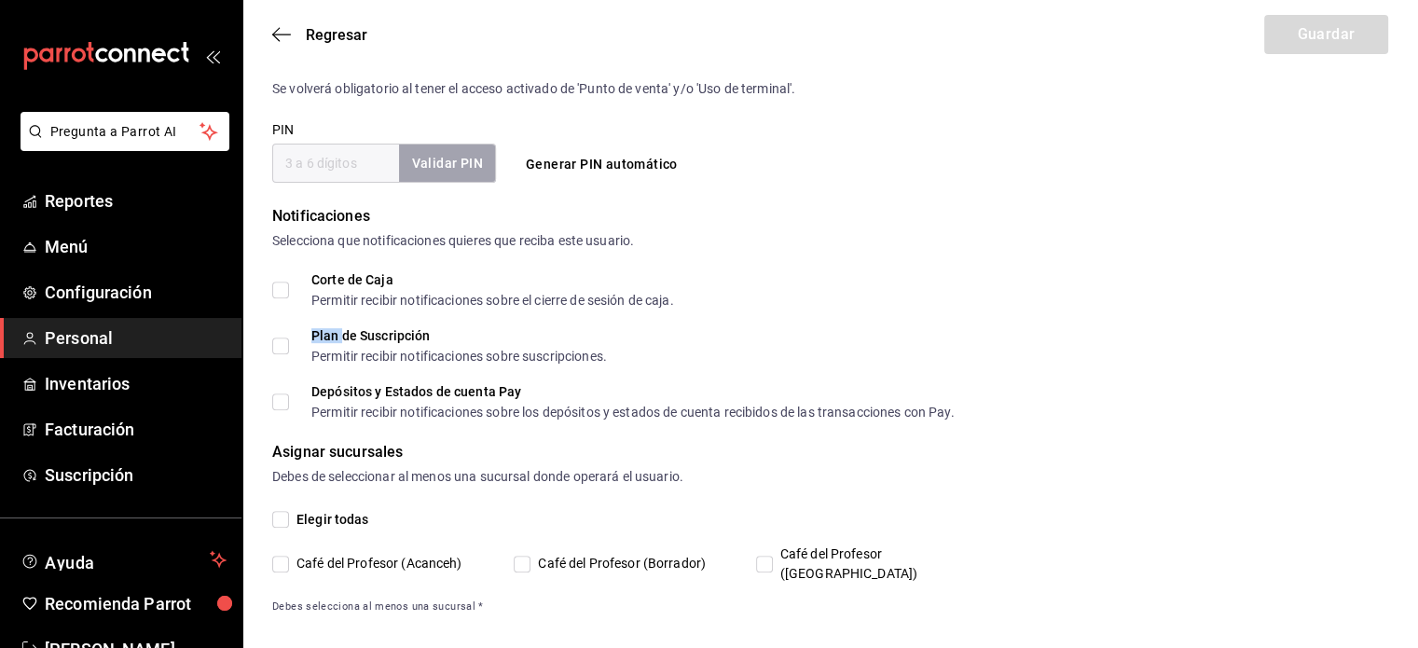
type input "Hugo"
type input "Lastra"
checkbox input "true"
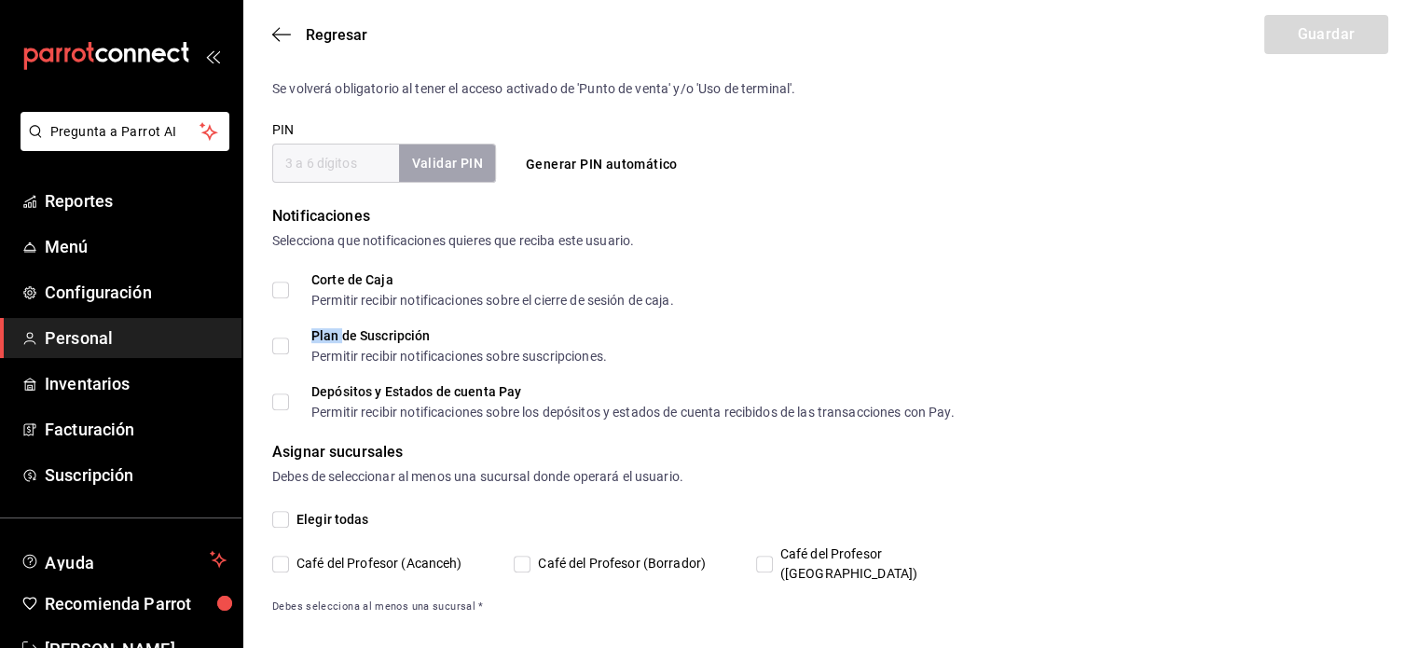
checkbox input "true"
type input "lastrachef@gmail.com"
type input "4352"
checkbox input "true"
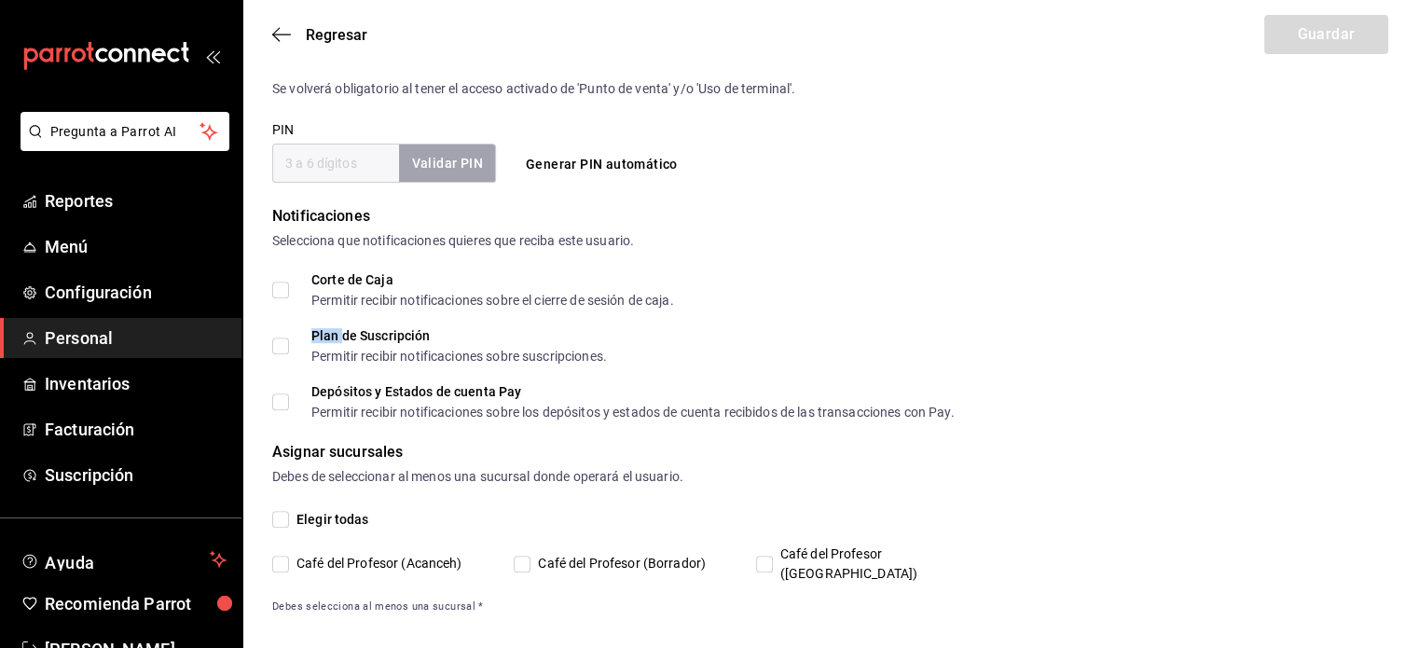
checkbox input "true"
type input "2aa0bebf-de37-4608-80c0-efc88eae4c1e"
type input "UNDEFINED"
checkbox input "true"
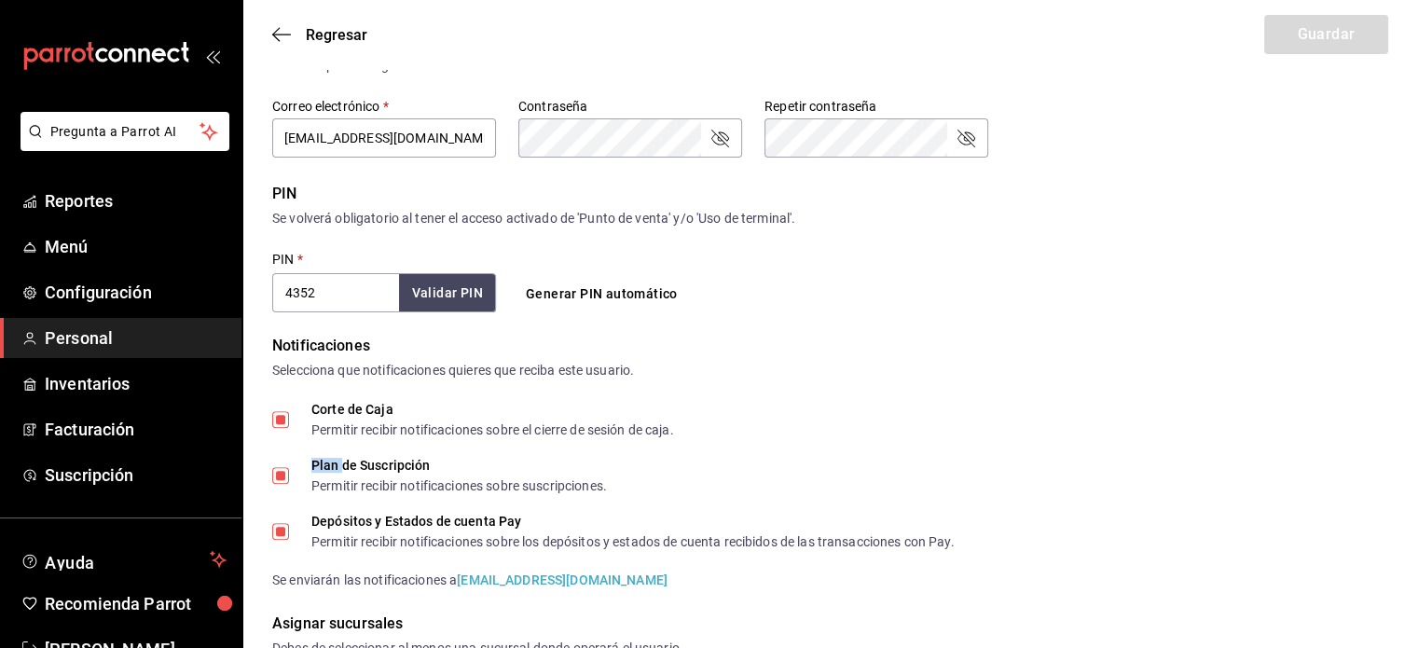
scroll to position [735, 0]
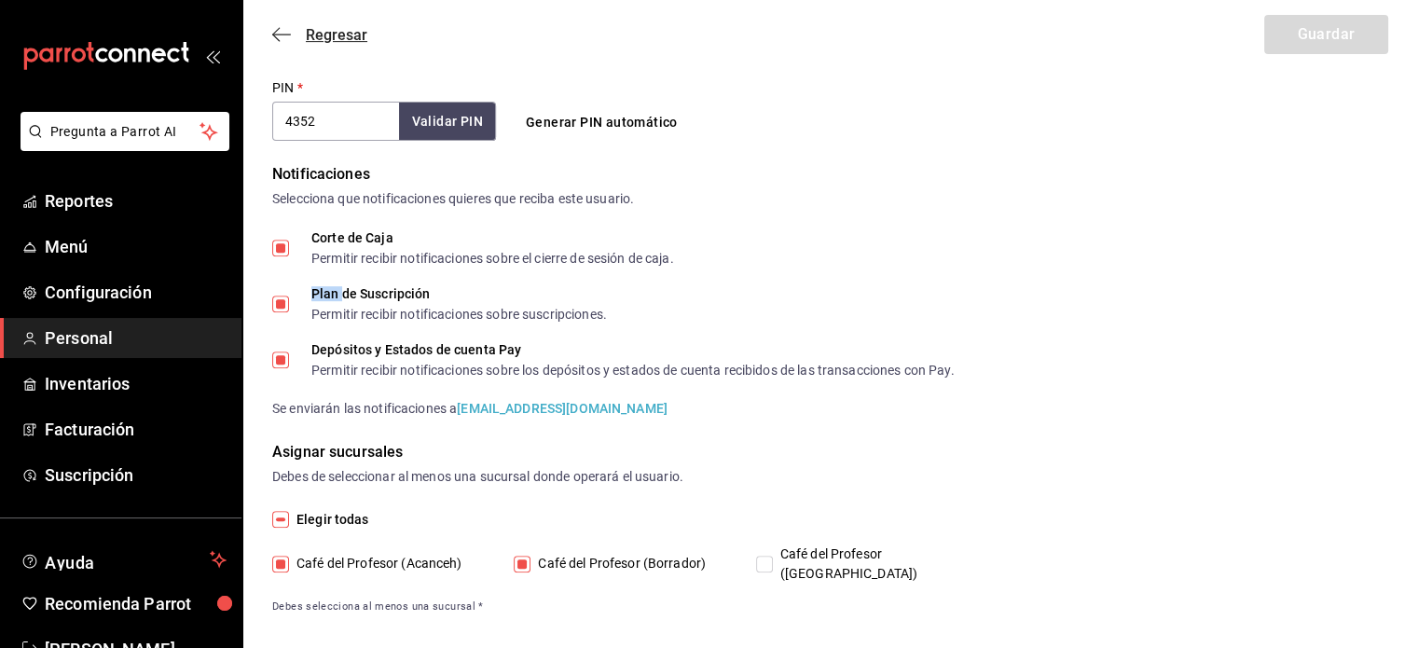
click at [280, 35] on icon "button" at bounding box center [281, 34] width 19 height 17
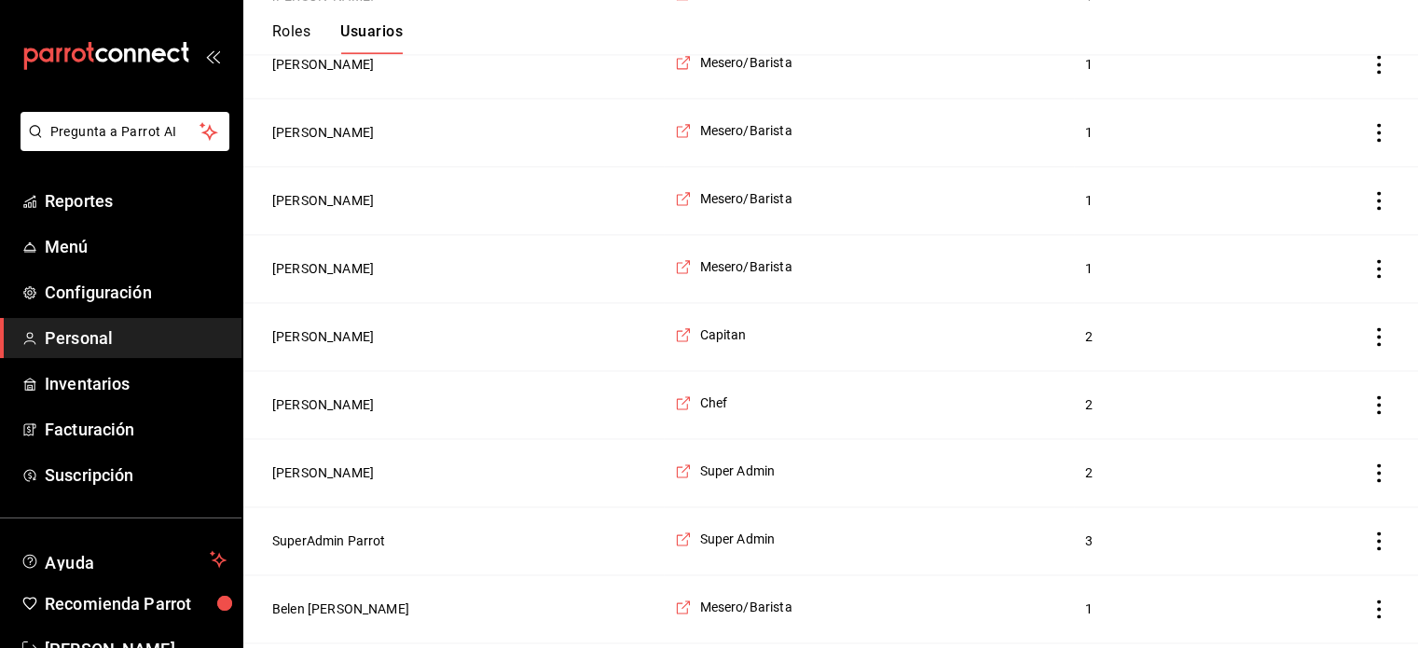
scroll to position [2718, 0]
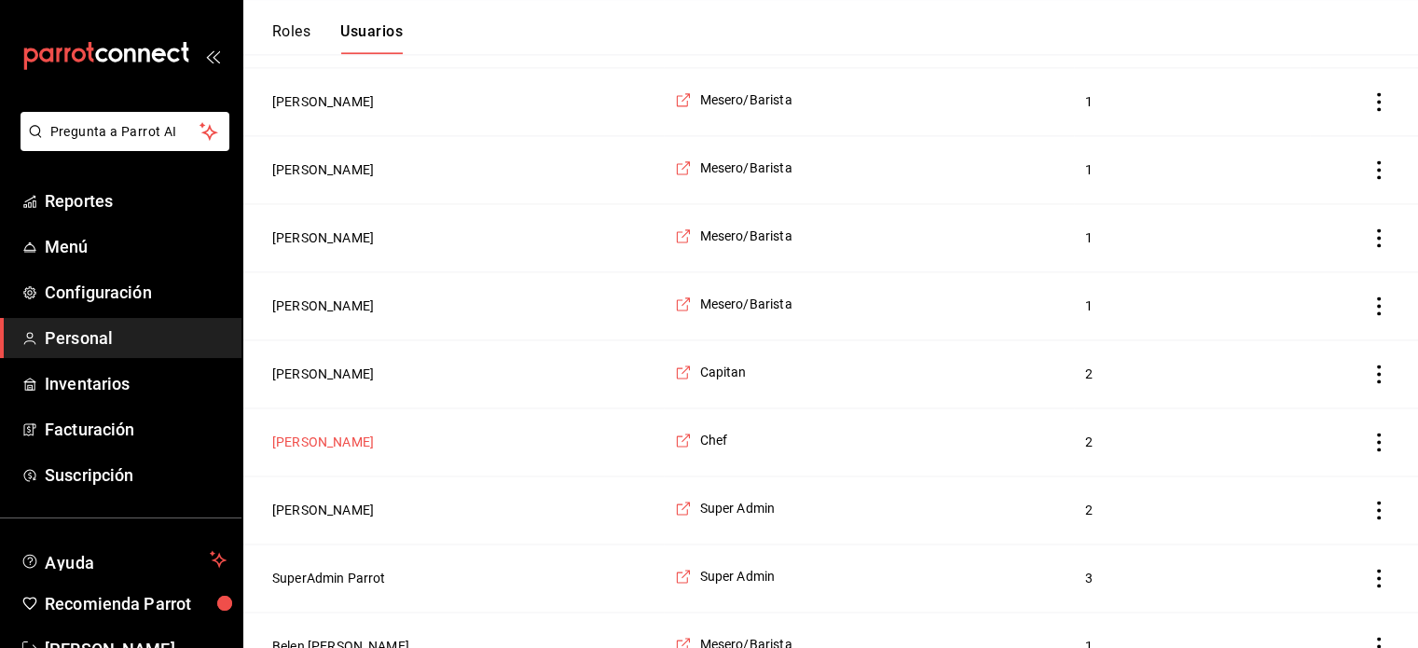
click at [343, 433] on button "Mireya Gonzalez" at bounding box center [323, 442] width 102 height 19
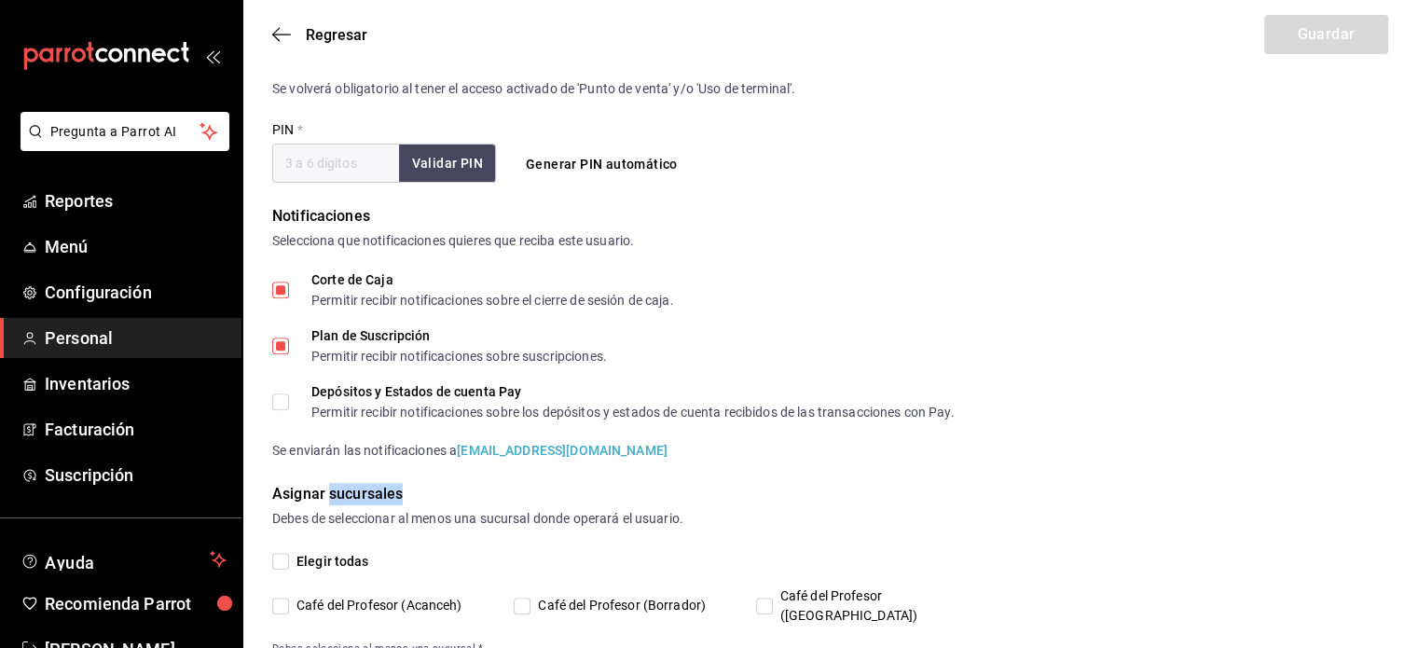
type input "Mireya"
type input "Gonzalez"
checkbox input "true"
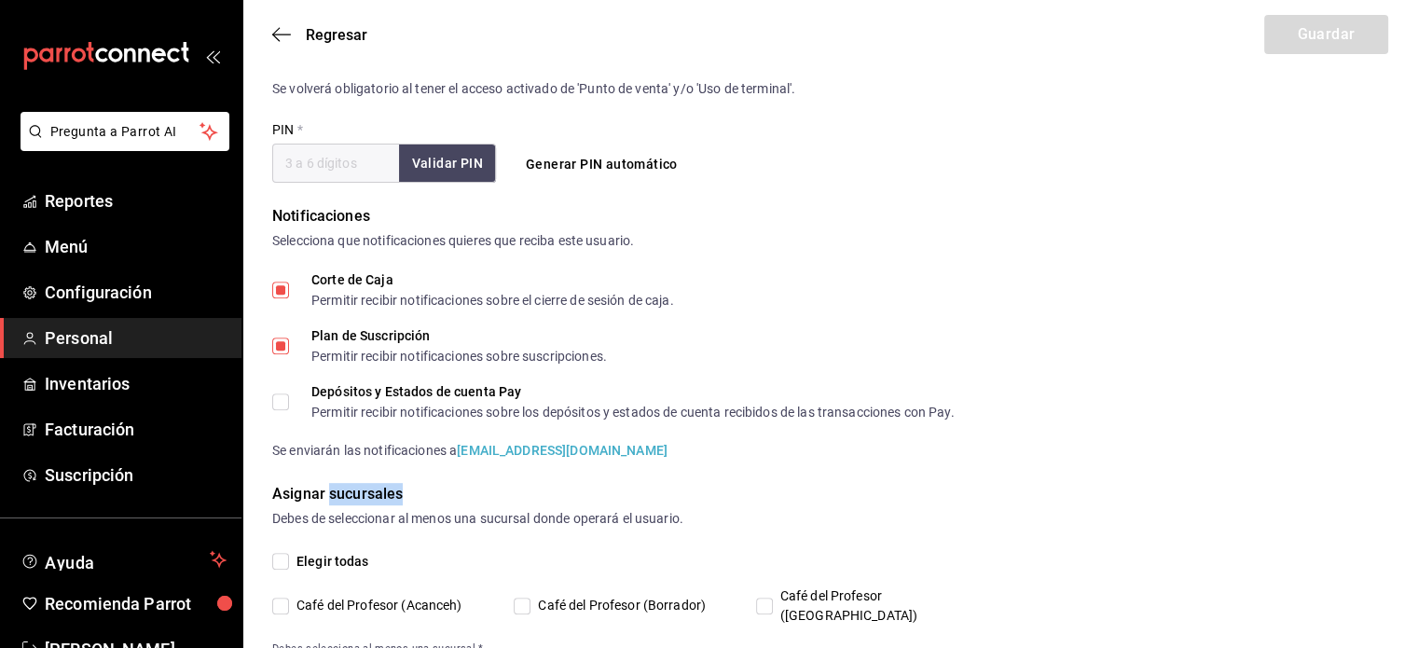
checkbox input "true"
type input "[EMAIL_ADDRESS][DOMAIN_NAME]"
type input "5255"
checkbox input "true"
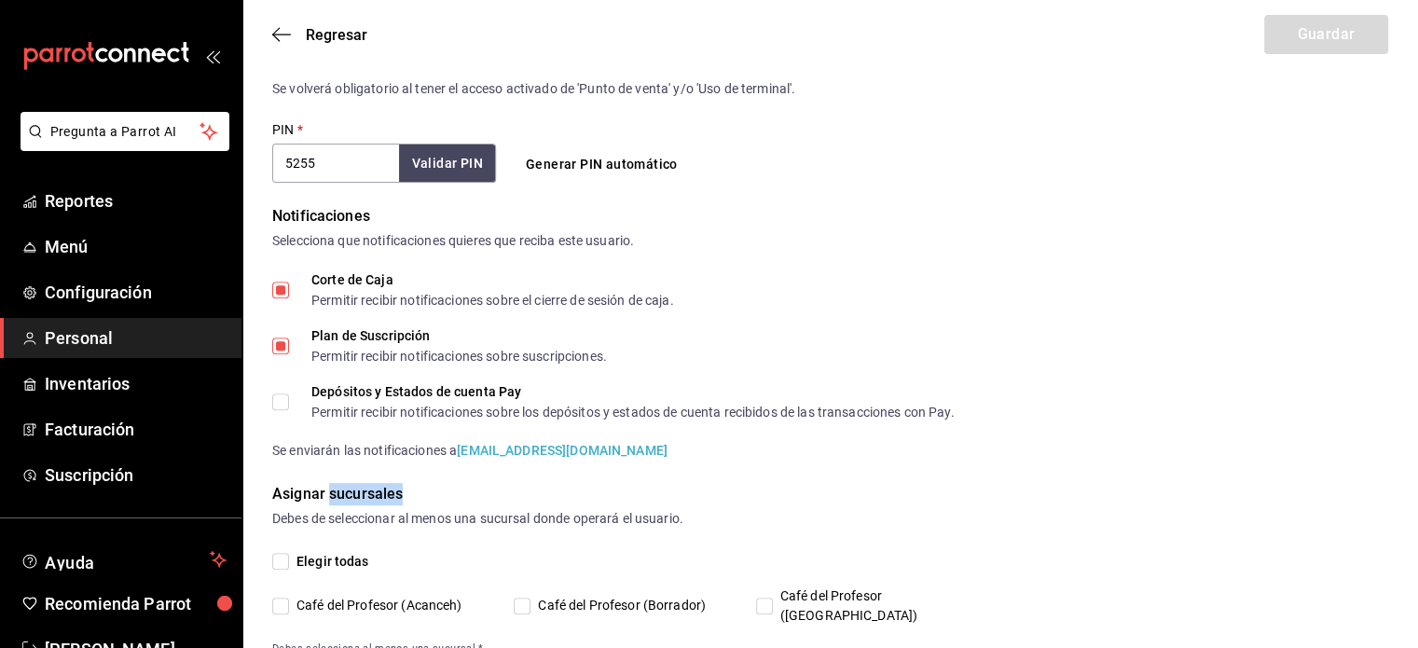
type input "+52 (52) 9981-5255"
type input "9e051177-ace2-4af1-abca-1ec14f42a267"
type input "CHEF"
checkbox input "true"
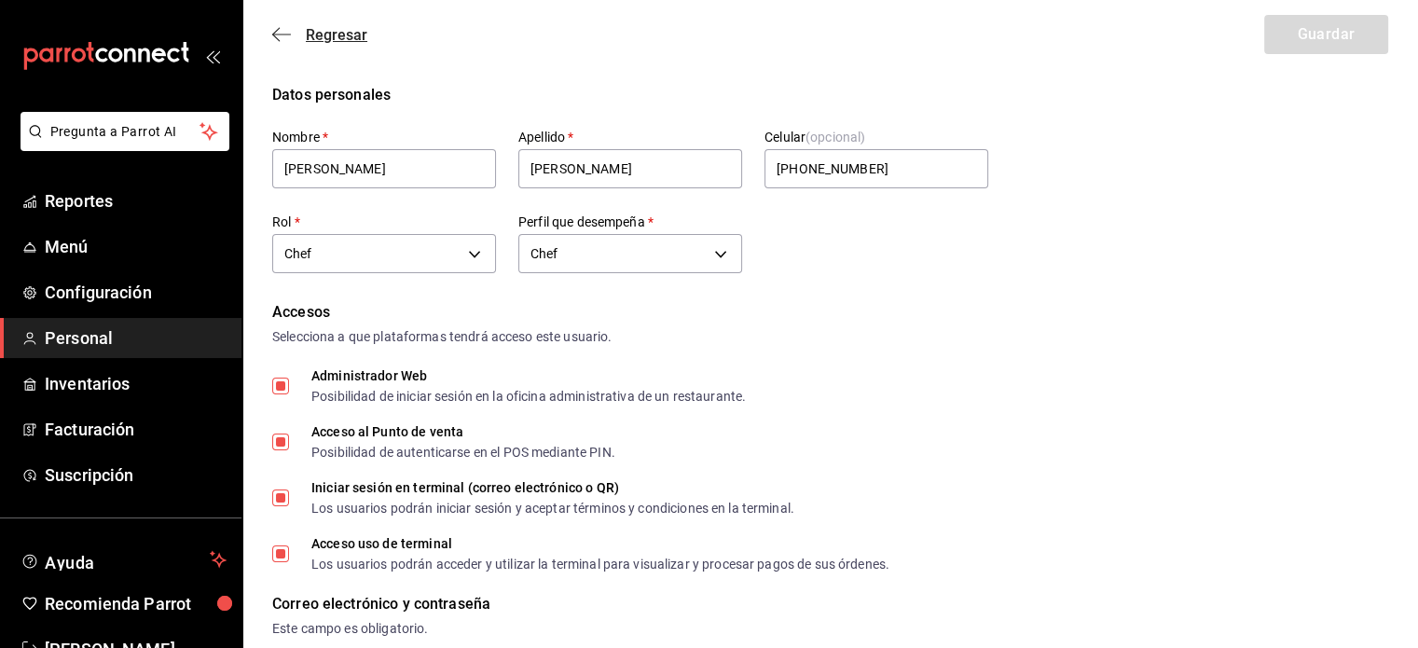
click at [277, 33] on icon "button" at bounding box center [281, 34] width 19 height 17
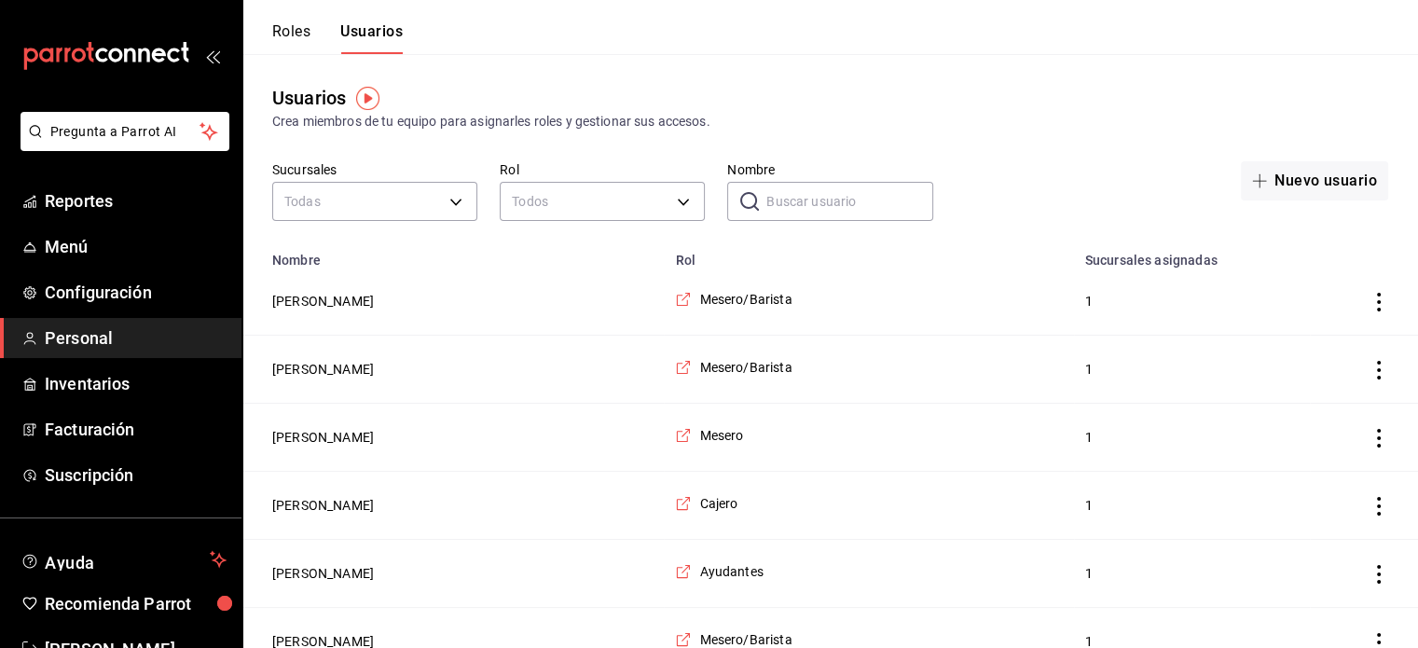
click at [829, 203] on input "Nombre" at bounding box center [849, 201] width 166 height 37
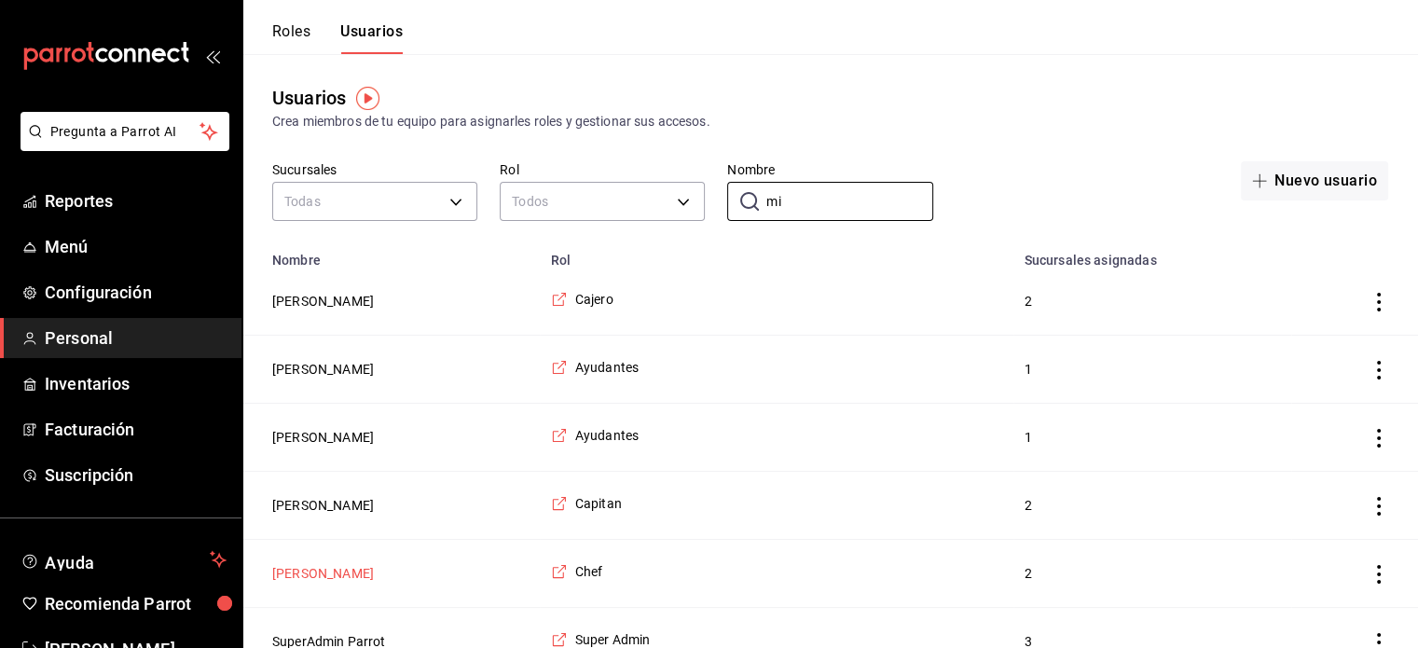
type input "mi"
click at [343, 574] on button "Mireya Gonzalez" at bounding box center [323, 573] width 102 height 19
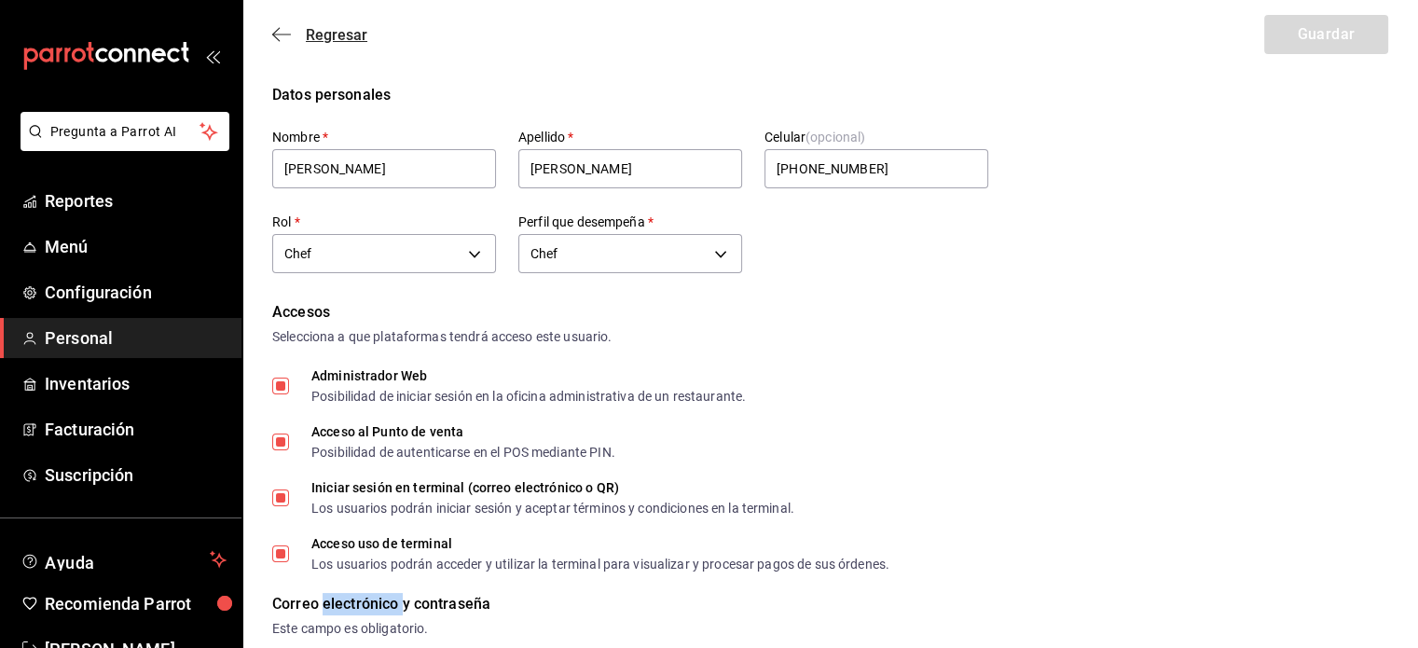
click at [282, 33] on icon "button" at bounding box center [281, 34] width 19 height 17
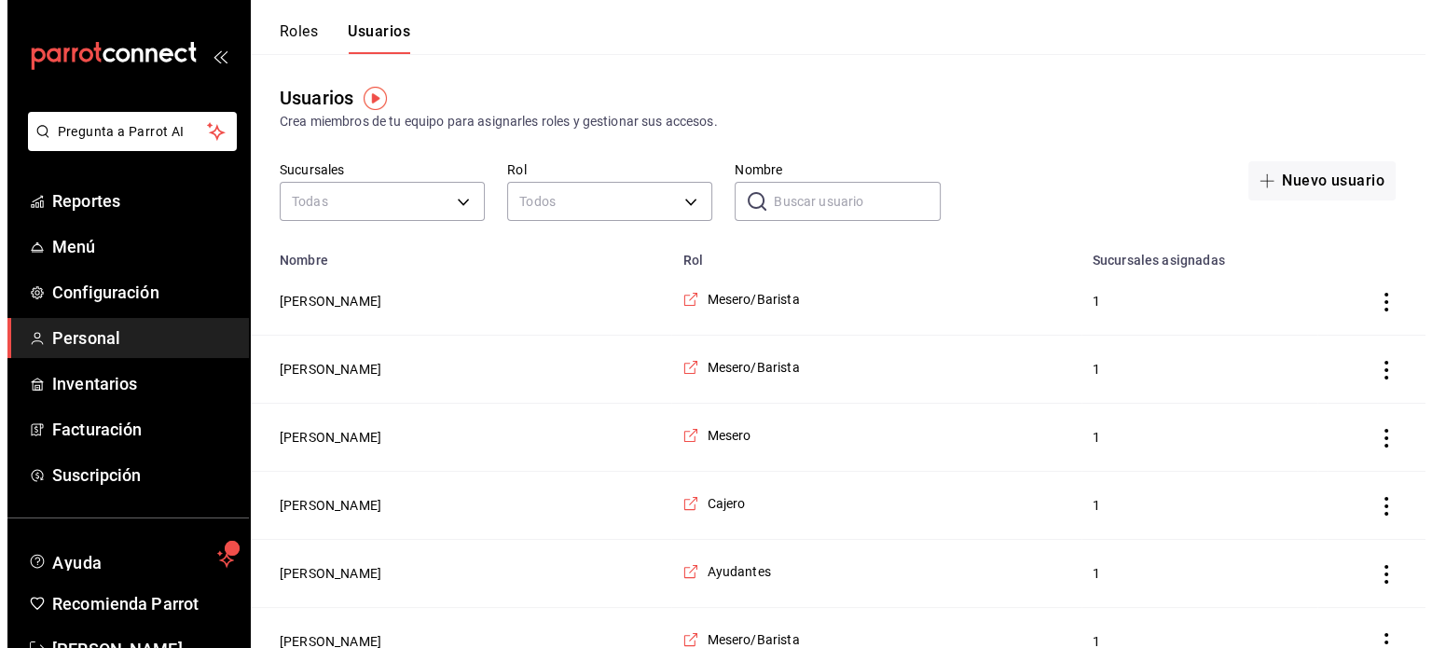
scroll to position [55, 0]
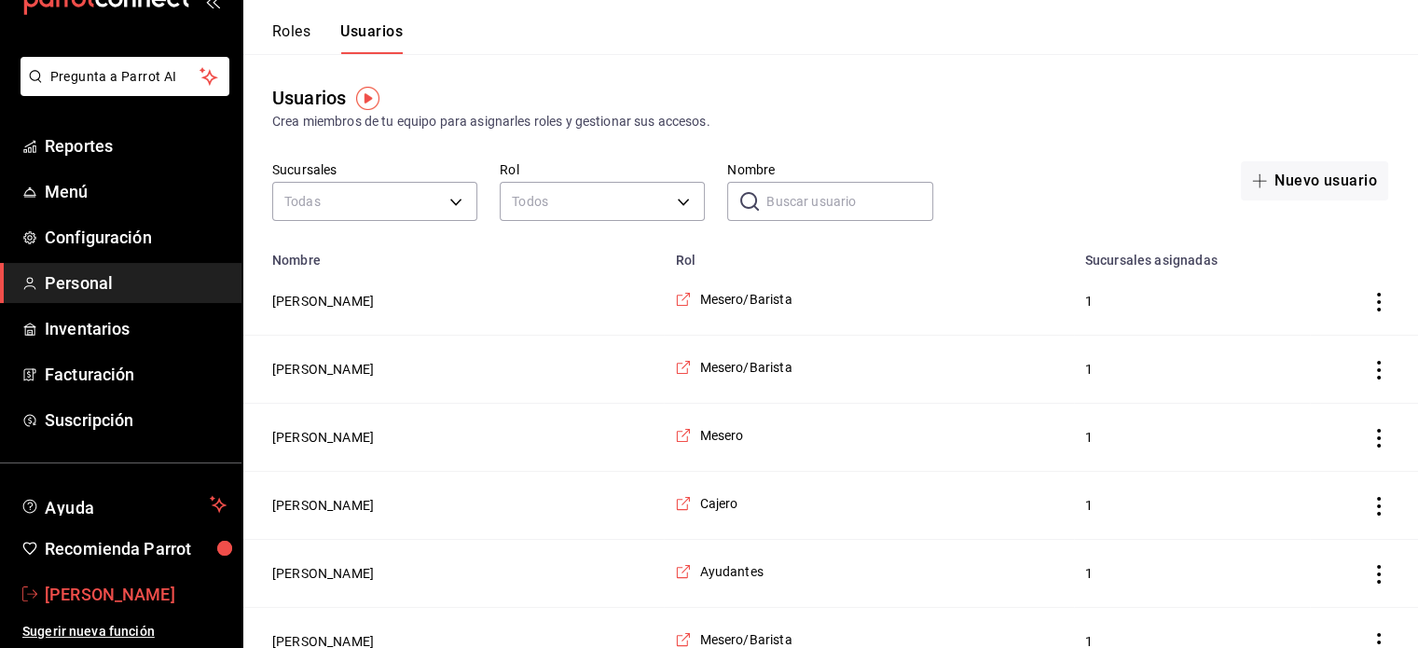
click at [115, 589] on span "Mireya Gonzalez" at bounding box center [136, 594] width 182 height 25
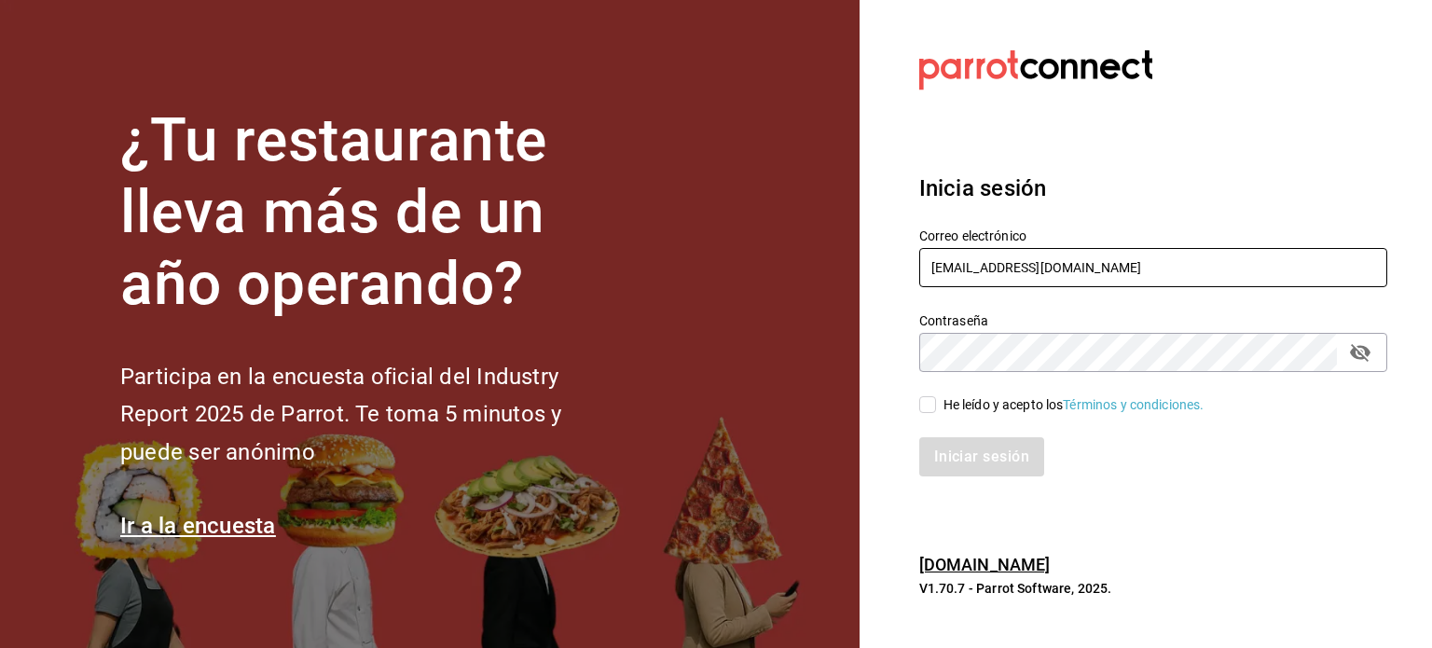
click at [1180, 269] on input "[EMAIL_ADDRESS][DOMAIN_NAME]" at bounding box center [1153, 267] width 468 height 39
click at [1358, 347] on icon "passwordField" at bounding box center [1360, 353] width 21 height 18
click at [1358, 347] on icon "passwordField" at bounding box center [1360, 353] width 21 height 14
type input "g"
type input "c"
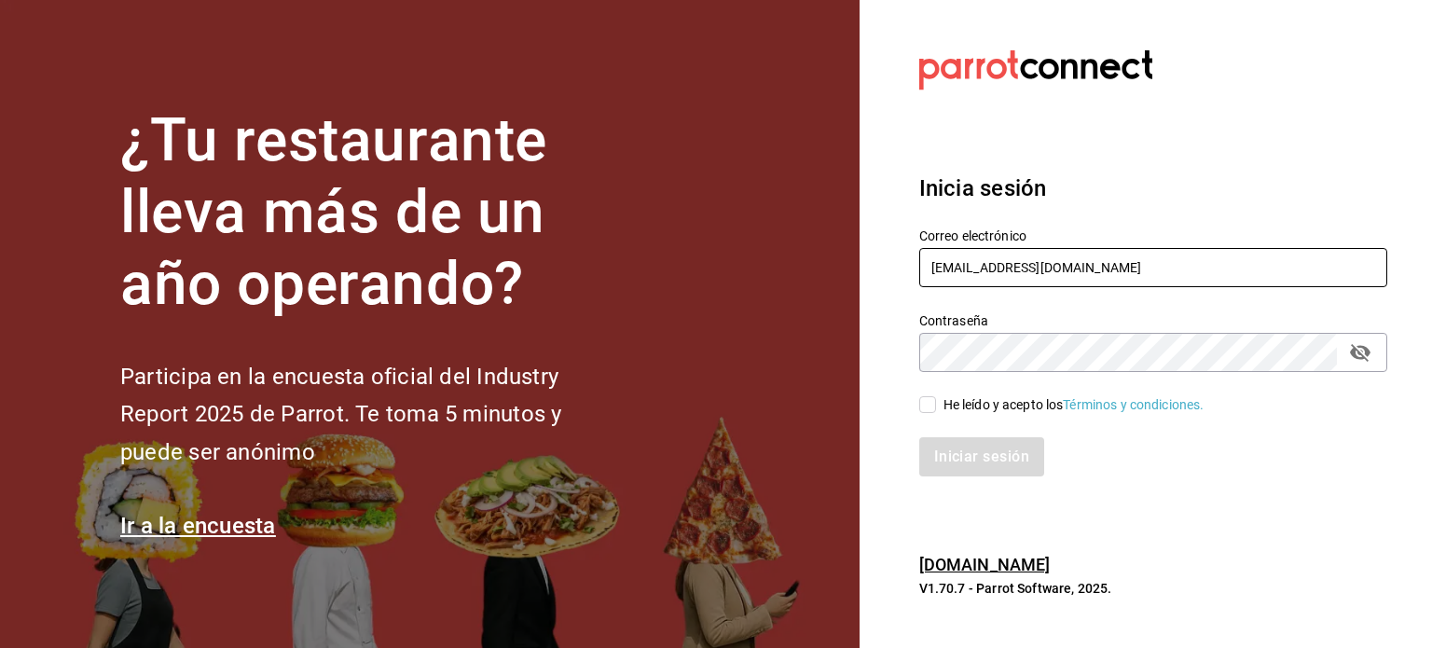
type input "cafedelprofesortt@gmail.com"
click at [927, 402] on input "He leído y acepto los Términos y condiciones." at bounding box center [927, 404] width 17 height 17
checkbox input "true"
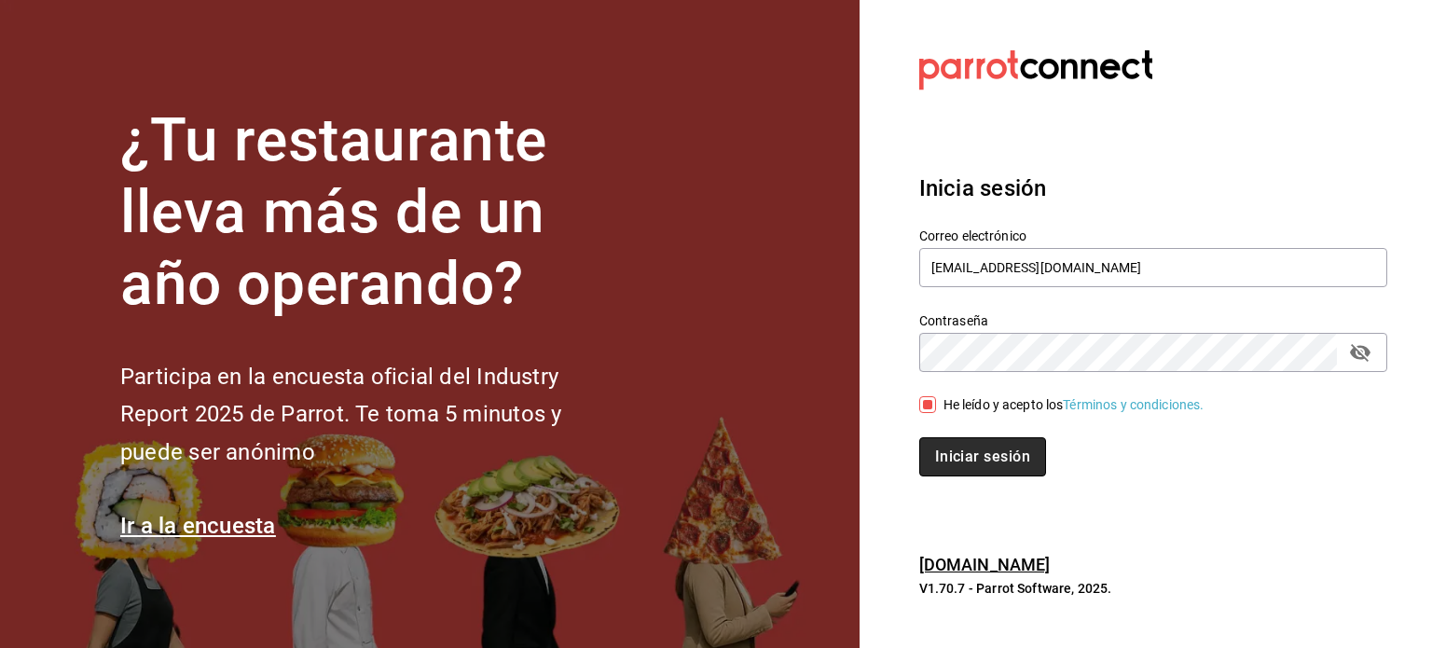
click at [947, 456] on button "Iniciar sesión" at bounding box center [982, 456] width 127 height 39
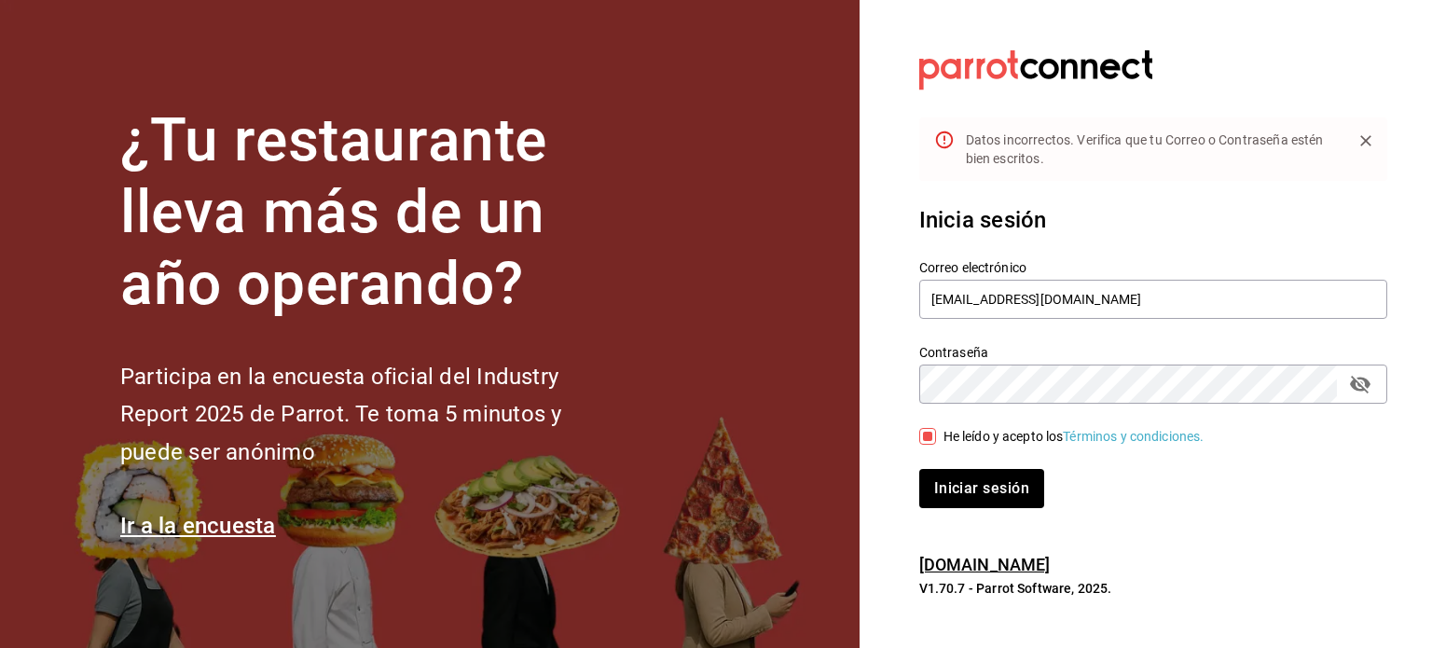
click at [1364, 140] on icon "Close" at bounding box center [1365, 140] width 11 height 11
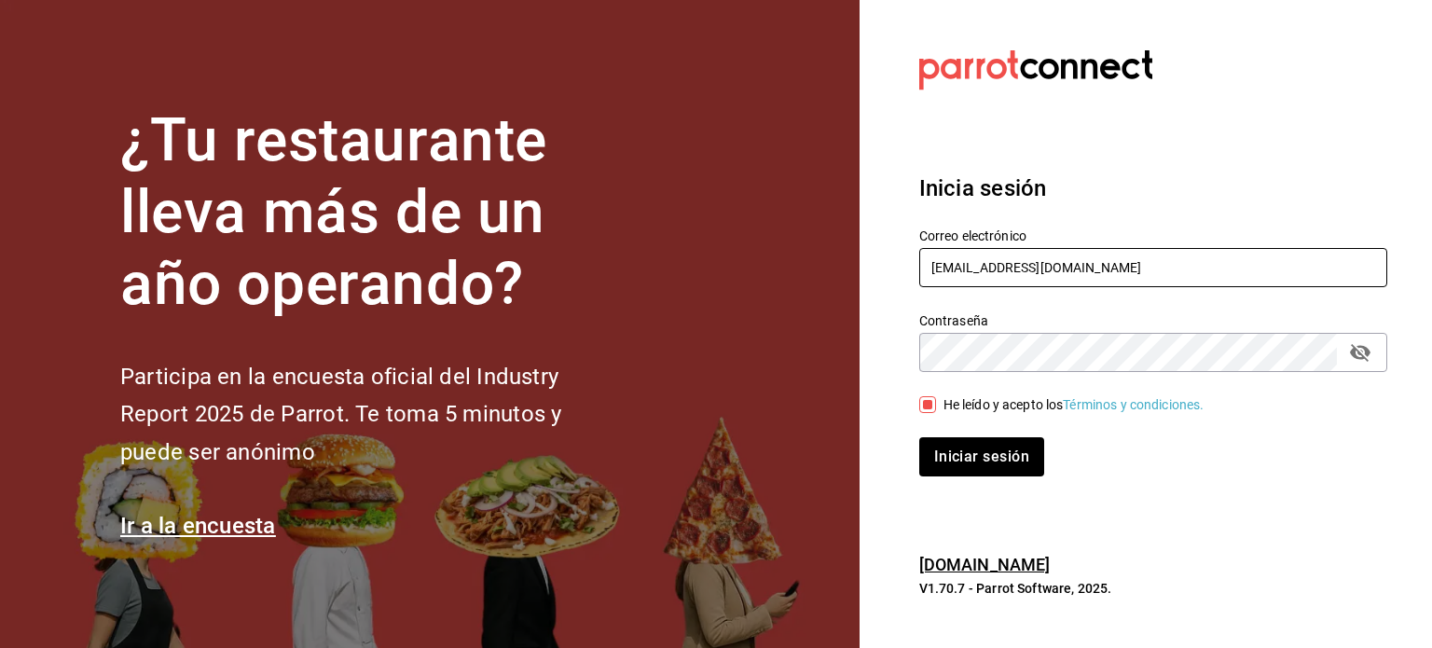
click at [1149, 286] on input "cafedelprofesortt@gmail.com" at bounding box center [1153, 267] width 468 height 39
click at [1093, 293] on div "Contraseña Contraseña" at bounding box center [1142, 331] width 490 height 82
click at [1094, 279] on input "cafedelprofesortt@gmail.com" at bounding box center [1153, 267] width 468 height 39
click at [1119, 275] on input "cafedelprofesortt@gmail.com" at bounding box center [1153, 267] width 468 height 39
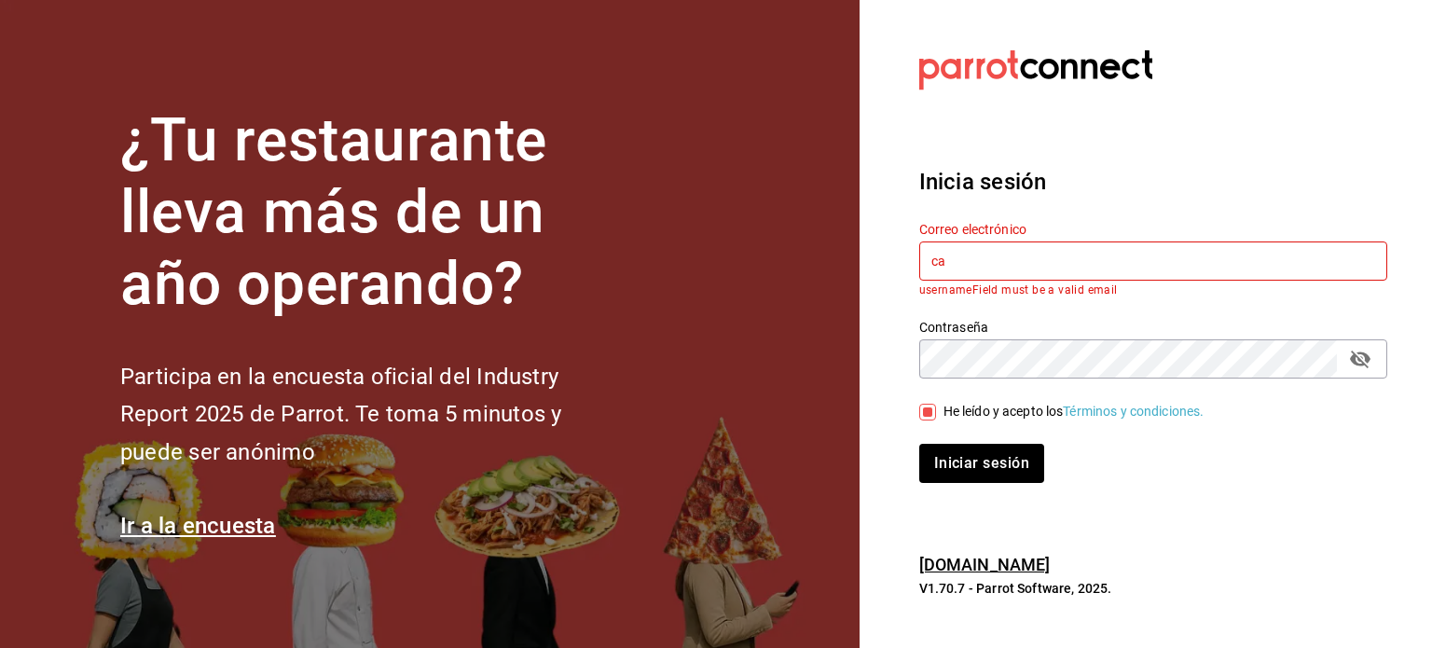
type input "c"
type input "makys202@gmail.com"
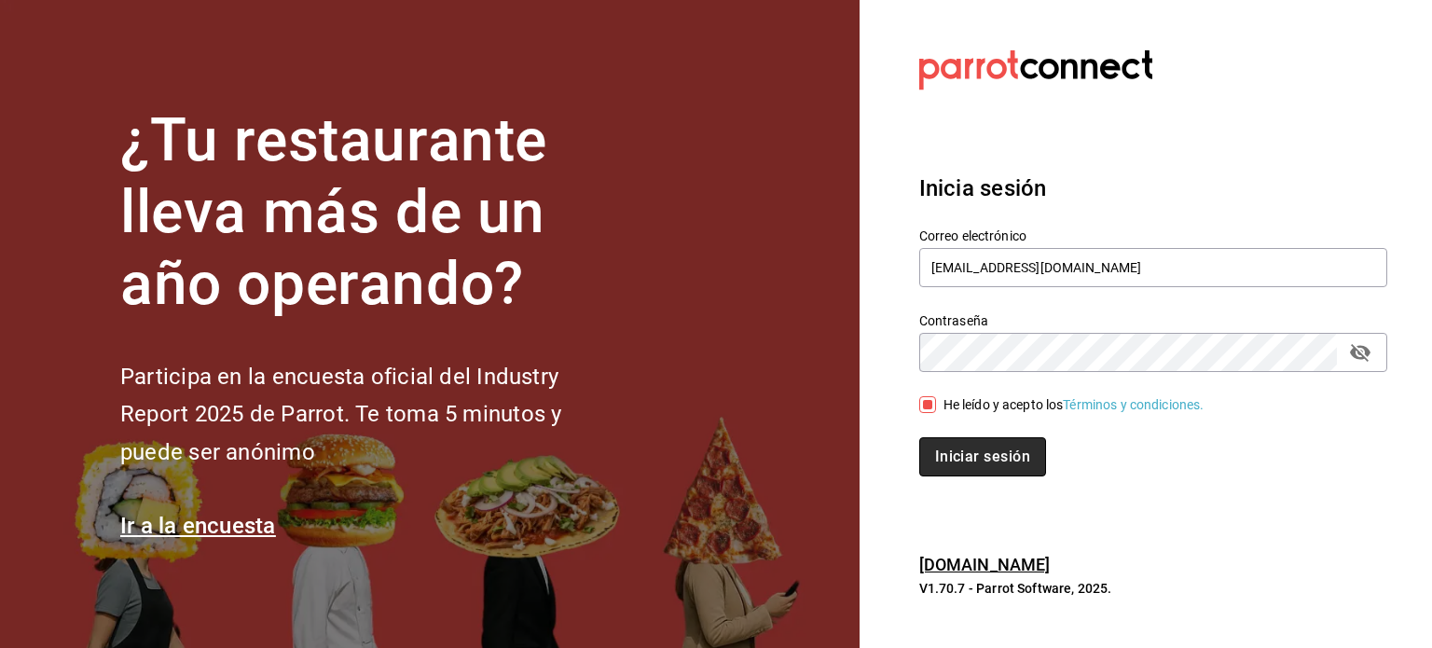
click at [983, 450] on button "Iniciar sesión" at bounding box center [982, 456] width 127 height 39
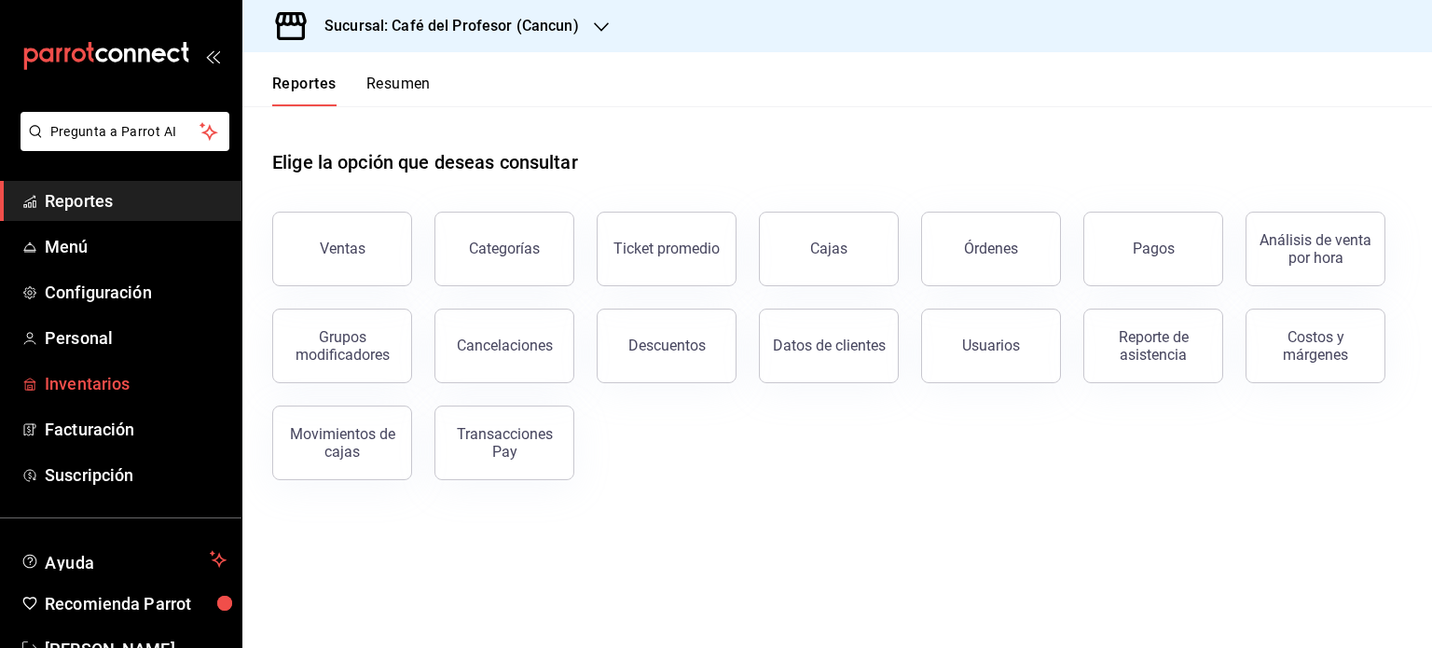
click at [108, 381] on span "Inventarios" at bounding box center [136, 383] width 182 height 25
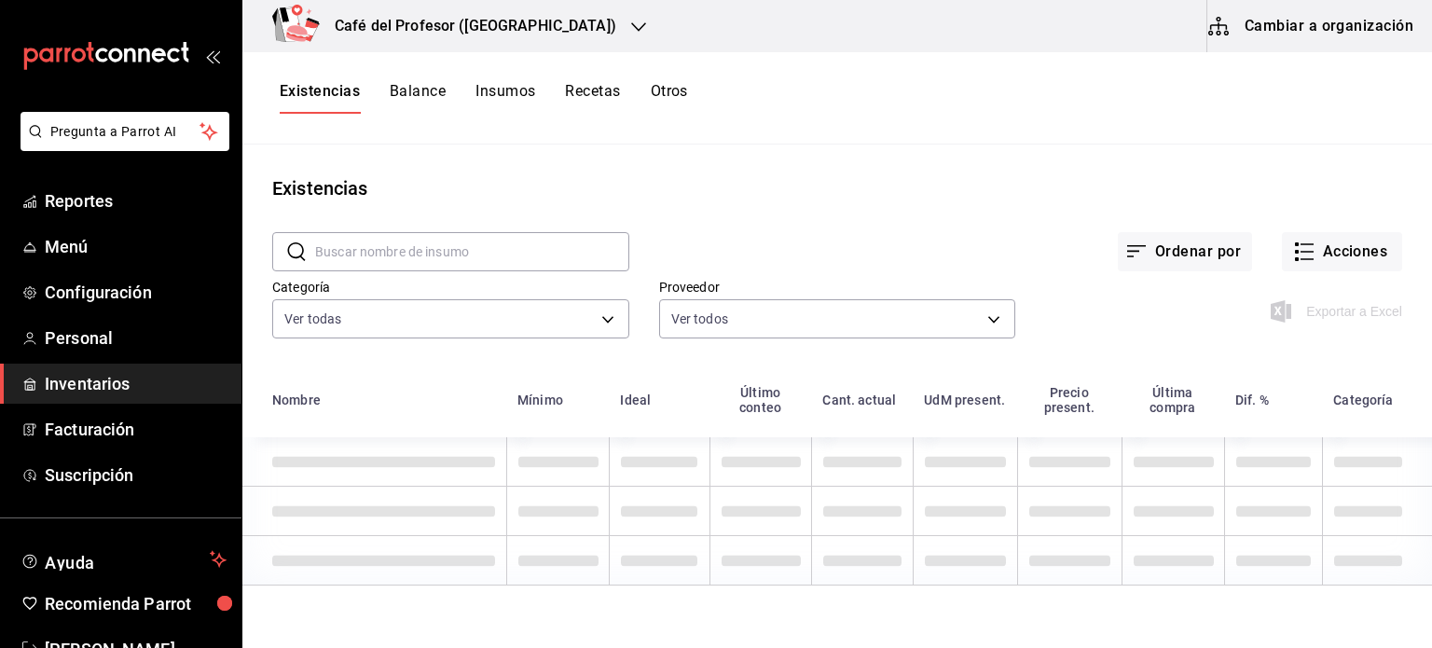
click at [1338, 25] on button "Cambiar a organización" at bounding box center [1312, 26] width 210 height 52
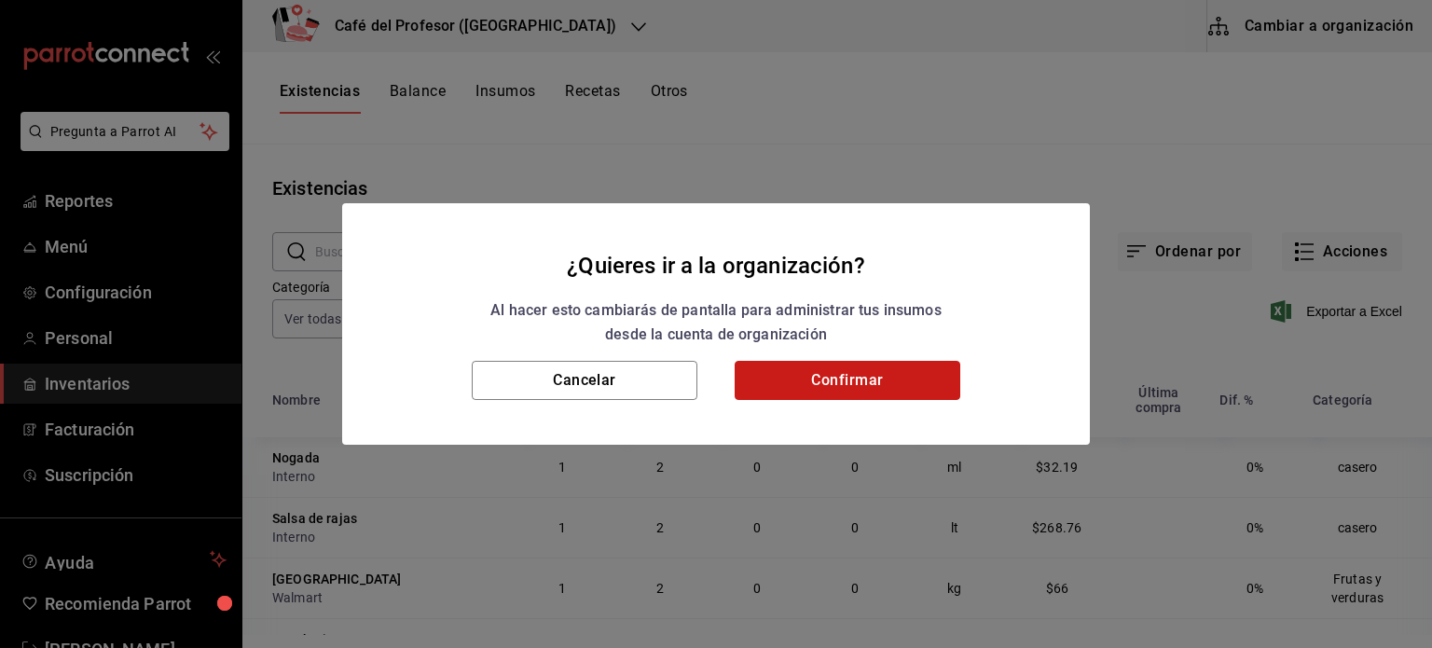
click at [884, 383] on button "Confirmar" at bounding box center [848, 380] width 226 height 39
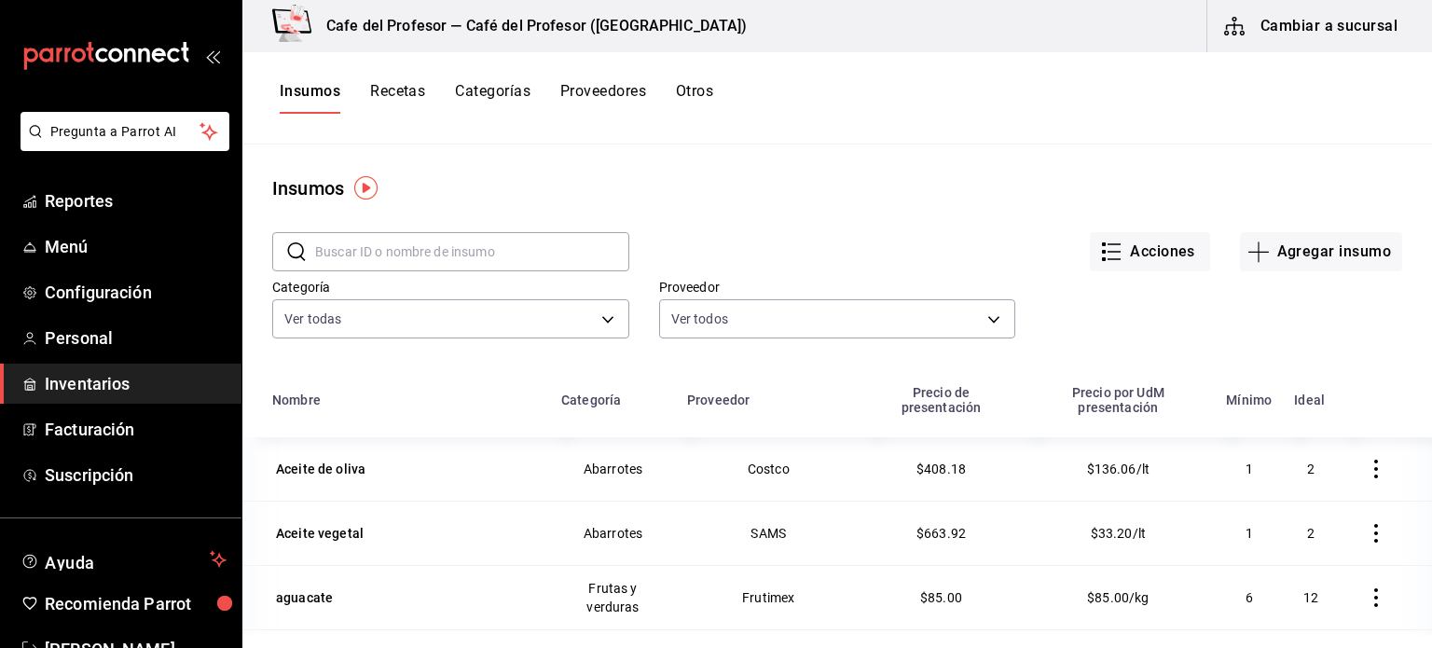
click at [420, 90] on button "Recetas" at bounding box center [397, 98] width 55 height 32
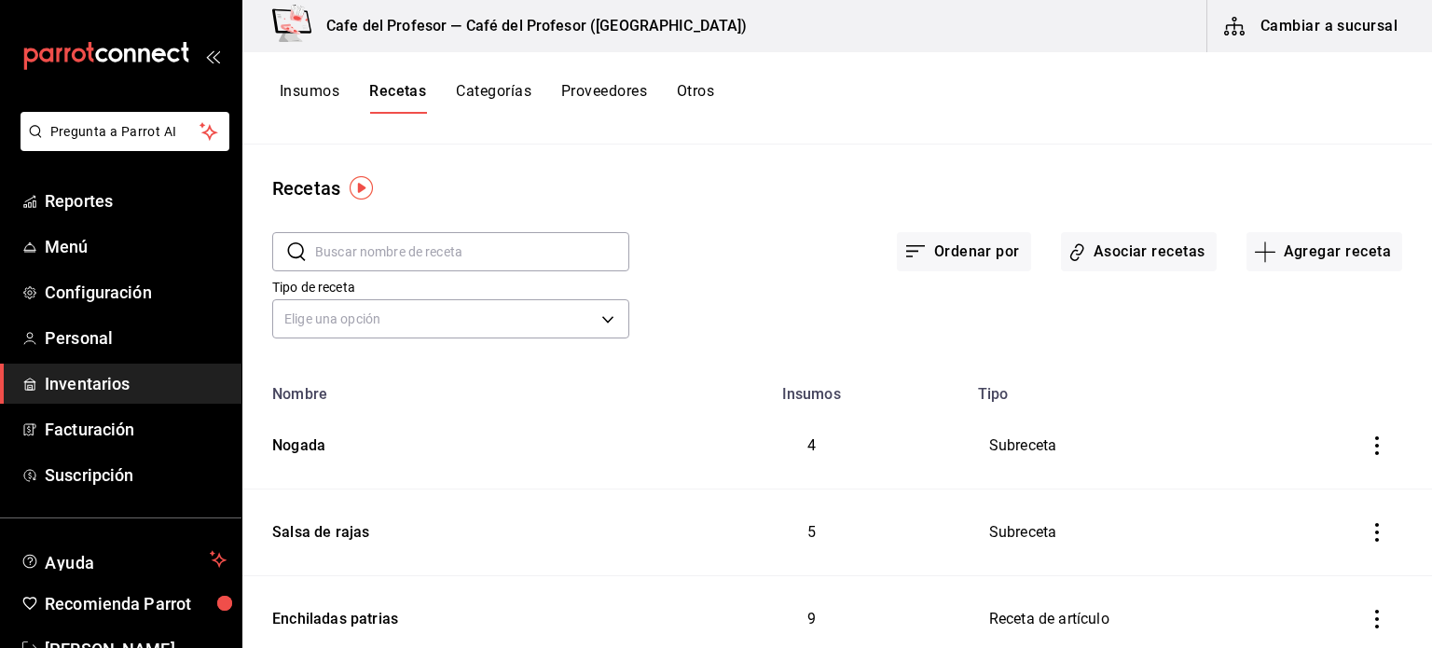
click at [419, 264] on input "text" at bounding box center [472, 251] width 314 height 37
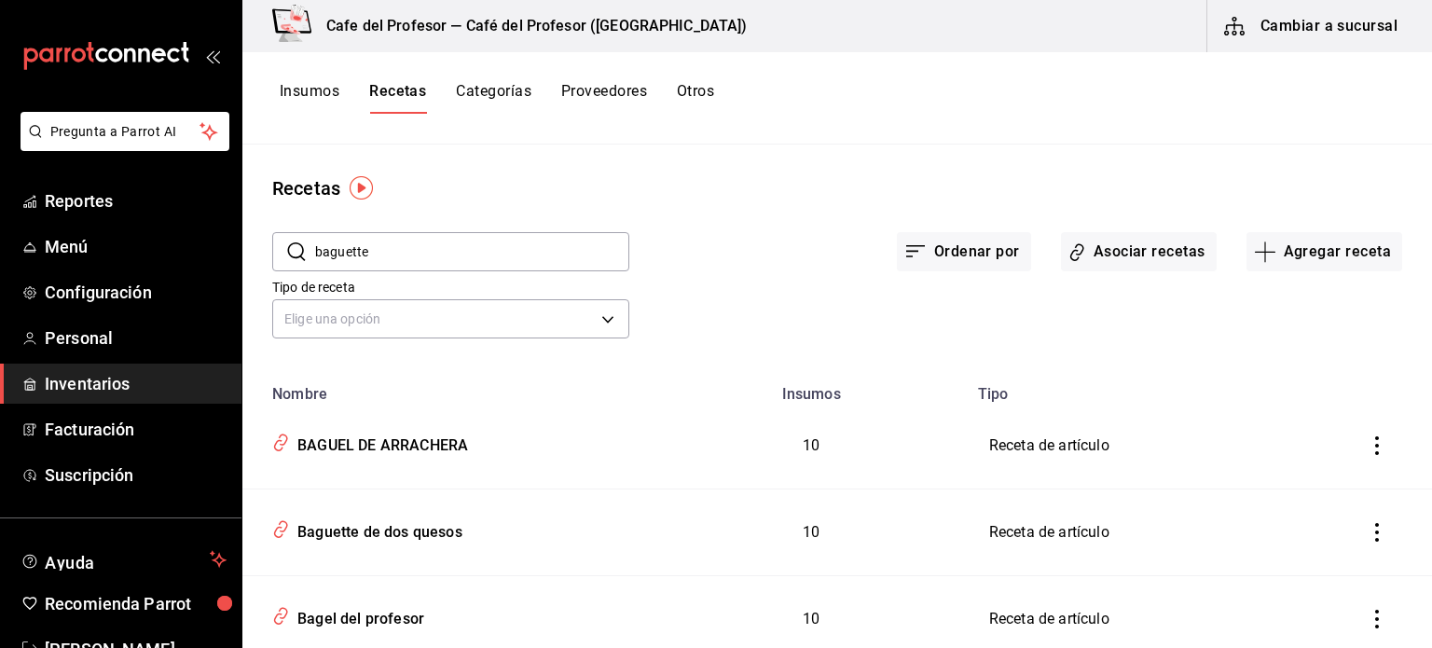
type input "baguette"
